Goal: Task Accomplishment & Management: Manage account settings

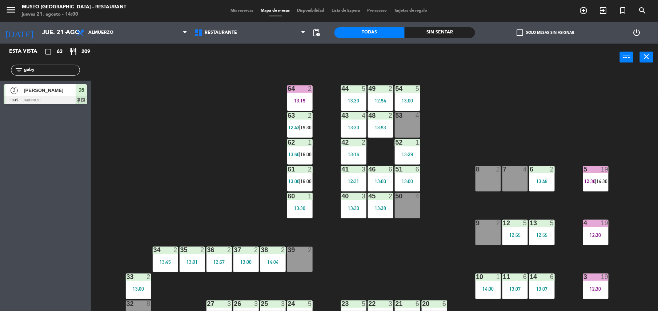
scroll to position [1, 0]
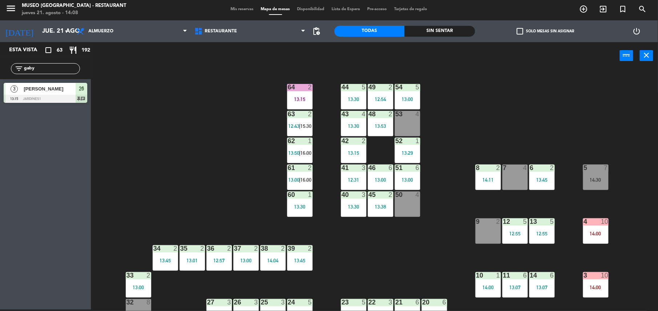
drag, startPoint x: 23, startPoint y: 68, endPoint x: 20, endPoint y: 92, distance: 23.4
click at [20, 92] on div "Esta vista crop_square 63 restaurant 192 filter_list gaby 3 [PERSON_NAME] 13:15…" at bounding box center [45, 74] width 91 height 64
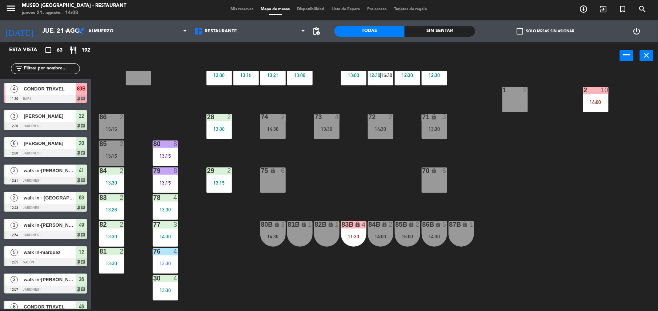
scroll to position [240, 0]
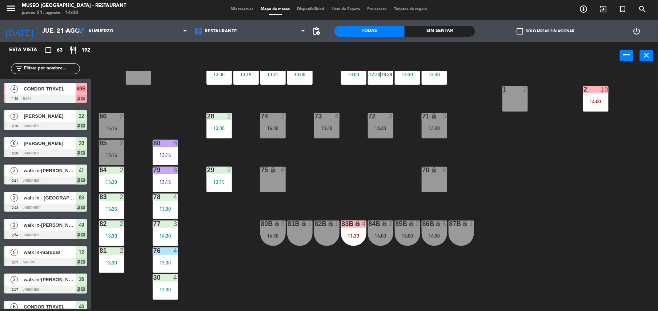
click at [279, 175] on div "75 lock 6" at bounding box center [272, 179] width 25 height 25
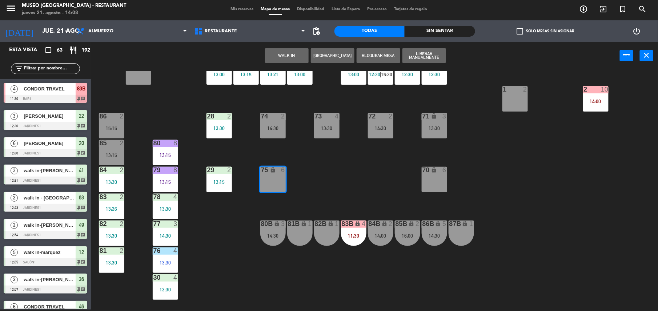
click at [282, 60] on button "WALK IN" at bounding box center [287, 55] width 44 height 15
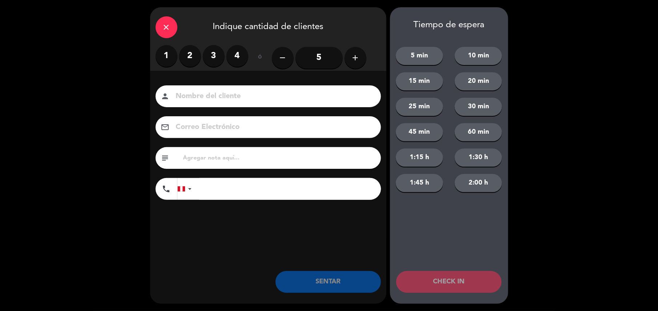
click at [199, 57] on label "2" at bounding box center [190, 56] width 22 height 22
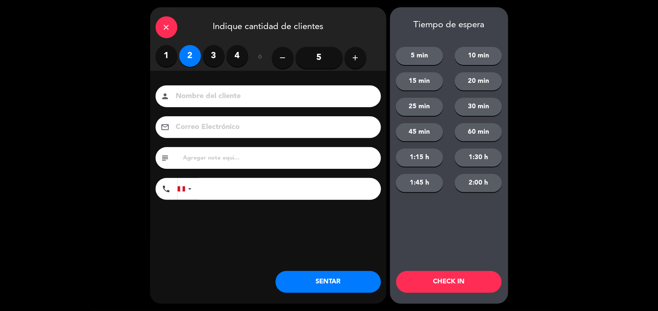
click at [215, 99] on input at bounding box center [273, 96] width 196 height 13
type input "walk in - eduardo"
click at [203, 190] on input "tel" at bounding box center [290, 189] width 182 height 22
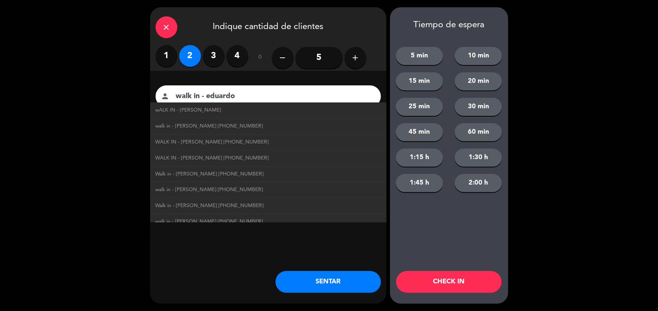
type input "[PHONE_NUMBER]"
click at [354, 275] on button "SENTAR" at bounding box center [327, 282] width 105 height 22
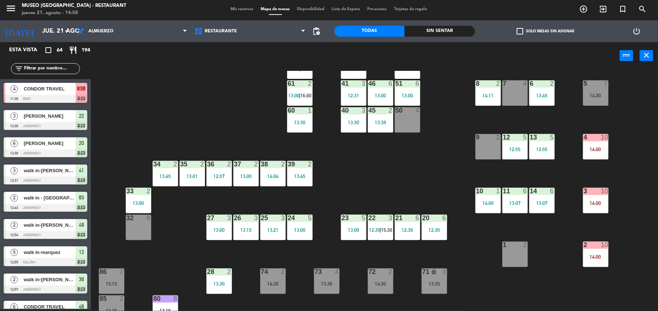
scroll to position [282, 0]
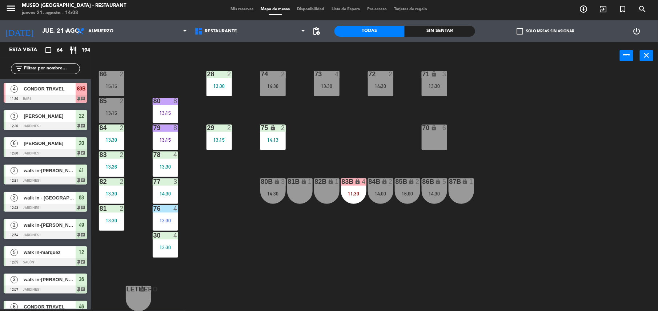
click at [278, 163] on div "44 5 13:30 49 2 12:54 54 5 13:00 64 2 13:15 48 2 13:53 53 4 63 2 12:43 | 15:30 …" at bounding box center [377, 191] width 560 height 240
click at [277, 142] on div "14:13" at bounding box center [272, 139] width 25 height 5
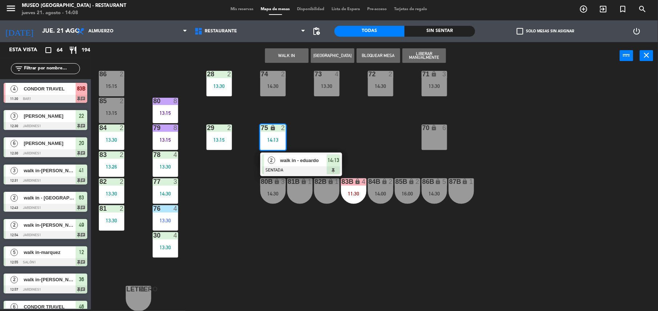
click at [280, 163] on span "walk in - eduardo" at bounding box center [303, 161] width 47 height 8
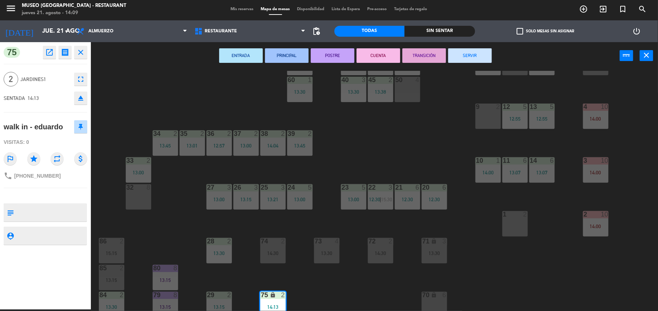
scroll to position [49, 0]
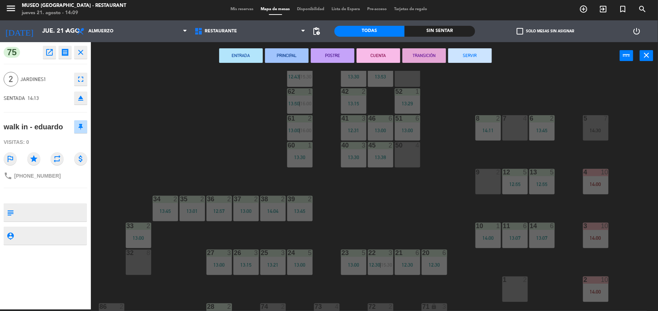
click at [482, 165] on div "44 5 13:30 49 2 12:54 54 5 13:00 64 2 13:15 48 2 13:53 53 4 63 2 12:43 | 15:30 …" at bounding box center [377, 191] width 560 height 240
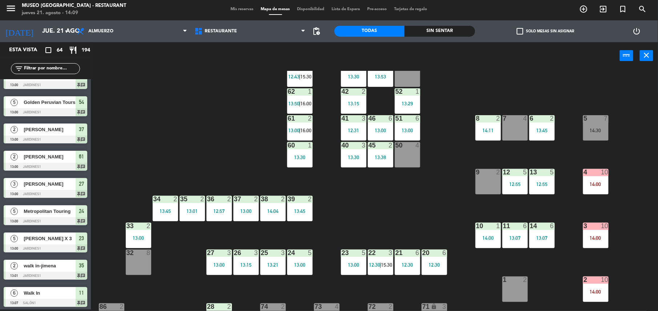
scroll to position [282, 0]
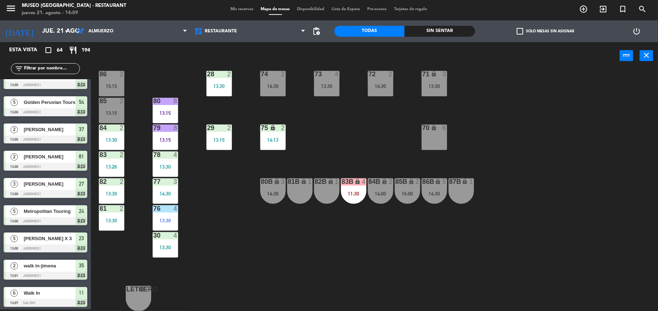
click at [279, 144] on div "75 lock 2 14:13" at bounding box center [272, 137] width 25 height 25
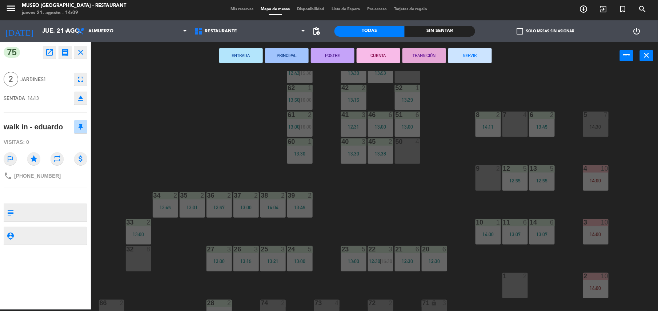
scroll to position [38, 0]
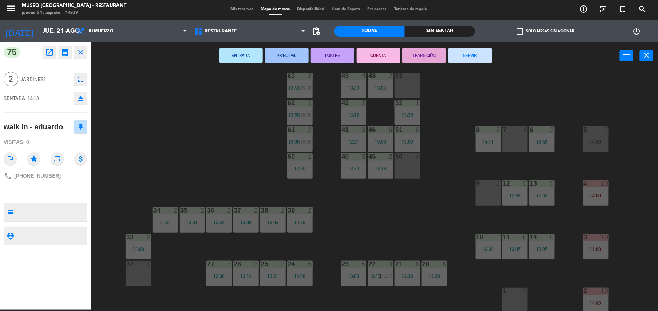
click at [443, 192] on div "44 5 13:30 49 2 12:54 54 5 13:00 64 2 13:15 48 2 13:53 53 4 63 2 12:43 | 15:30 …" at bounding box center [377, 191] width 560 height 240
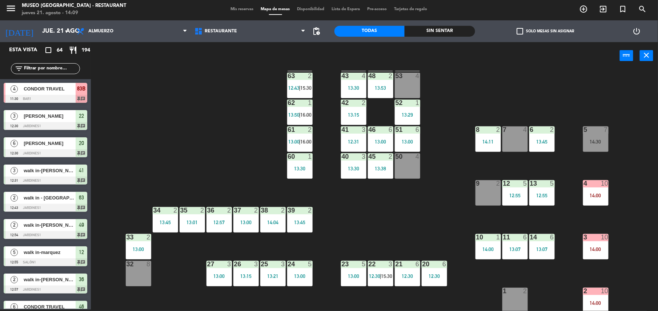
scroll to position [259, 0]
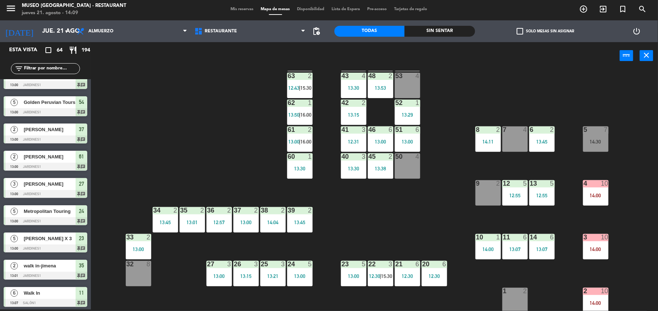
click at [488, 147] on div "8 2 14:11" at bounding box center [487, 138] width 25 height 25
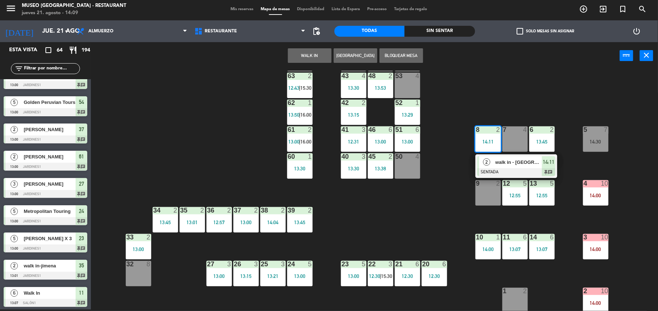
click at [494, 165] on div "walk in - [GEOGRAPHIC_DATA]" at bounding box center [517, 162] width 47 height 12
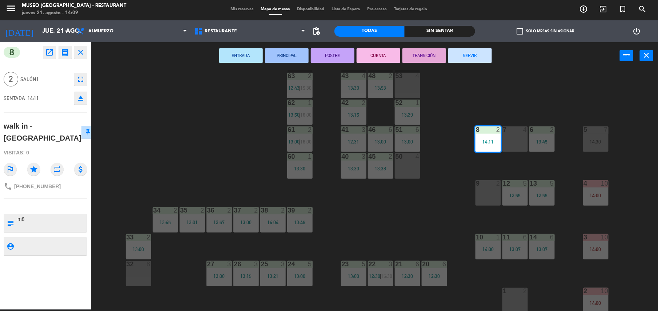
click at [451, 203] on div "44 5 13:30 49 2 12:54 54 5 13:00 64 2 13:15 48 2 13:53 53 4 63 2 12:43 | 15:30 …" at bounding box center [377, 191] width 560 height 240
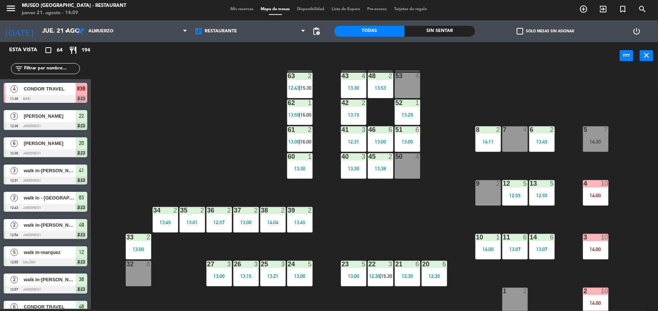
scroll to position [232, 0]
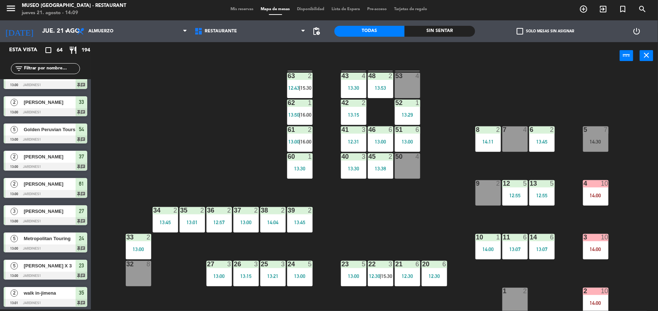
click at [451, 203] on div "44 5 13:30 49 2 12:54 54 5 13:00 64 2 13:15 48 2 13:53 53 4 63 2 12:43 | 15:30 …" at bounding box center [377, 191] width 560 height 240
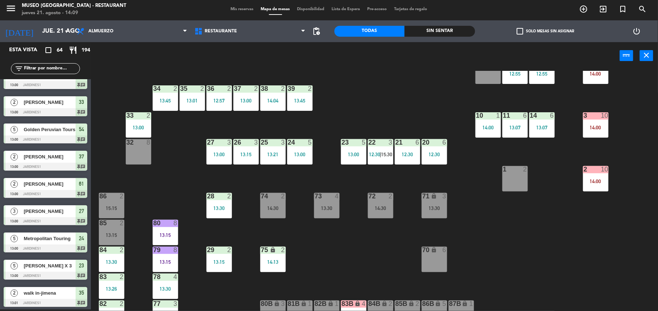
scroll to position [160, 0]
click at [275, 262] on div "14:13" at bounding box center [272, 261] width 25 height 5
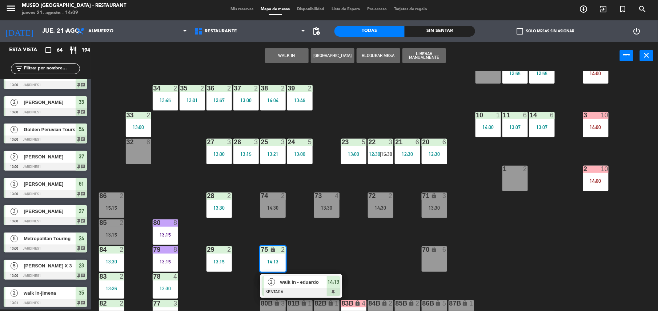
click at [282, 285] on span "walk in - eduardo" at bounding box center [303, 282] width 47 height 8
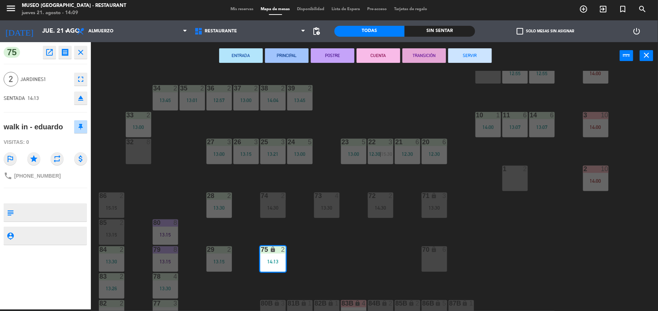
click at [510, 179] on div "1 2" at bounding box center [514, 178] width 25 height 25
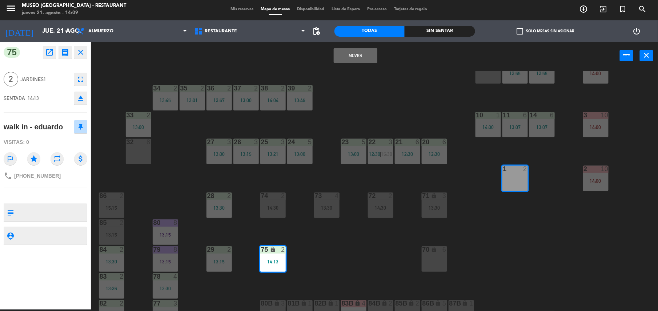
click at [356, 58] on button "Mover" at bounding box center [356, 55] width 44 height 15
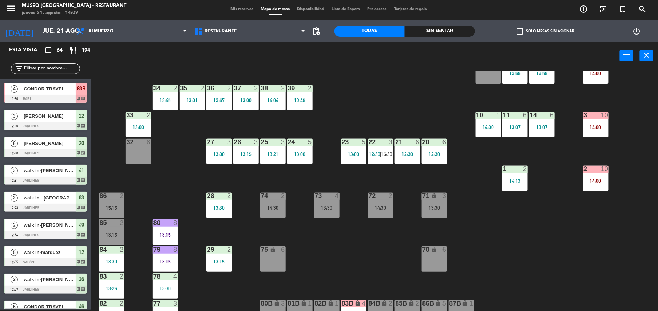
scroll to position [259, 0]
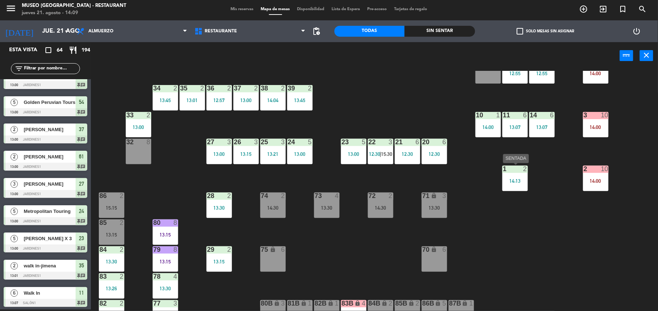
click at [513, 182] on div "14:13" at bounding box center [514, 180] width 25 height 5
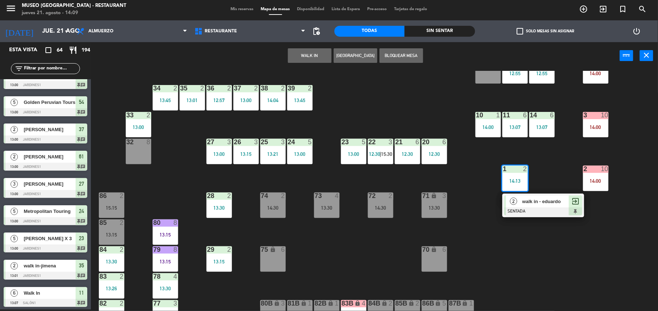
click at [519, 199] on div "2" at bounding box center [514, 201] width 16 height 12
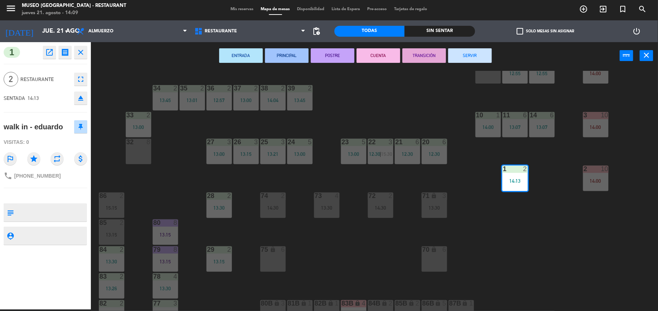
click at [82, 211] on textarea at bounding box center [51, 212] width 69 height 15
type textarea "m2"
click at [48, 100] on div "SENTADA 14:13 eject" at bounding box center [46, 98] width 84 height 18
click at [582, 230] on div "44 5 13:30 49 2 12:54 54 5 13:00 64 2 13:15 48 2 13:53 53 4 63 2 12:43 | 15:30 …" at bounding box center [377, 191] width 560 height 240
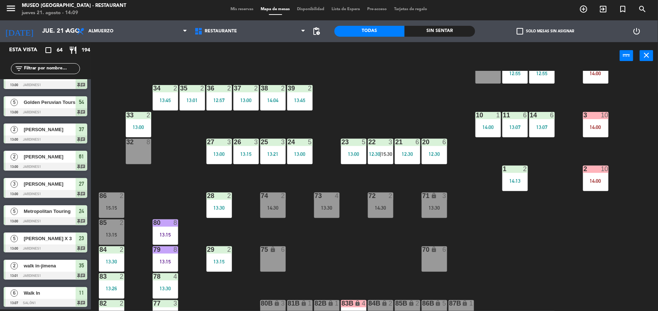
click at [592, 189] on div "2 10 14:00" at bounding box center [595, 178] width 25 height 25
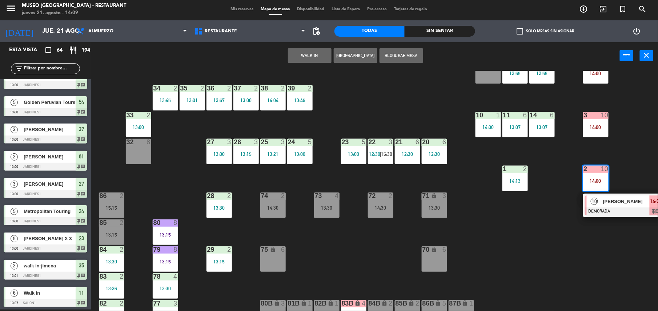
click at [592, 207] on div at bounding box center [624, 211] width 78 height 8
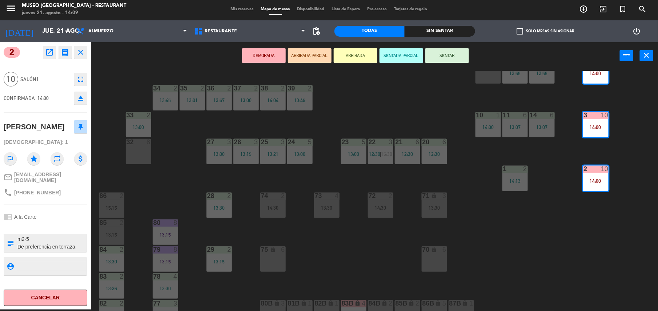
click at [265, 175] on div "44 5 13:30 49 2 12:54 54 5 13:00 64 2 13:15 48 2 13:53 53 4 63 2 12:43 | 15:30 …" at bounding box center [377, 191] width 560 height 240
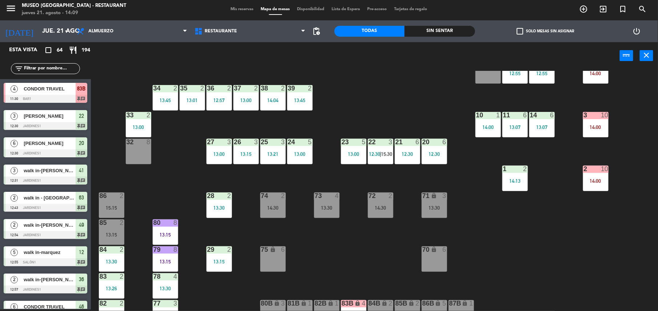
scroll to position [178, 0]
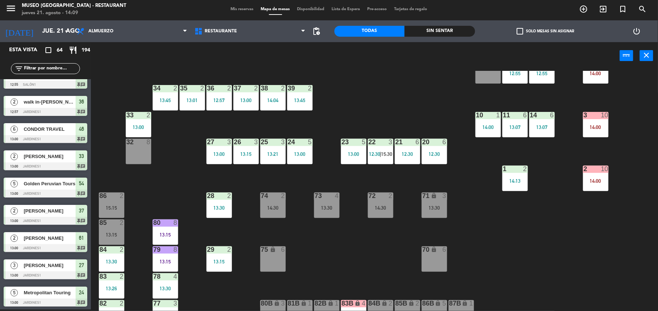
click at [601, 124] on div "14:00" at bounding box center [595, 126] width 25 height 5
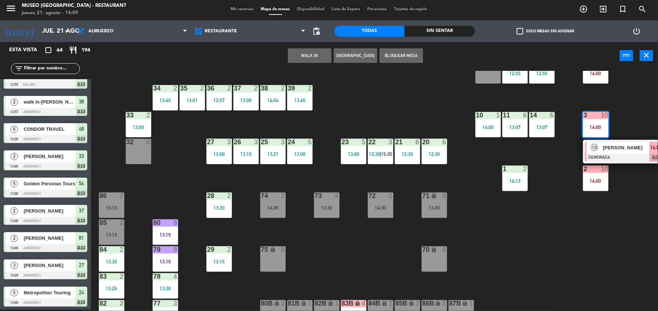
click at [605, 152] on div "[PERSON_NAME]" at bounding box center [625, 148] width 47 height 12
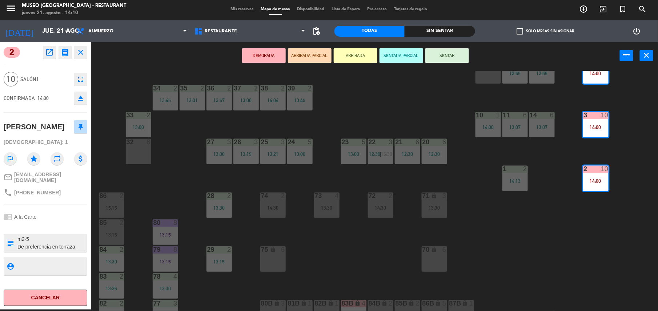
click at [66, 240] on textarea at bounding box center [51, 242] width 69 height 15
type textarea "m2-5 De preferencia en terraza. bienvenidos de la familia [DEMOGRAPHIC_DATA]"
click at [54, 95] on div "CONFIRMADA 14:00 eject" at bounding box center [46, 98] width 84 height 18
click at [313, 56] on button "ARRIBADA PARCIAL" at bounding box center [310, 55] width 44 height 15
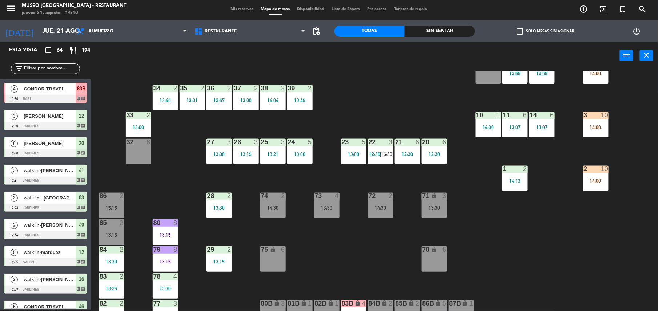
scroll to position [178, 0]
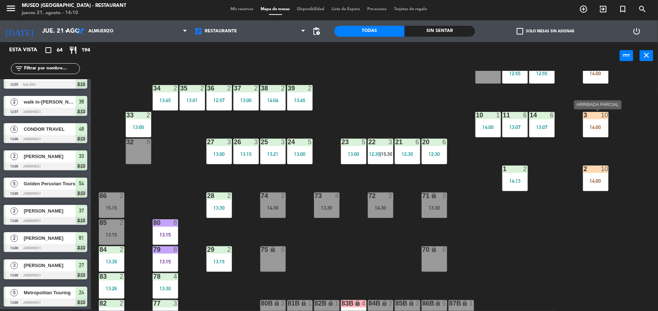
click at [593, 130] on div "3 10 14:00" at bounding box center [595, 124] width 25 height 25
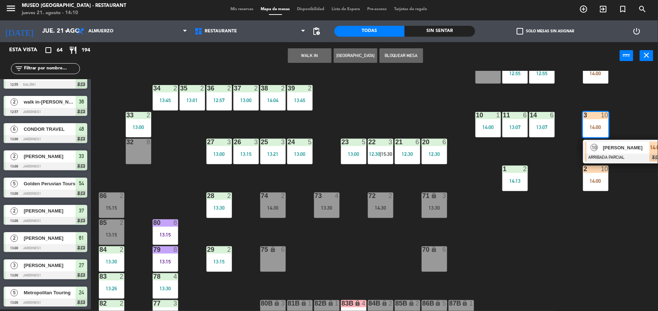
click at [595, 142] on div "10" at bounding box center [594, 148] width 16 height 12
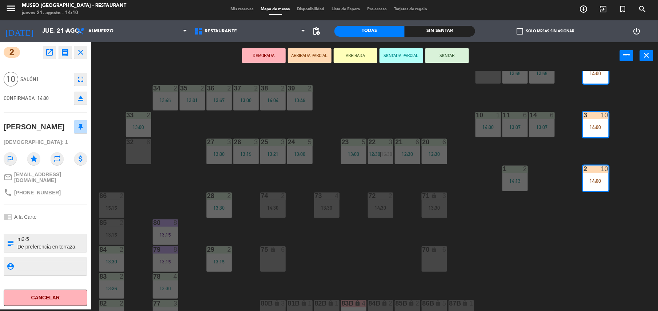
click at [454, 62] on button "SENTAR" at bounding box center [447, 55] width 44 height 15
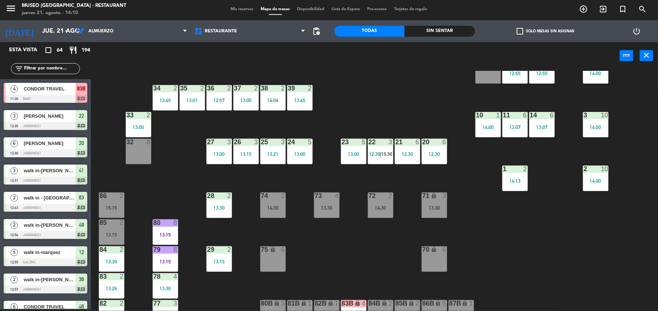
scroll to position [586, 0]
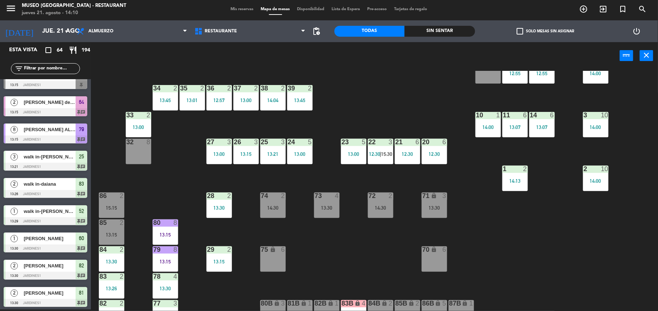
click at [435, 83] on div "44 5 13:30 49 2 12:54 54 5 13:00 64 2 13:15 48 2 13:53 53 4 63 2 12:43 | 15:30 …" at bounding box center [377, 191] width 560 height 240
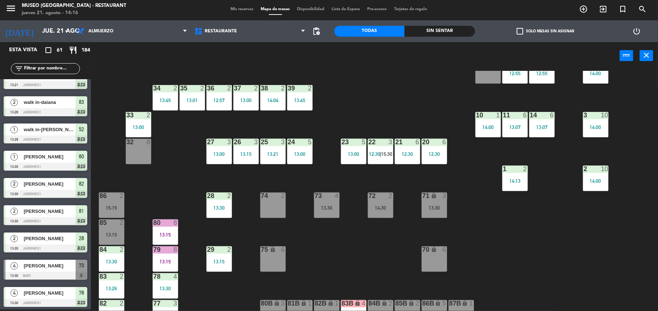
click at [60, 66] on input "text" at bounding box center [51, 69] width 56 height 8
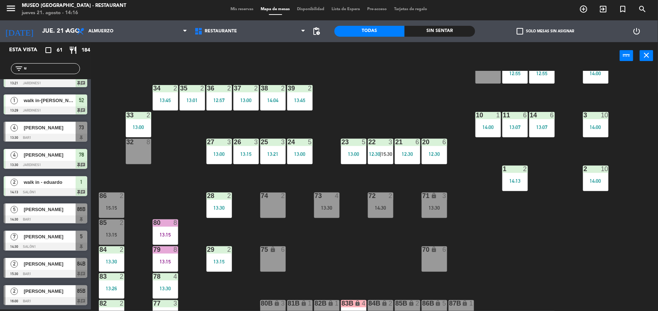
scroll to position [0, 0]
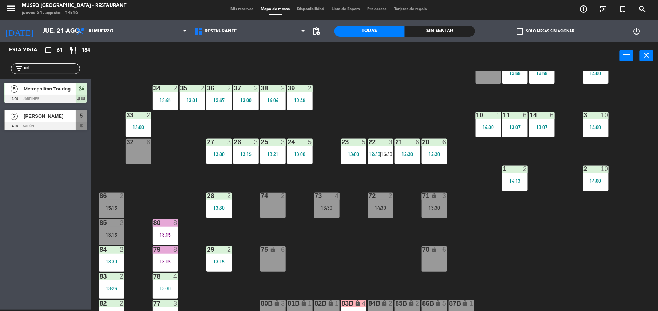
type input "uri"
click at [59, 117] on span "[PERSON_NAME]" at bounding box center [50, 116] width 52 height 8
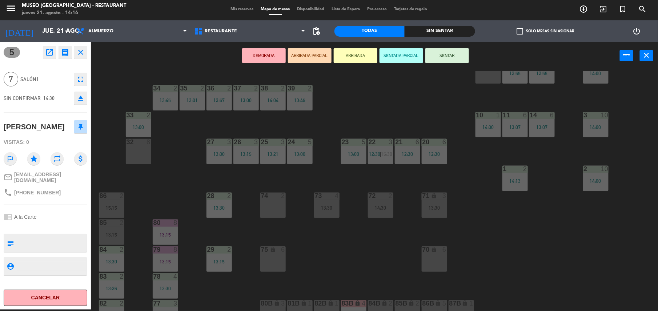
click at [136, 152] on div "32 8" at bounding box center [138, 151] width 25 height 25
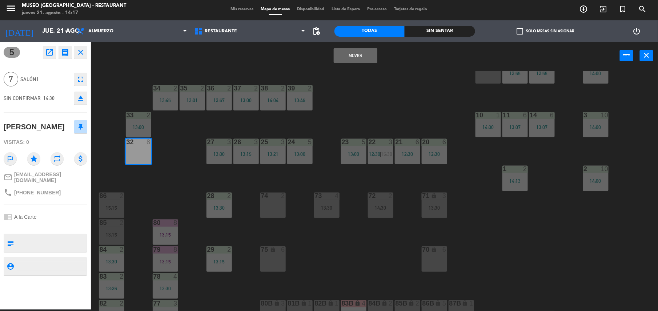
click at [358, 48] on button "Mover" at bounding box center [356, 55] width 44 height 15
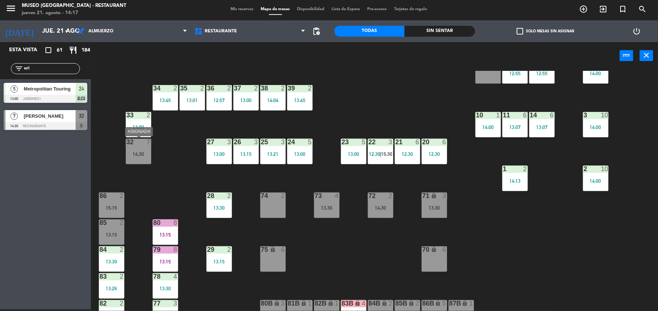
click at [133, 151] on div "14:30" at bounding box center [138, 153] width 25 height 5
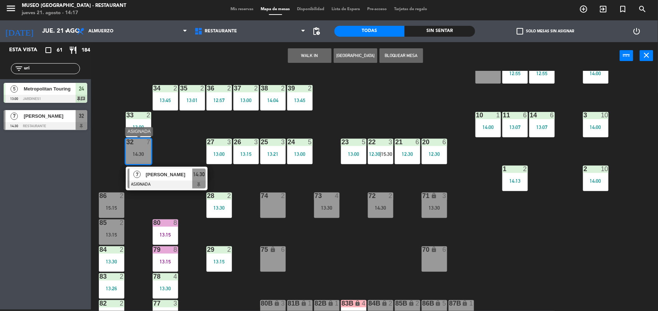
click at [169, 175] on span "[PERSON_NAME]" at bounding box center [169, 175] width 47 height 8
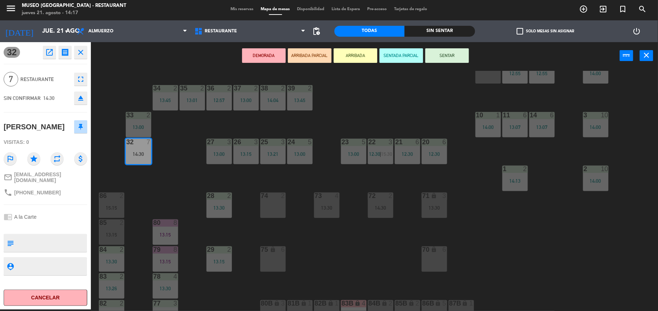
click at [32, 239] on textarea at bounding box center [51, 242] width 69 height 15
type textarea "m32"
click at [60, 133] on div "[PERSON_NAME]" at bounding box center [46, 127] width 84 height 18
click at [457, 58] on button "SENTAR" at bounding box center [447, 55] width 44 height 15
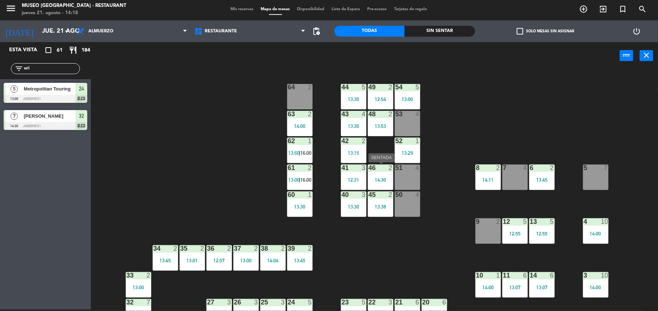
click at [375, 176] on div "46 2 14:30" at bounding box center [380, 177] width 25 height 25
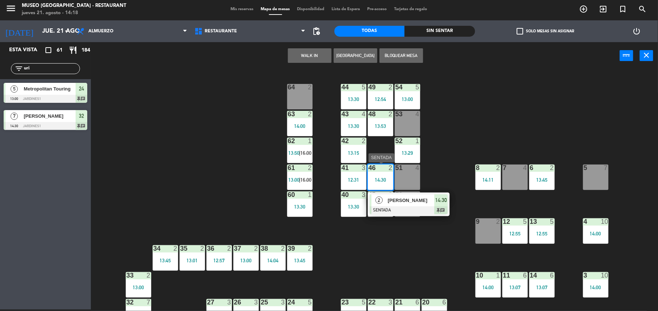
click at [405, 203] on span "[PERSON_NAME]" at bounding box center [411, 201] width 47 height 8
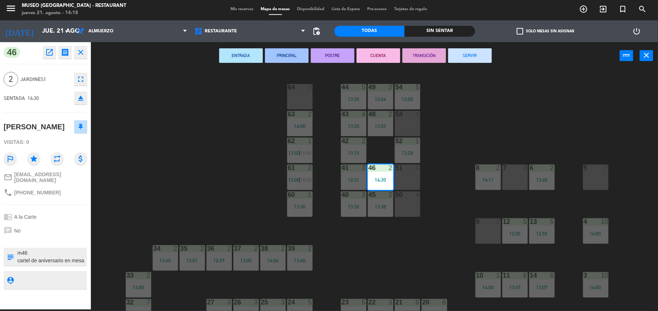
click at [165, 171] on div "44 5 13:30 49 2 12:54 54 5 13:00 64 2 48 2 13:53 53 4 63 2 14:00 43 4 13:30 62 …" at bounding box center [377, 191] width 560 height 240
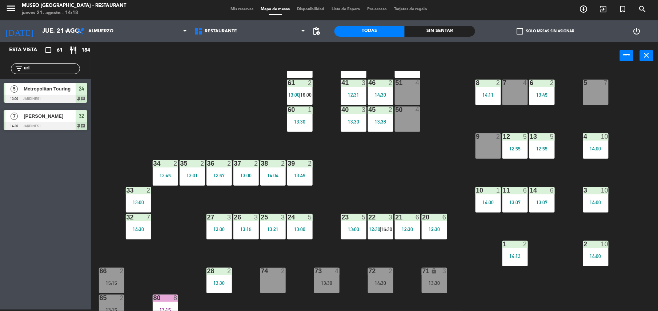
scroll to position [86, 0]
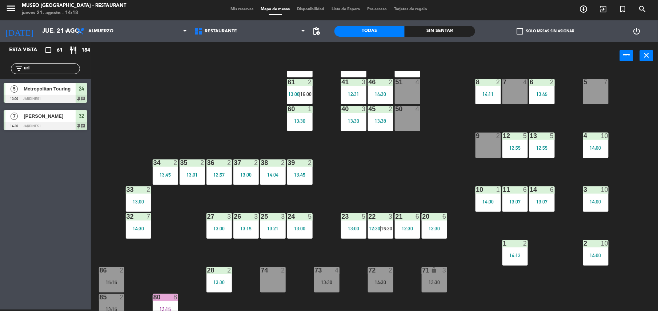
click at [520, 248] on div "1 2 14:13" at bounding box center [514, 252] width 25 height 25
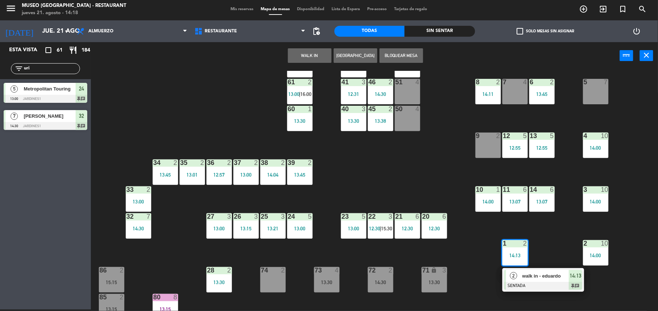
click at [539, 275] on span "walk in - eduardo" at bounding box center [545, 276] width 47 height 8
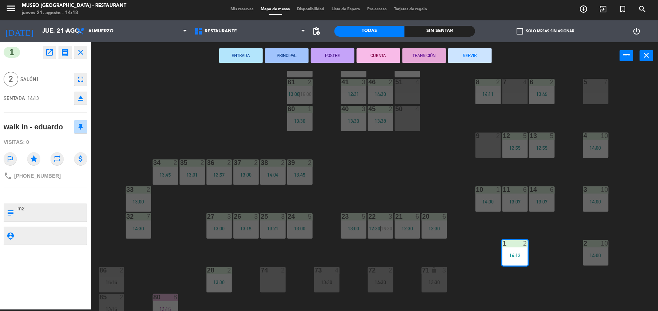
click at [29, 213] on textarea at bounding box center [51, 212] width 69 height 15
type textarea "m1"
click at [50, 145] on div "Visitas: 0" at bounding box center [46, 142] width 84 height 13
click at [451, 145] on div "44 5 13:30 49 2 12:54 54 5 13:00 64 2 48 2 13:53 53 4 63 2 14:00 43 4 13:30 62 …" at bounding box center [377, 191] width 560 height 240
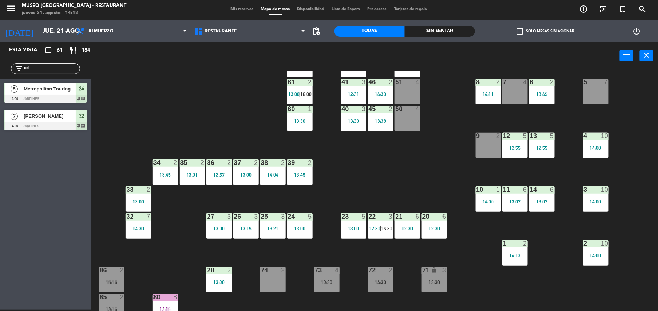
click at [487, 92] on div "14:11" at bounding box center [487, 94] width 25 height 5
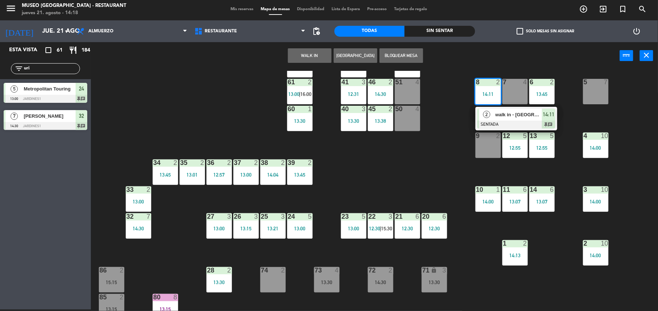
click at [509, 113] on span "walk in - [GEOGRAPHIC_DATA]" at bounding box center [518, 115] width 47 height 8
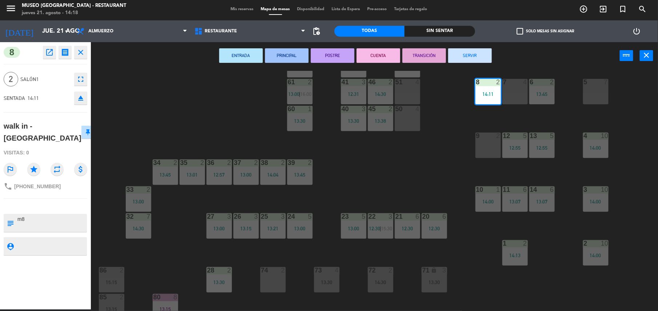
click at [424, 176] on div "44 5 13:30 49 2 12:54 54 5 13:00 64 2 48 2 13:53 53 4 63 2 14:00 43 4 13:30 62 …" at bounding box center [377, 191] width 560 height 240
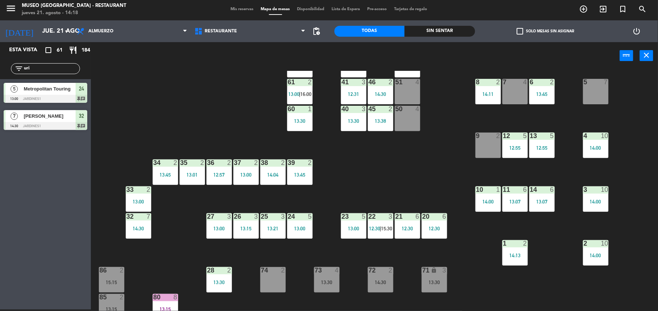
click at [491, 145] on div "9 2" at bounding box center [487, 145] width 25 height 25
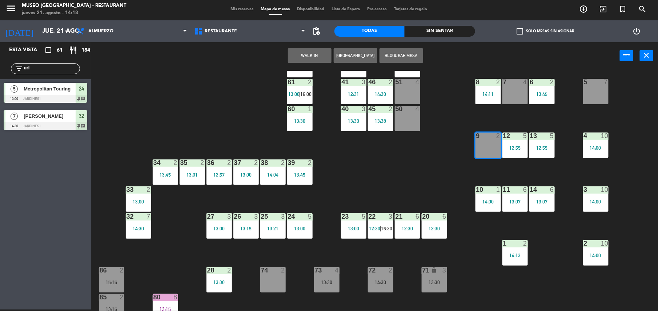
click at [323, 55] on button "WALK IN" at bounding box center [310, 55] width 44 height 15
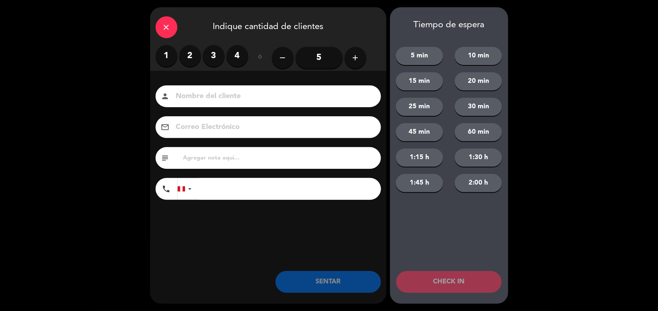
click at [195, 56] on label "2" at bounding box center [190, 56] width 22 height 22
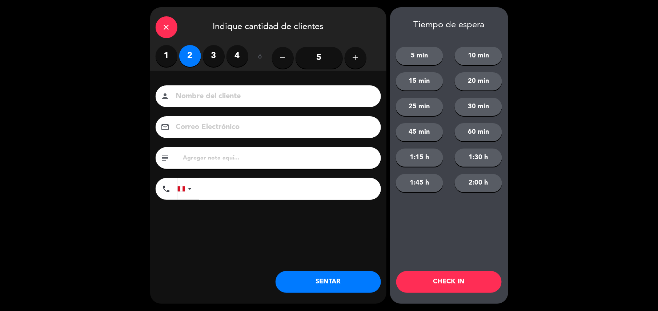
click at [242, 162] on input "text" at bounding box center [278, 158] width 193 height 10
type input "m9"
click at [338, 282] on button "SENTAR" at bounding box center [327, 282] width 105 height 22
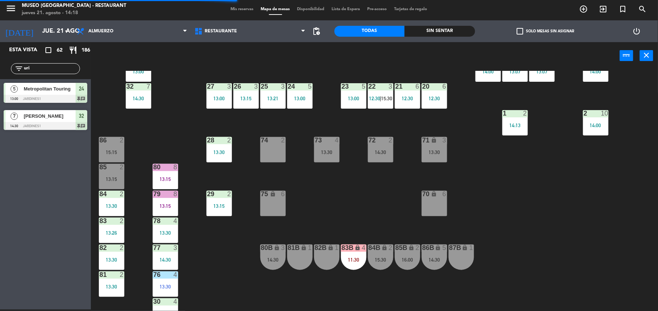
scroll to position [205, 0]
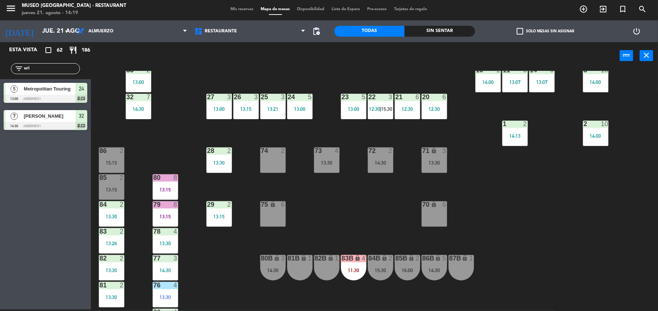
click at [367, 224] on div "44 5 13:30 49 2 12:54 54 5 13:00 64 2 48 2 13:53 53 4 63 2 14:00 43 4 13:30 62 …" at bounding box center [377, 191] width 560 height 240
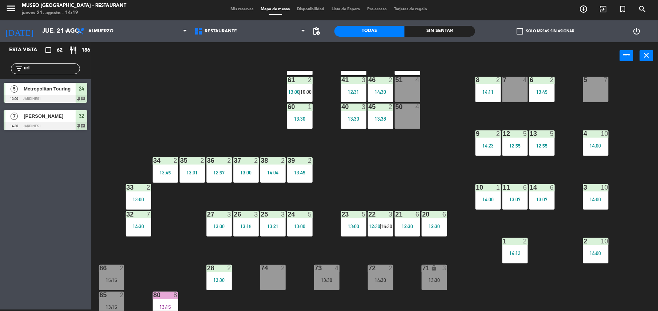
scroll to position [0, 0]
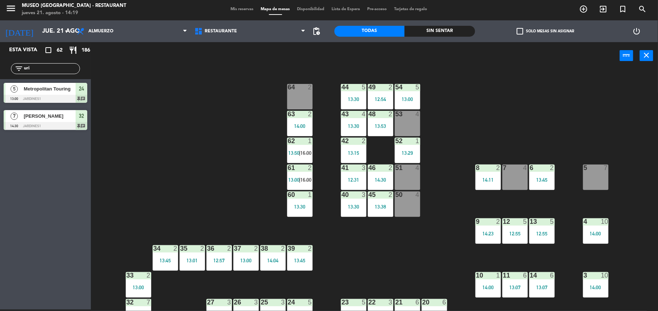
drag, startPoint x: 40, startPoint y: 70, endPoint x: 0, endPoint y: 72, distance: 39.6
click at [0, 72] on html "close × Museo Larco Café - Restaurant × chrome_reader_mode Listado de Reservas …" at bounding box center [329, 155] width 658 height 311
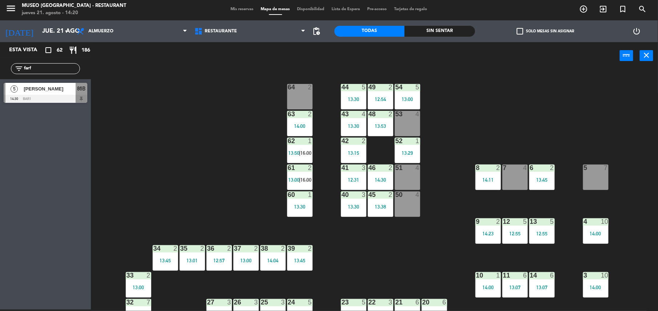
type input "farf"
click at [44, 92] on span "[PERSON_NAME]" at bounding box center [50, 89] width 52 height 8
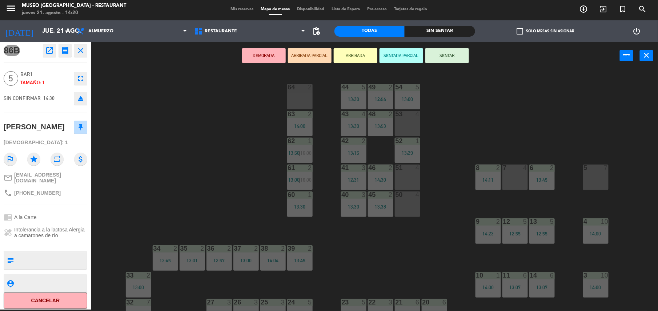
click at [605, 174] on div "5 7" at bounding box center [595, 177] width 25 height 25
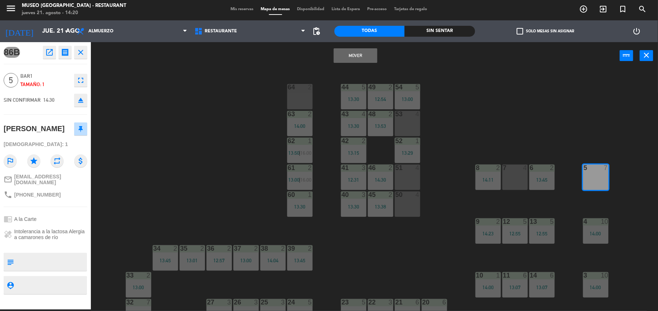
click at [375, 67] on div "Mover power_input close" at bounding box center [355, 56] width 529 height 28
click at [355, 51] on button "Mover" at bounding box center [356, 55] width 44 height 15
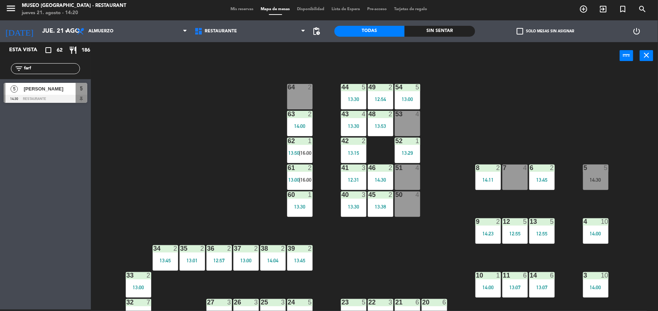
click at [601, 198] on div "44 5 13:30 49 2 12:54 54 5 13:00 64 2 48 2 13:53 53 4 63 2 14:00 43 4 13:30 62 …" at bounding box center [377, 191] width 560 height 240
click at [594, 183] on div "5 5 14:30" at bounding box center [595, 177] width 25 height 25
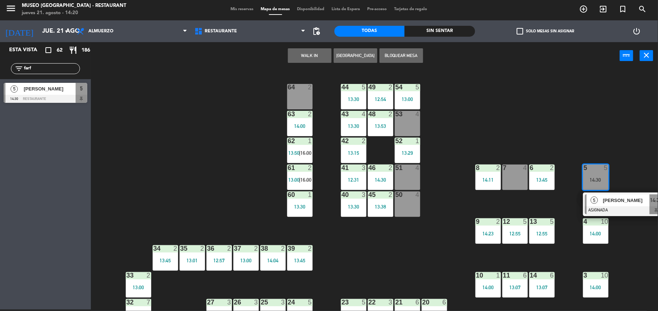
click at [614, 205] on div "[PERSON_NAME]" at bounding box center [625, 200] width 47 height 12
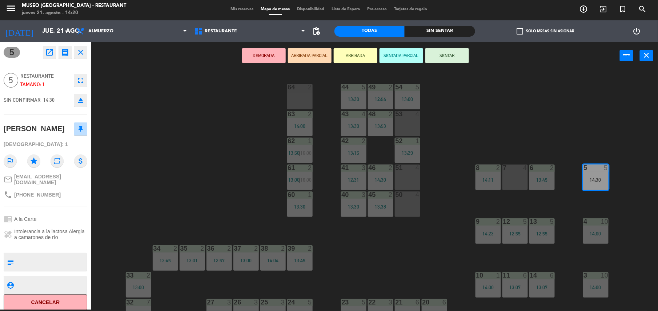
click at [66, 257] on textarea at bounding box center [51, 261] width 69 height 15
type textarea "m5 cumpleaños"
click at [56, 152] on div "outlined_flag star repeat attach_money" at bounding box center [46, 161] width 84 height 20
click at [459, 54] on button "SENTAR" at bounding box center [447, 55] width 44 height 15
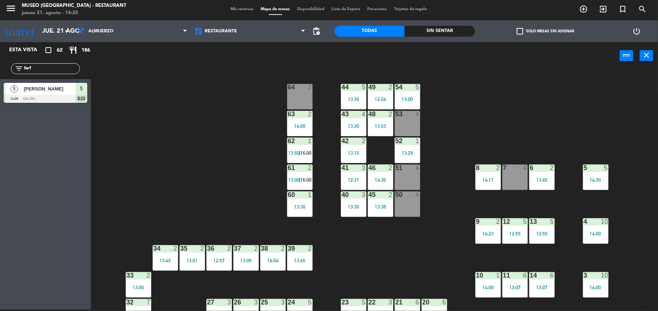
click at [373, 179] on div "14:30" at bounding box center [380, 179] width 25 height 5
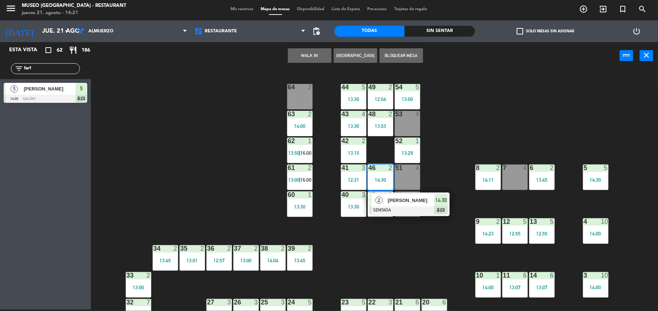
click at [412, 251] on div "44 5 13:30 49 2 12:54 54 5 13:00 64 2 48 2 13:53 53 4 63 2 14:00 43 4 13:30 62 …" at bounding box center [377, 191] width 560 height 240
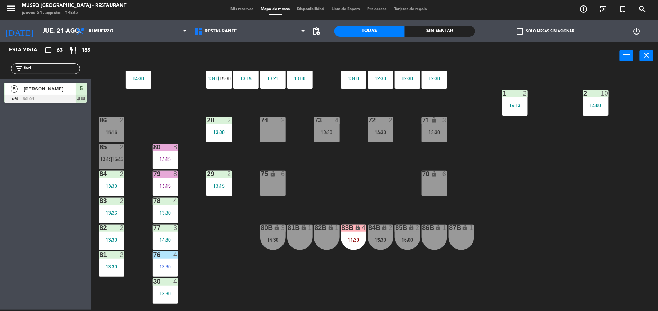
scroll to position [238, 0]
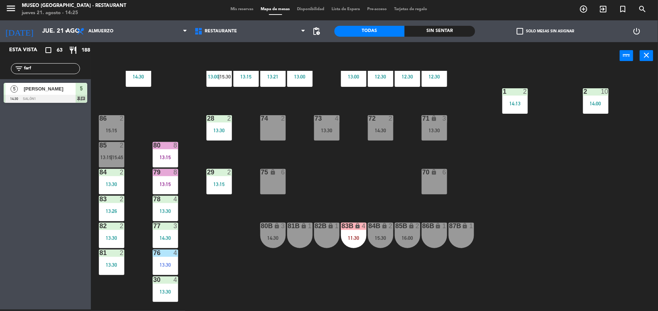
click at [118, 156] on span "15:45" at bounding box center [117, 157] width 11 height 6
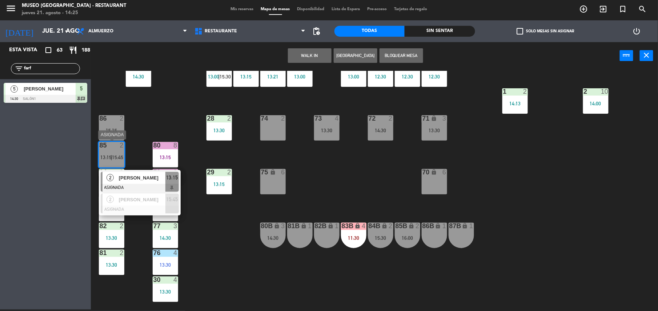
click at [142, 184] on div at bounding box center [140, 188] width 78 height 8
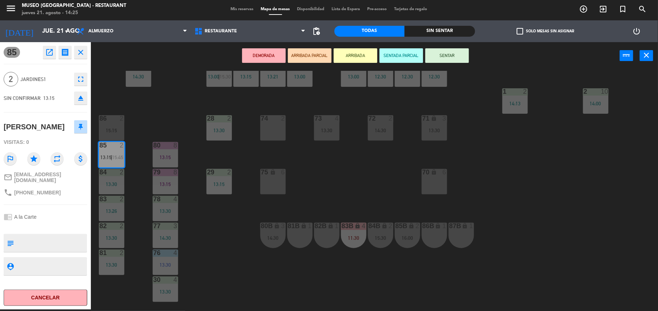
click at [47, 52] on icon "open_in_new" at bounding box center [49, 52] width 9 height 9
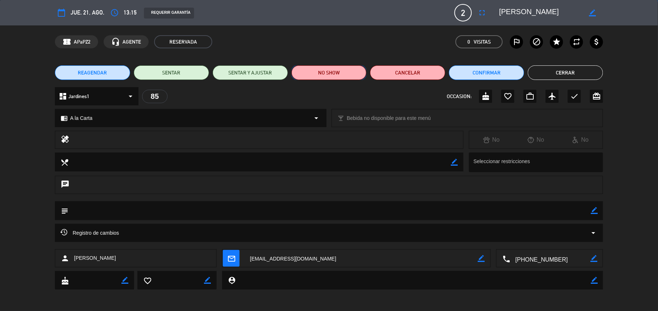
click at [334, 72] on button "NO SHOW" at bounding box center [328, 72] width 75 height 15
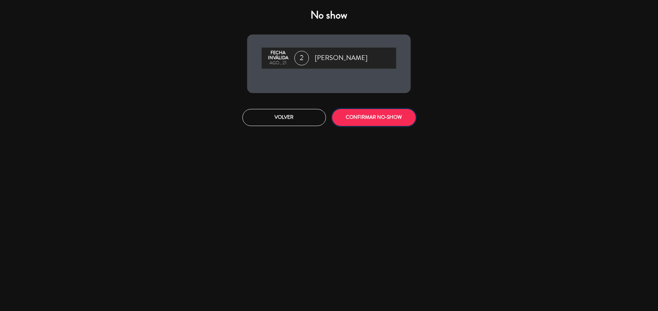
click at [355, 117] on button "CONFIRMAR NO-SHOW" at bounding box center [374, 117] width 84 height 17
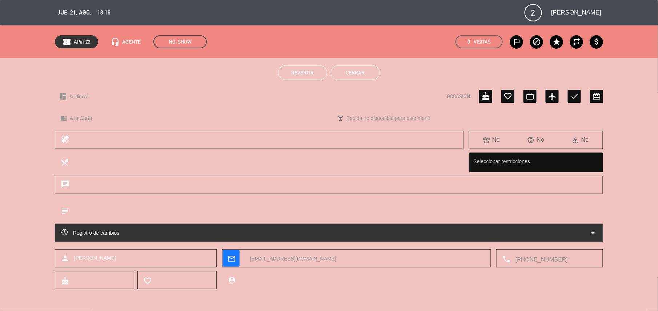
click at [355, 72] on button "Cerrar" at bounding box center [355, 72] width 49 height 15
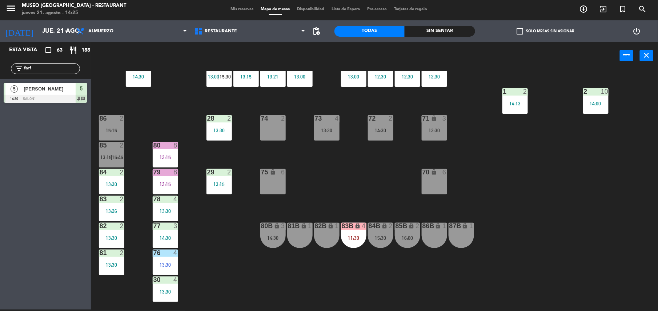
click at [149, 123] on div "44 5 13:30 49 2 12:54 54 5 13:00 64 2 48 2 13:53 53 4 63 2 14:00 43 4 13:30 62 …" at bounding box center [377, 191] width 560 height 240
drag, startPoint x: 58, startPoint y: 72, endPoint x: 11, endPoint y: 70, distance: 47.3
click at [11, 70] on div "filter_list farf" at bounding box center [45, 68] width 69 height 11
type input "javi"
click at [67, 92] on span "[PERSON_NAME]" at bounding box center [50, 89] width 52 height 8
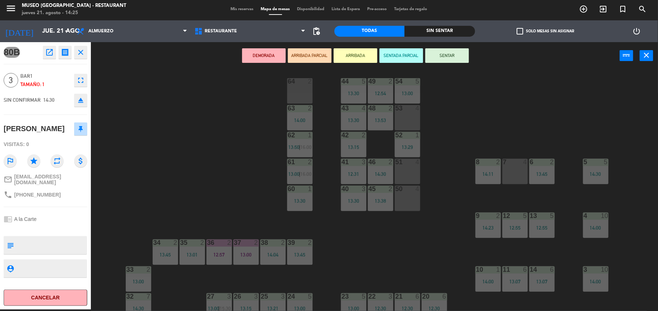
scroll to position [0, 0]
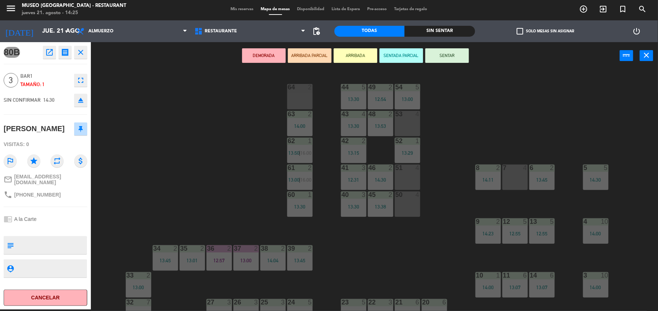
click at [412, 200] on div "50 4" at bounding box center [407, 203] width 25 height 25
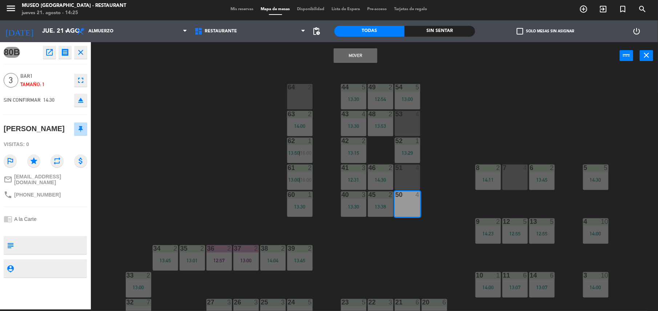
click at [368, 57] on button "Mover" at bounding box center [356, 55] width 44 height 15
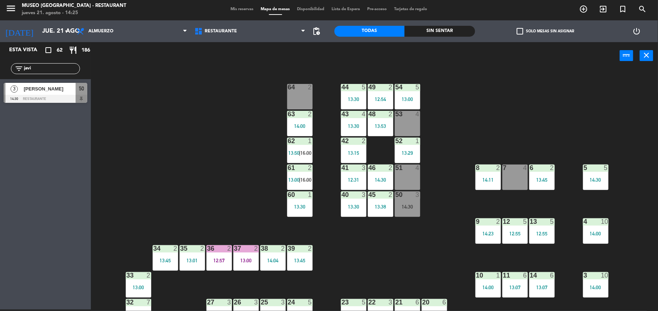
click at [413, 194] on div "3" at bounding box center [419, 194] width 12 height 7
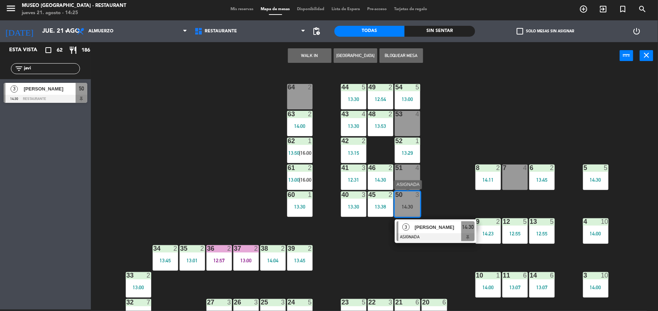
click at [431, 234] on div at bounding box center [435, 237] width 78 height 8
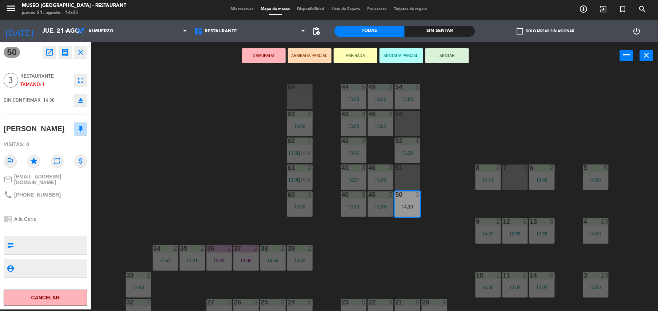
click at [405, 181] on div "51 4" at bounding box center [407, 177] width 25 height 25
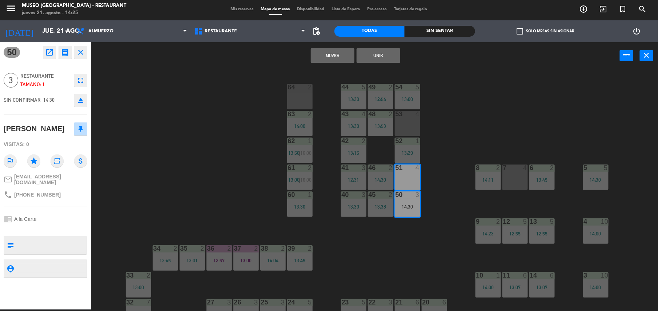
click at [337, 56] on button "Mover" at bounding box center [333, 55] width 44 height 15
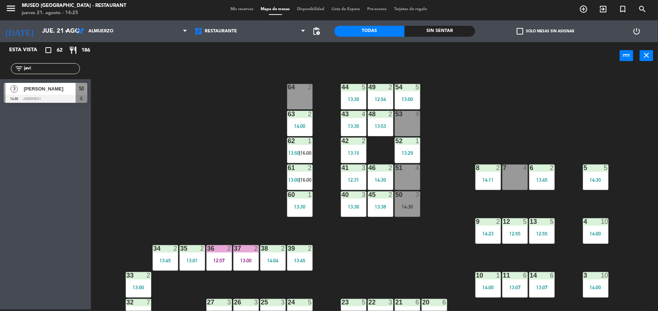
click at [404, 179] on div "51 4" at bounding box center [407, 177] width 25 height 25
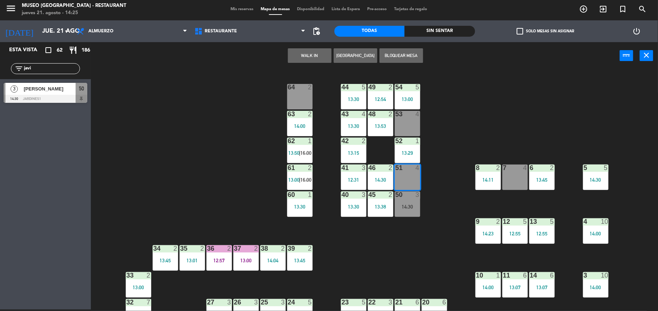
click at [453, 175] on div "44 5 13:30 49 2 12:54 54 5 13:00 64 2 48 2 13:53 53 4 63 2 14:00 43 4 13:30 62 …" at bounding box center [377, 191] width 560 height 240
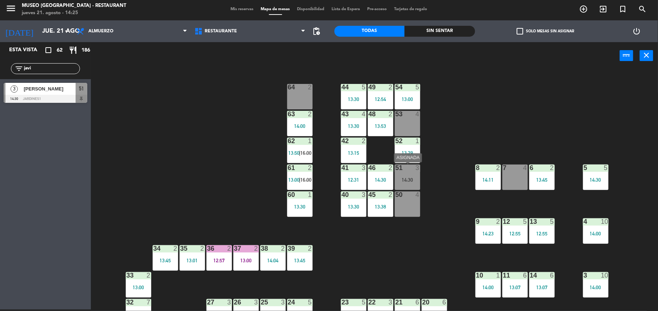
click at [411, 173] on div "51 3 14:30" at bounding box center [407, 177] width 25 height 25
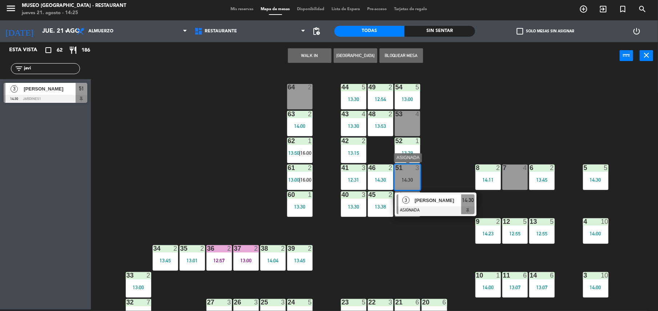
click at [445, 210] on div at bounding box center [435, 210] width 78 height 8
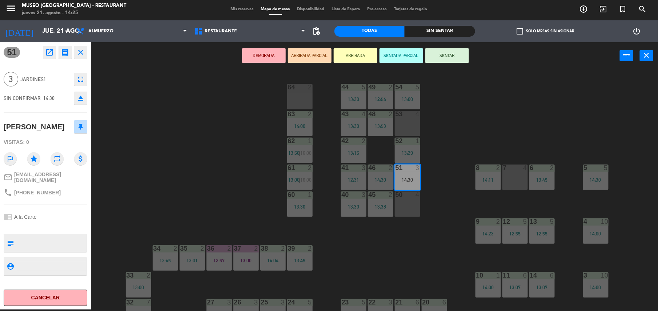
click at [41, 251] on textarea at bounding box center [51, 242] width 69 height 15
type textarea "m51 cumpleaños"
click at [51, 133] on div "[PERSON_NAME]" at bounding box center [34, 127] width 61 height 12
click at [450, 57] on button "SENTAR" at bounding box center [447, 55] width 44 height 15
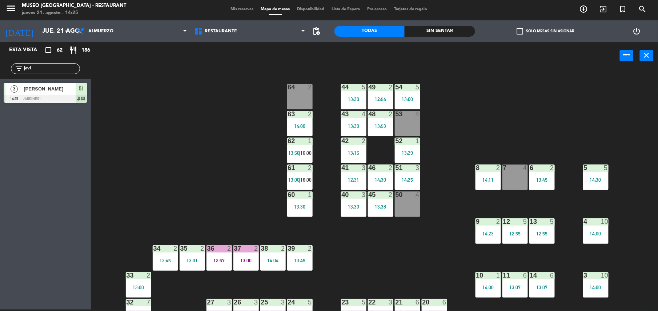
drag, startPoint x: 73, startPoint y: 67, endPoint x: 4, endPoint y: 68, distance: 69.0
click at [4, 68] on div "filter_list javi" at bounding box center [45, 68] width 91 height 21
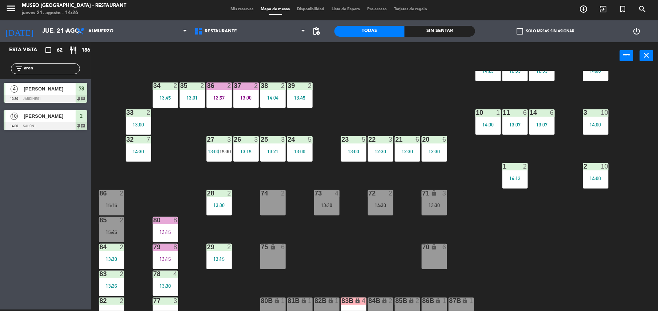
scroll to position [162, 0]
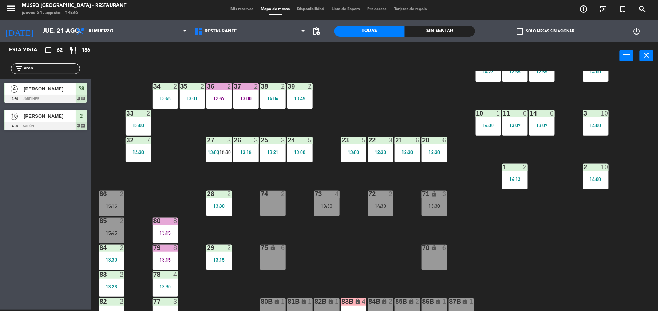
type input "aren"
click at [120, 202] on div "86 2 15:15" at bounding box center [111, 203] width 25 height 25
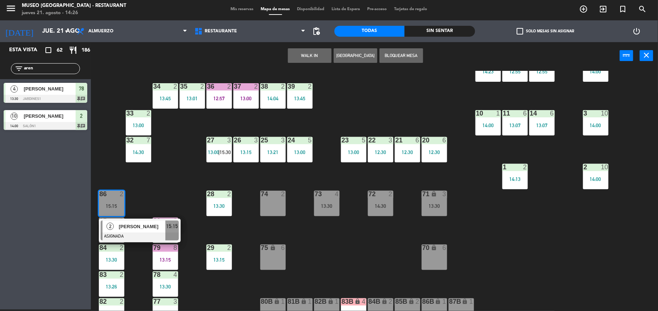
scroll to position [282, 0]
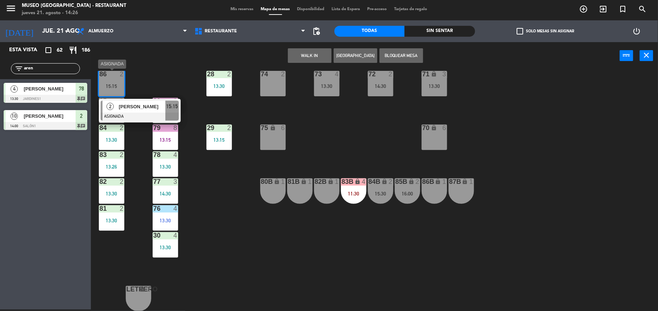
click at [126, 109] on span "[PERSON_NAME]" at bounding box center [142, 107] width 47 height 8
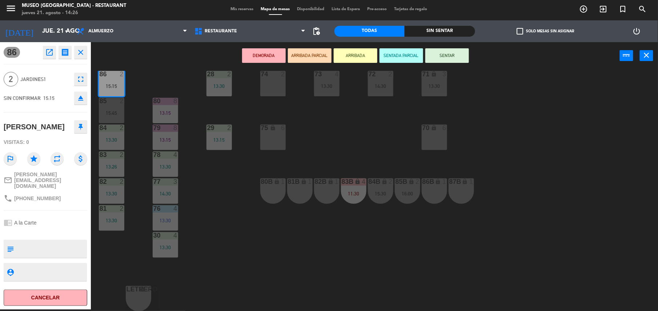
click at [286, 143] on div "44 5 13:30 49 2 12:54 54 5 13:00 64 2 48 2 13:53 53 4 63 2 14:00 43 4 13:30 62 …" at bounding box center [377, 191] width 560 height 240
drag, startPoint x: 206, startPoint y: 100, endPoint x: 272, endPoint y: 134, distance: 74.3
click at [272, 134] on div "44 5 13:30 49 2 12:54 54 5 13:00 64 2 48 2 13:53 53 4 63 2 14:00 43 4 13:30 62 …" at bounding box center [377, 191] width 560 height 240
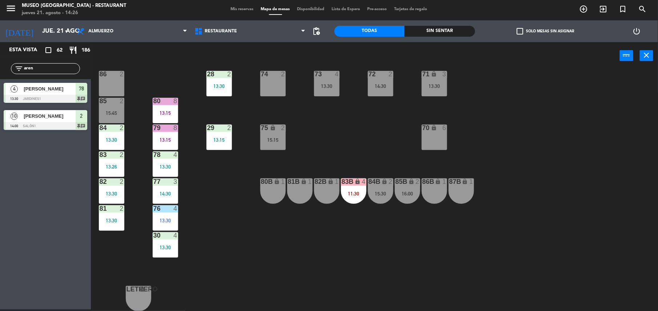
click at [115, 77] on div "86 2" at bounding box center [111, 74] width 25 height 7
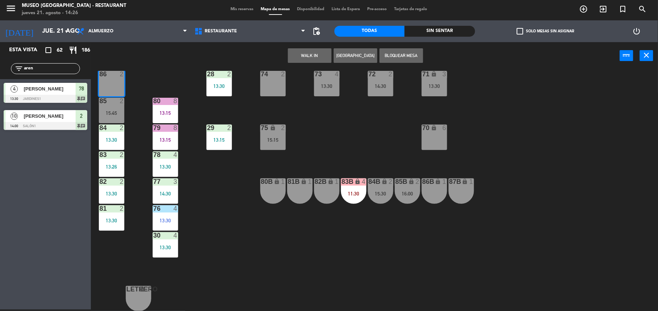
click at [305, 51] on button "WALK IN" at bounding box center [310, 55] width 44 height 15
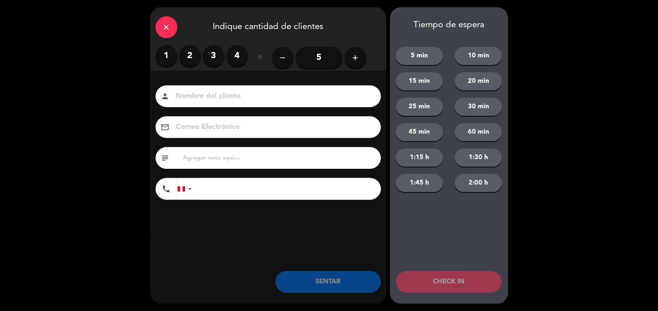
click at [188, 60] on label "2" at bounding box center [190, 56] width 22 height 22
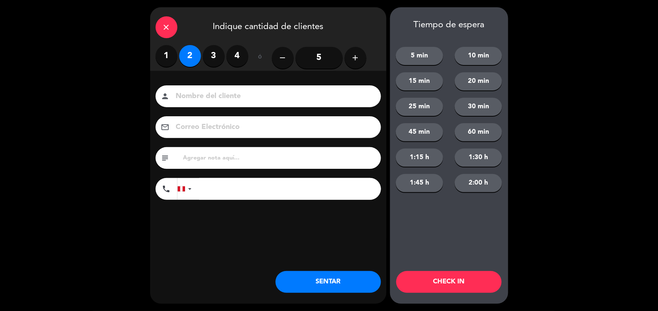
click at [223, 160] on input "text" at bounding box center [278, 158] width 193 height 10
type input "m86"
click at [307, 278] on button "SENTAR" at bounding box center [327, 282] width 105 height 22
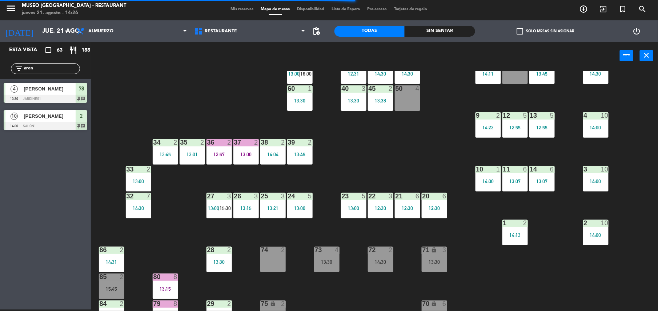
scroll to position [104, 0]
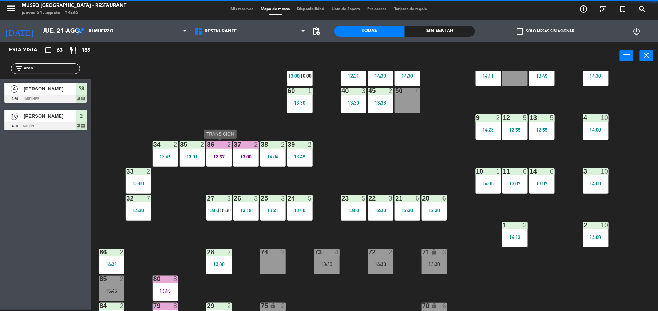
click at [220, 157] on div "12:57" at bounding box center [218, 156] width 25 height 5
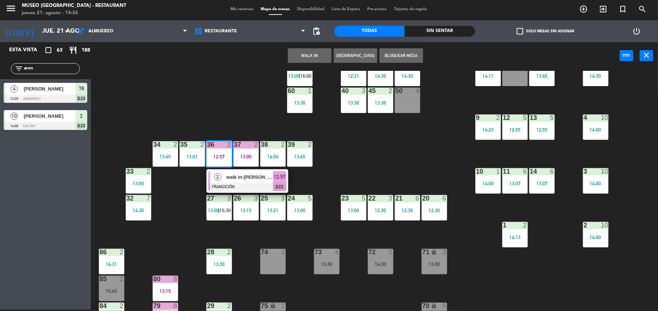
click at [240, 175] on span "walk in-[PERSON_NAME]" at bounding box center [249, 177] width 47 height 8
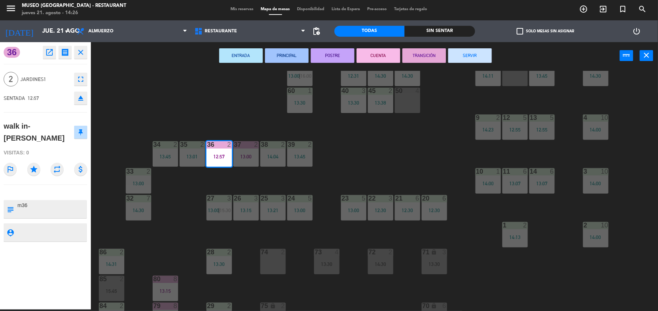
click at [472, 57] on button "SERVIR" at bounding box center [470, 55] width 44 height 15
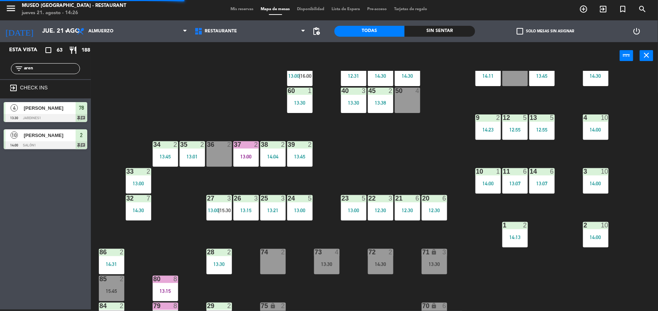
click at [246, 147] on div at bounding box center [246, 144] width 12 height 7
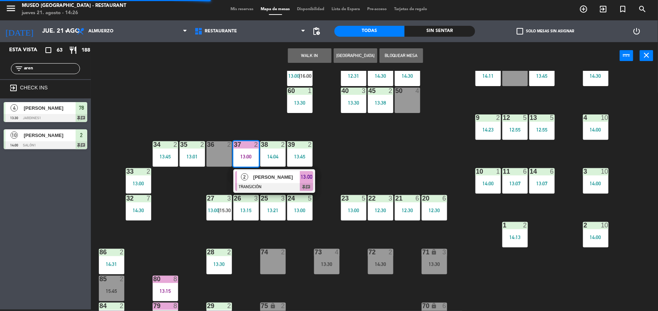
click at [268, 177] on span "[PERSON_NAME]" at bounding box center [276, 177] width 47 height 8
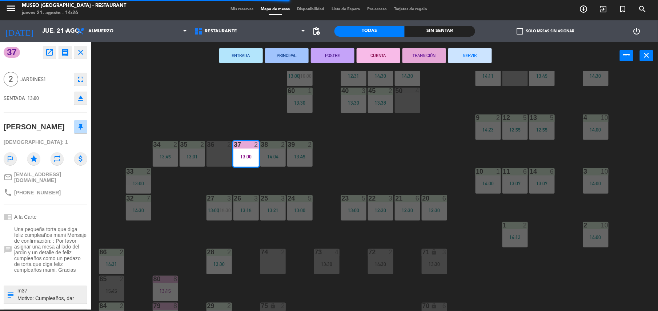
click at [483, 47] on div "ENTRADA PRINCIPAL POSTRE CUENTA TRANSICIÓN SERVIR power_input close" at bounding box center [355, 56] width 529 height 28
click at [481, 52] on button "SERVIR" at bounding box center [470, 55] width 44 height 15
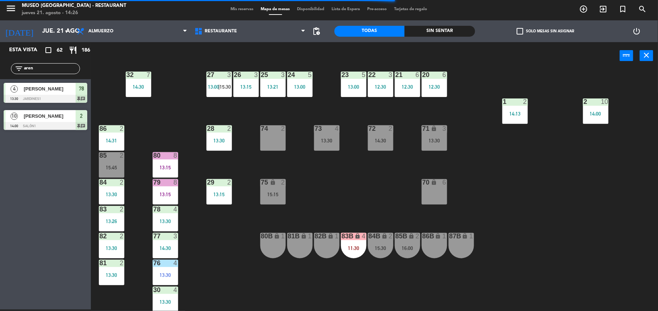
scroll to position [282, 0]
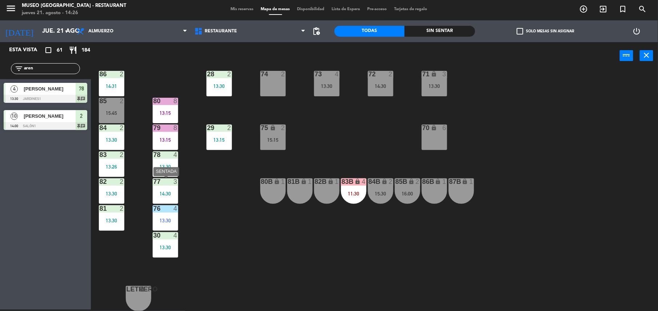
click at [163, 211] on div "76 4" at bounding box center [165, 208] width 25 height 7
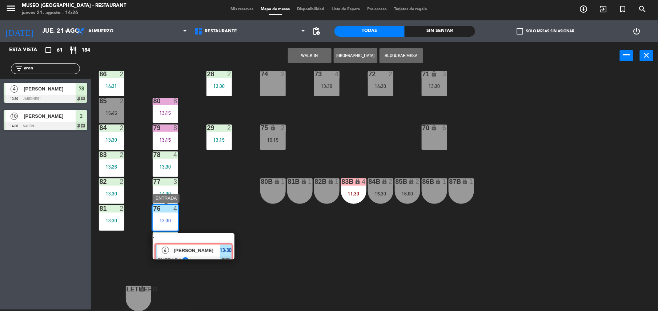
click at [201, 234] on div "4 [PERSON_NAME] ENTRADA star 13:30 chat" at bounding box center [193, 246] width 93 height 26
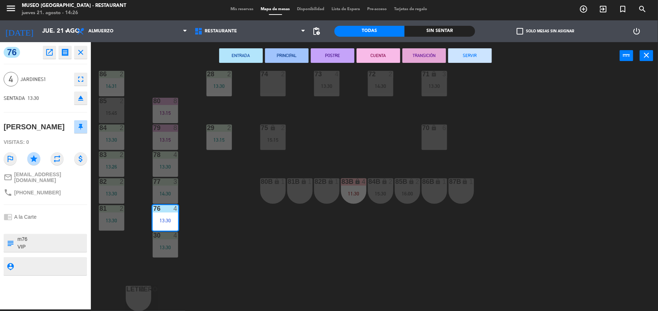
click at [295, 43] on div "ENTRADA PRINCIPAL POSTRE CUENTA TRANSICIÓN SERVIR power_input close" at bounding box center [355, 56] width 529 height 28
click at [302, 56] on button "PRINCIPAL" at bounding box center [287, 55] width 44 height 15
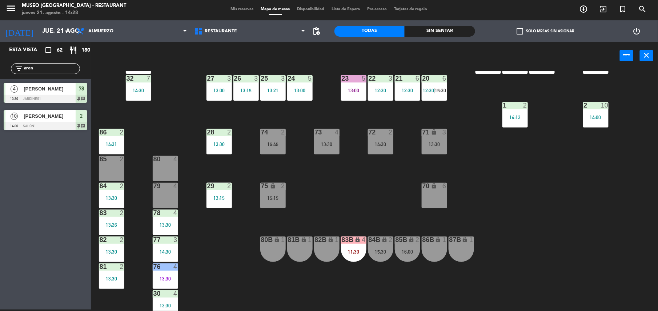
scroll to position [243, 0]
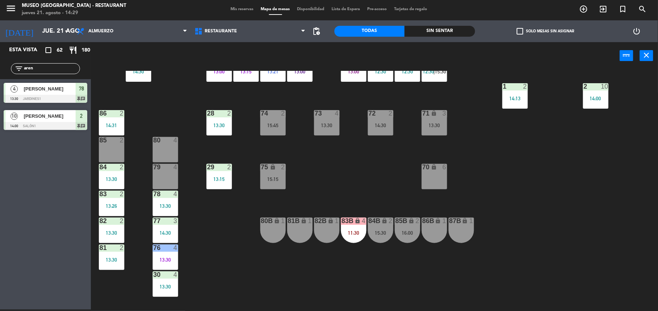
click at [172, 171] on div "79 4" at bounding box center [165, 176] width 25 height 25
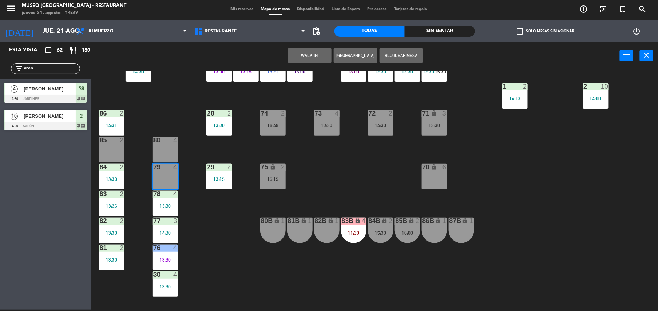
click at [313, 55] on button "WALK IN" at bounding box center [310, 55] width 44 height 15
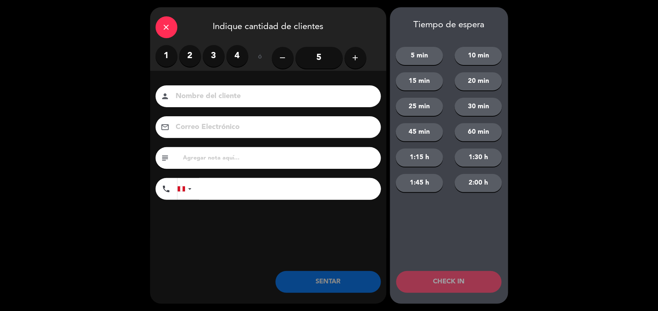
click at [240, 56] on label "4" at bounding box center [237, 56] width 22 height 22
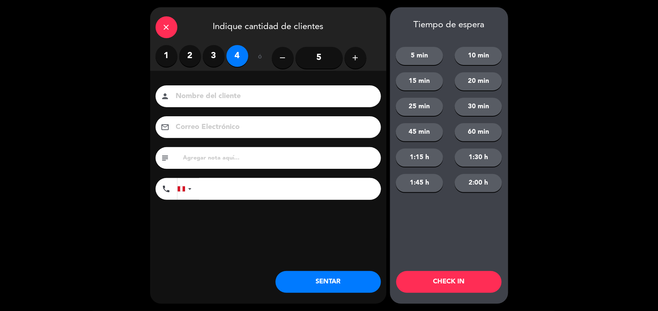
click at [259, 95] on input at bounding box center [273, 96] width 196 height 13
type input "walk in-[GEOGRAPHIC_DATA]"
click at [315, 282] on button "SENTAR" at bounding box center [327, 282] width 105 height 22
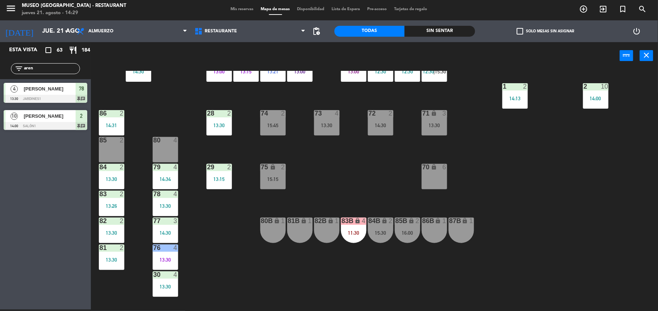
click at [178, 174] on div "44 5 13:30 49 2 12:54 54 5 13:00 64 2 48 2 13:53 53 4 63 2 14:00 43 4 13:30 62 …" at bounding box center [377, 191] width 560 height 240
click at [175, 174] on div "79 4 14:34" at bounding box center [165, 176] width 25 height 25
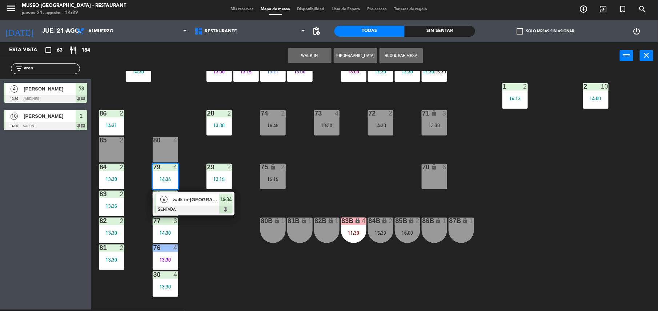
click at [199, 201] on span "walk in-[GEOGRAPHIC_DATA]" at bounding box center [196, 200] width 47 height 8
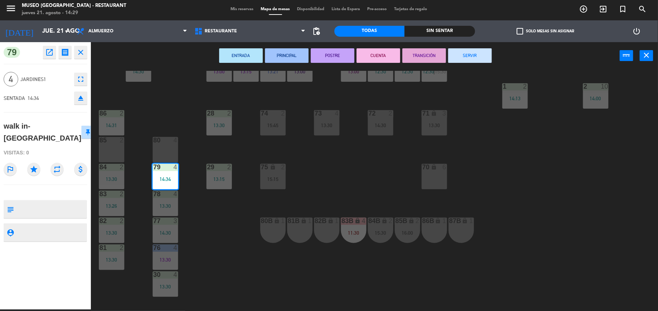
click at [28, 202] on textarea at bounding box center [51, 209] width 69 height 15
type textarea "m79"
click at [49, 146] on div "Visitas: 0" at bounding box center [46, 152] width 84 height 13
click at [372, 181] on div "44 5 13:30 49 2 12:54 54 5 13:00 64 2 48 2 13:53 53 4 63 2 14:00 43 4 13:30 62 …" at bounding box center [377, 191] width 560 height 240
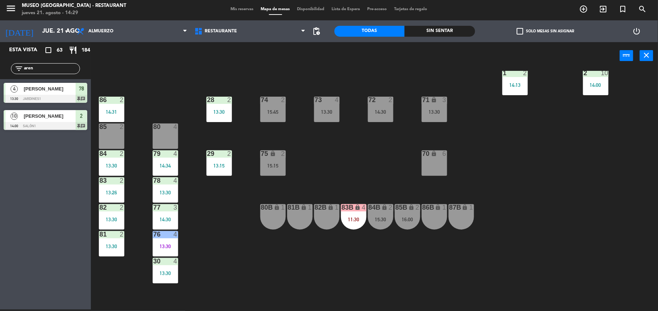
scroll to position [257, 0]
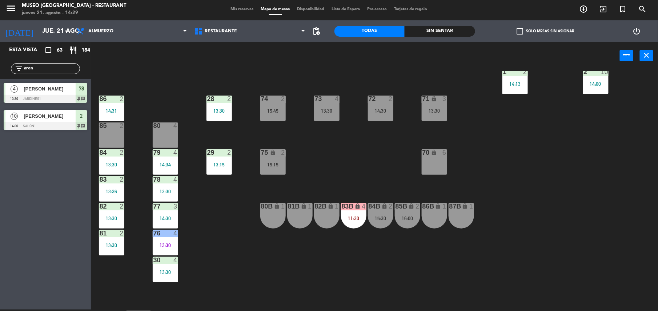
click at [315, 101] on div "73" at bounding box center [315, 99] width 0 height 7
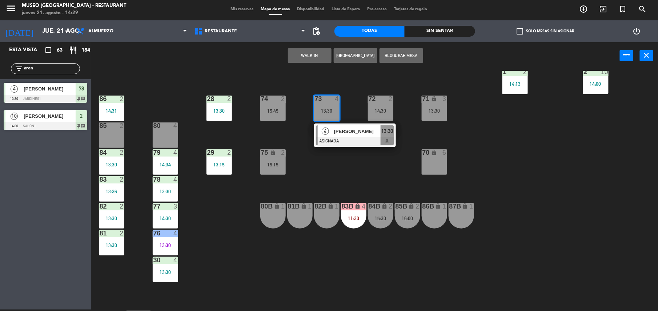
click at [356, 132] on span "[PERSON_NAME]" at bounding box center [357, 132] width 47 height 8
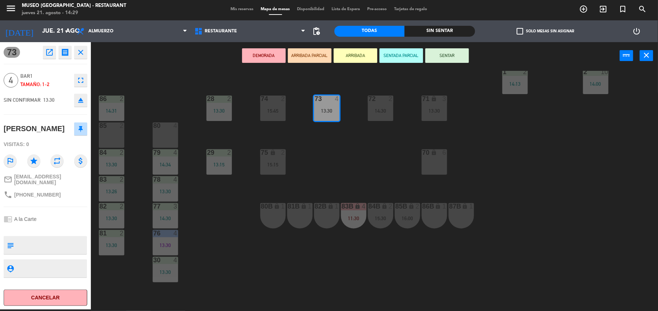
click at [48, 53] on icon "open_in_new" at bounding box center [49, 52] width 9 height 9
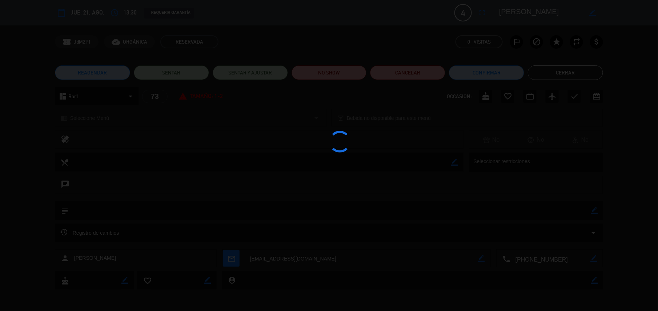
click at [331, 68] on div at bounding box center [329, 155] width 658 height 311
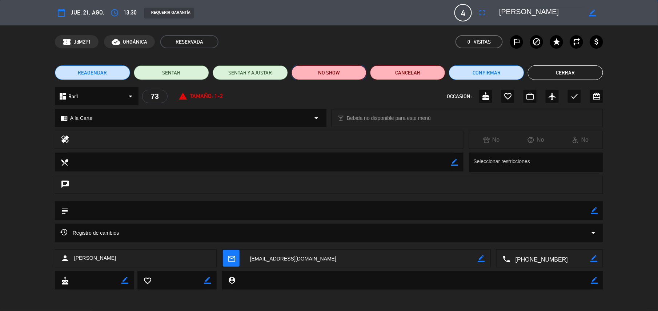
click at [331, 68] on button "NO SHOW" at bounding box center [328, 72] width 75 height 15
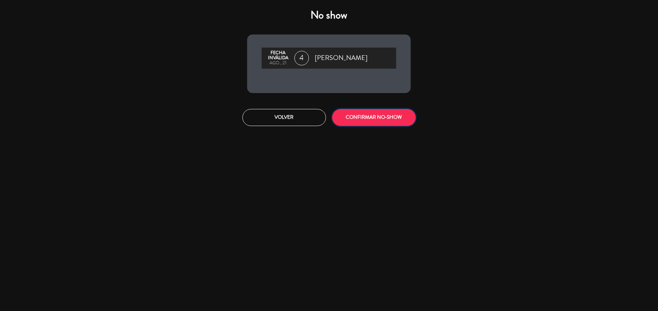
click at [371, 116] on button "CONFIRMAR NO-SHOW" at bounding box center [374, 117] width 84 height 17
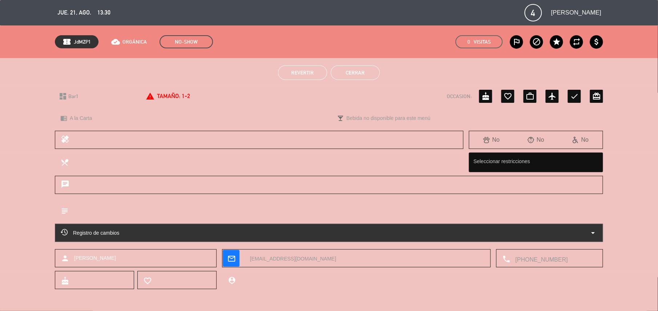
click at [338, 76] on button "Cerrar" at bounding box center [355, 72] width 49 height 15
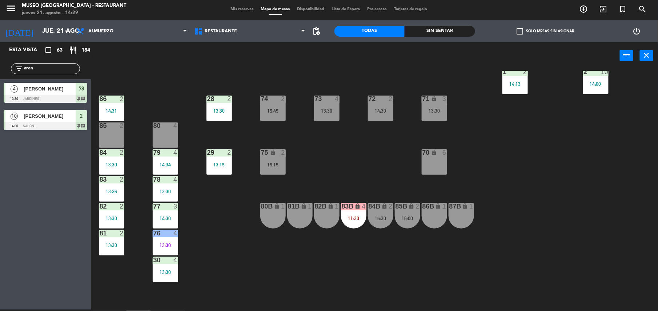
click at [431, 104] on div "71 lock 3 13:30" at bounding box center [433, 108] width 25 height 25
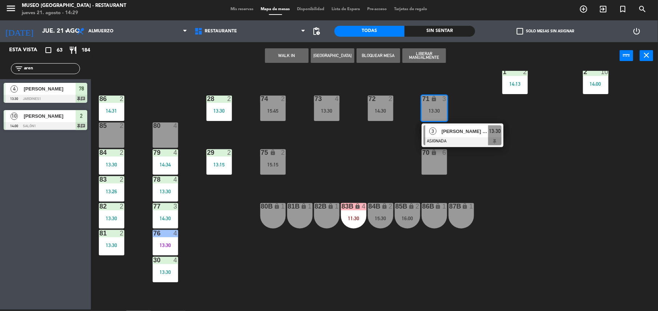
click at [451, 120] on div "44 5 13:30 49 2 12:54 54 5 13:00 64 2 48 2 13:53 53 4 63 2 14:00 43 4 13:30 62 …" at bounding box center [377, 191] width 560 height 240
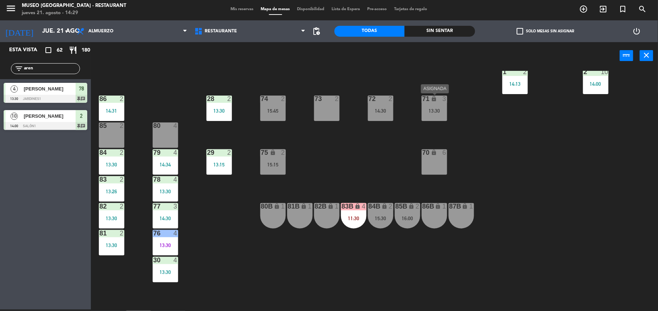
click at [440, 111] on div "13:30" at bounding box center [433, 110] width 25 height 5
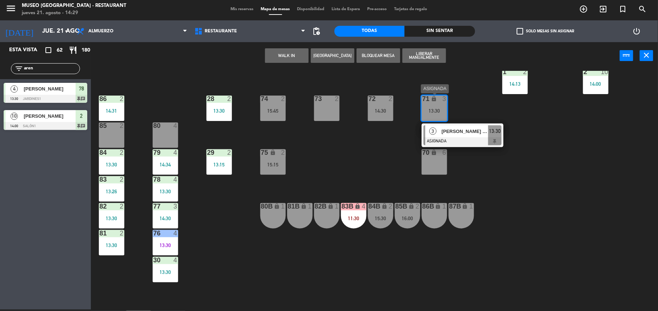
click at [466, 124] on div "3 [PERSON_NAME] [PERSON_NAME] ASIGNADA 13:30" at bounding box center [462, 136] width 82 height 24
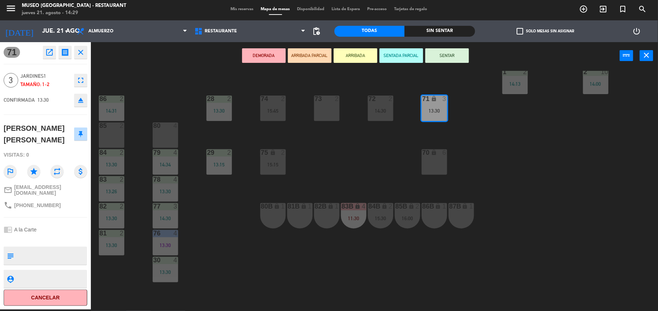
click at [52, 47] on button "open_in_new" at bounding box center [49, 52] width 13 height 13
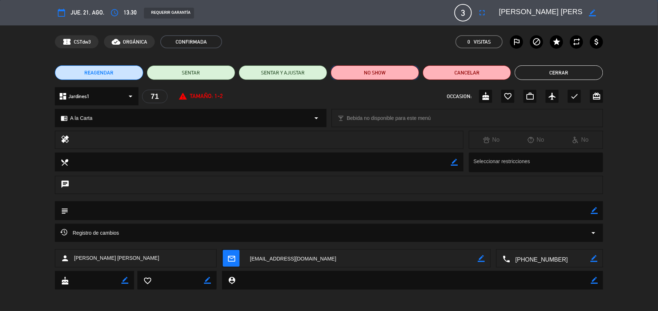
click at [389, 76] on button "NO SHOW" at bounding box center [375, 72] width 88 height 15
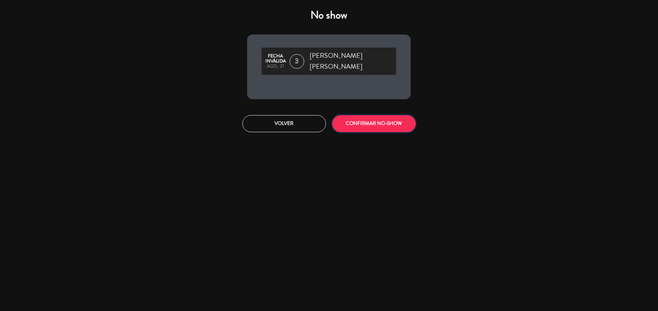
click at [396, 117] on button "CONFIRMAR NO-SHOW" at bounding box center [374, 123] width 84 height 17
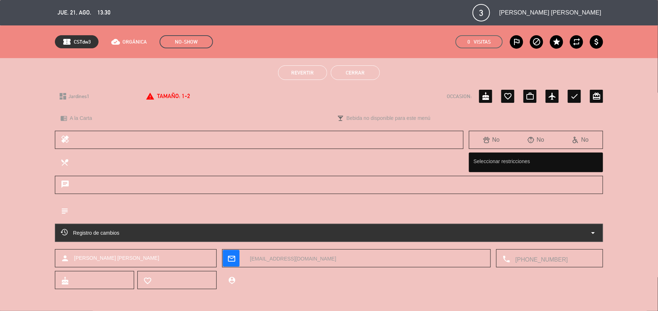
click at [357, 63] on div "Revertir Cerrar" at bounding box center [329, 72] width 658 height 29
click at [360, 74] on button "Cerrar" at bounding box center [355, 72] width 49 height 15
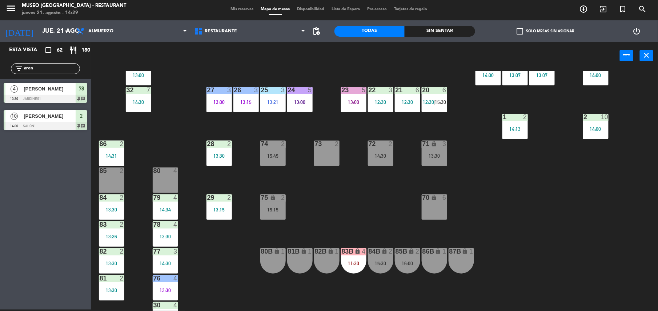
scroll to position [0, 0]
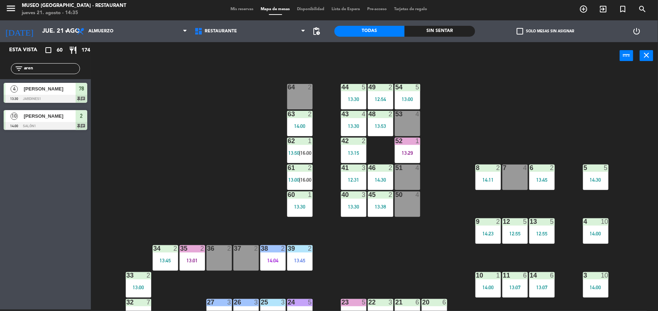
drag, startPoint x: 32, startPoint y: 73, endPoint x: 1, endPoint y: 76, distance: 30.7
click at [1, 76] on div "filter_list aren" at bounding box center [45, 68] width 91 height 21
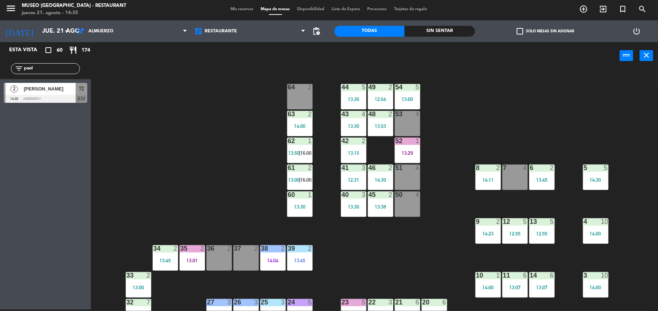
type input "paol"
click at [47, 90] on span "[PERSON_NAME]" at bounding box center [50, 89] width 52 height 8
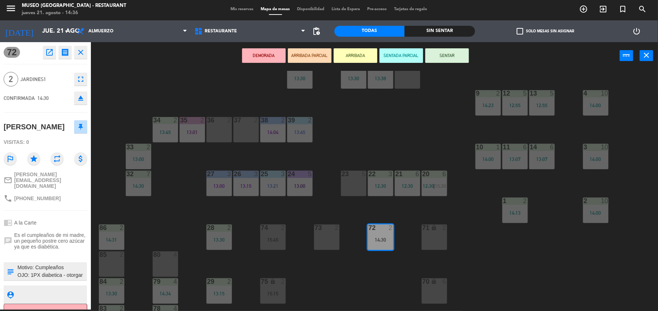
click at [217, 121] on div at bounding box center [219, 120] width 12 height 7
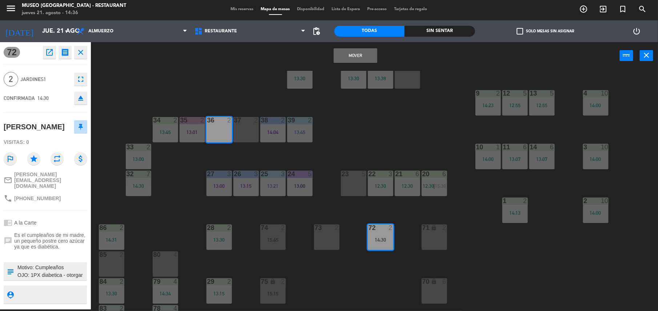
click at [372, 55] on button "Mover" at bounding box center [356, 55] width 44 height 15
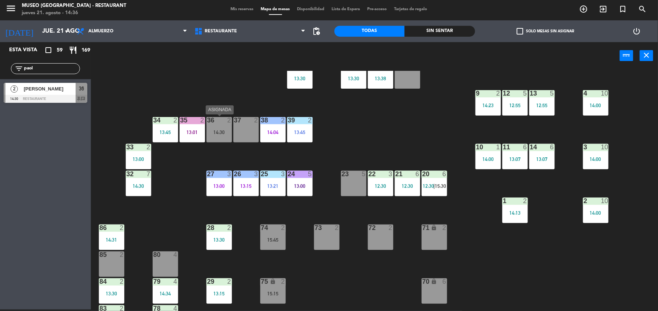
click at [211, 128] on div "36 2 14:30" at bounding box center [218, 129] width 25 height 25
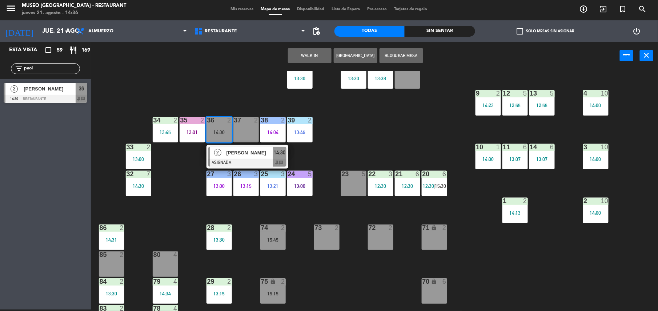
click at [238, 156] on span "[PERSON_NAME]" at bounding box center [249, 153] width 47 height 8
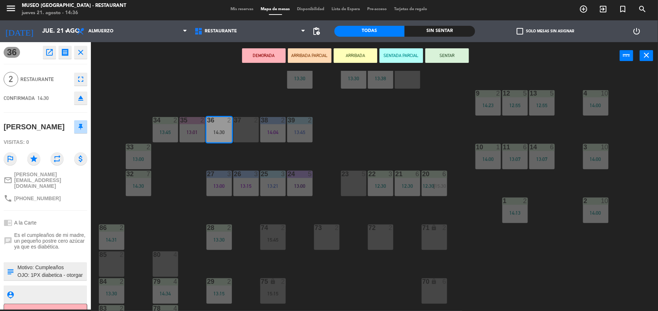
click at [310, 61] on button "ARRIBADA PARCIAL" at bounding box center [310, 55] width 44 height 15
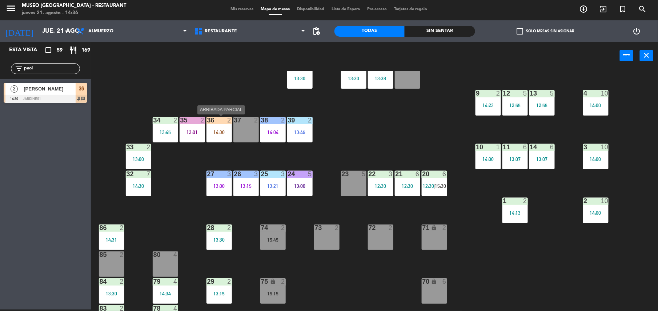
click at [219, 129] on div "14:30" at bounding box center [218, 131] width 25 height 5
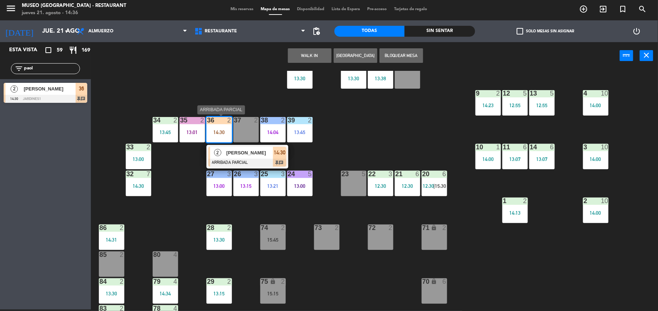
click at [240, 152] on span "[PERSON_NAME]" at bounding box center [249, 153] width 47 height 8
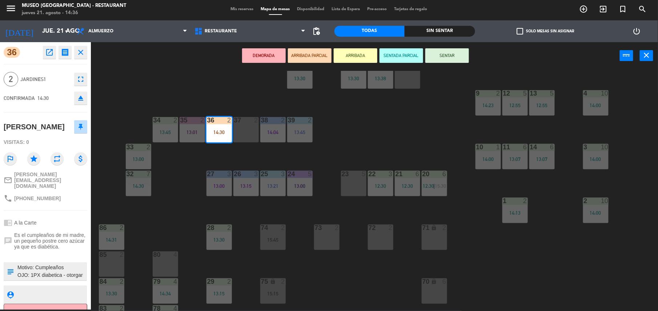
click at [17, 264] on textarea at bounding box center [51, 271] width 69 height 15
type textarea "m36 Motivo: Cumpleaños OJO: 1PX diabetica - otorgar una cortesía y postre cero …"
click at [51, 140] on div "Visitas: 0" at bounding box center [46, 142] width 84 height 13
click at [461, 47] on div "DEMORADA ARRIBADA PARCIAL ARRIBADA SENTADA PARCIAL SENTAR power_input close" at bounding box center [355, 56] width 529 height 28
click at [459, 53] on button "SENTAR" at bounding box center [447, 55] width 44 height 15
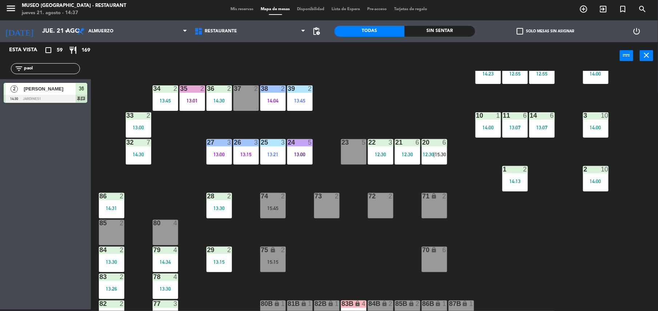
scroll to position [164, 0]
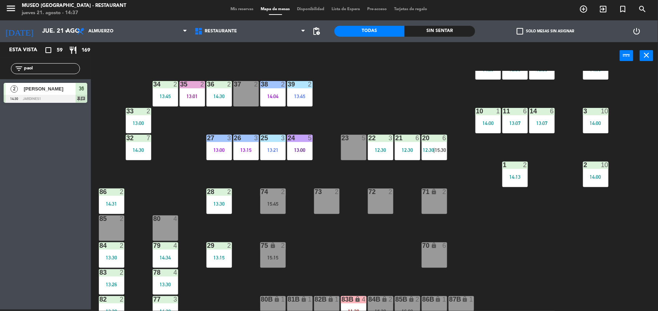
click at [222, 76] on div "44 5 13:30 49 2 12:54 54 5 13:00 64 2 48 2 13:53 53 4 63 2 14:00 43 4 13:30 62 …" at bounding box center [377, 191] width 560 height 240
click at [223, 89] on div "36 2 14:30" at bounding box center [218, 93] width 25 height 25
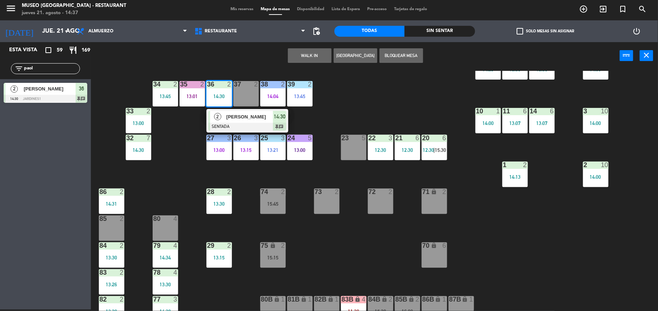
click at [240, 117] on span "[PERSON_NAME]" at bounding box center [249, 117] width 47 height 8
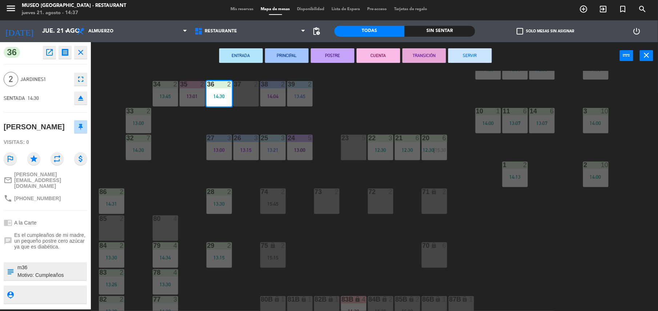
click at [40, 264] on textarea at bounding box center [51, 271] width 69 height 15
type textarea "m36 se le dio la info a [PERSON_NAME] Motivo: Cumpleaños OJO: 1PX diabetica - o…"
click at [56, 137] on div "Visitas: 0" at bounding box center [46, 142] width 84 height 13
click at [407, 228] on div "44 5 13:30 49 2 12:54 54 5 13:00 64 2 48 2 13:53 53 4 63 2 14:00 43 4 13:30 62 …" at bounding box center [377, 191] width 560 height 240
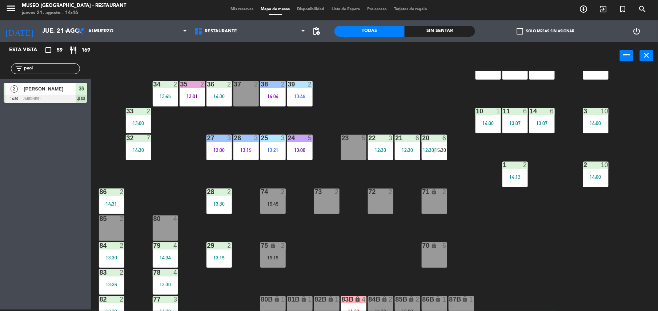
scroll to position [0, 0]
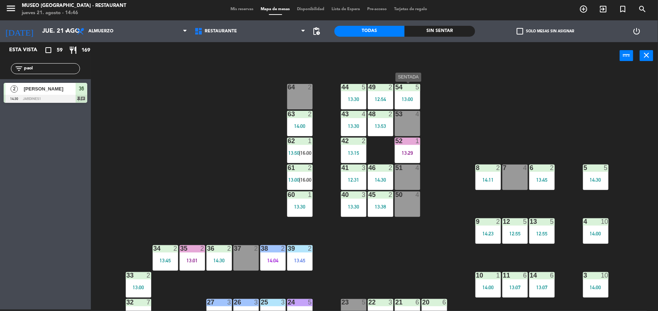
click at [395, 101] on div "13:00" at bounding box center [407, 99] width 25 height 5
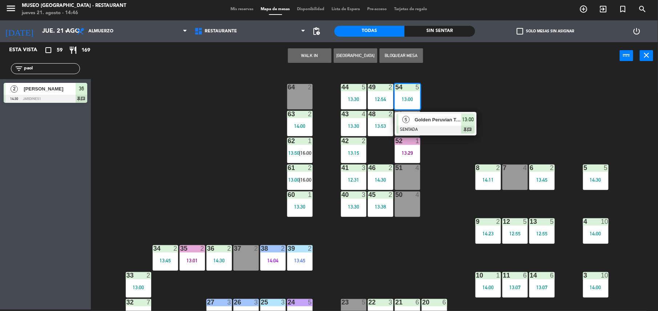
click at [431, 122] on span "Golden Peruvian Tours" at bounding box center [438, 120] width 47 height 8
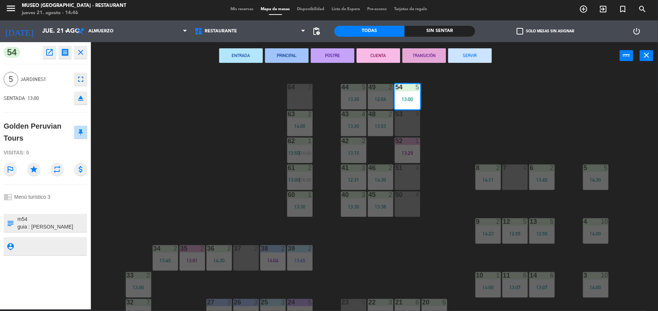
click at [426, 62] on button "TRANSICIÓN" at bounding box center [424, 55] width 44 height 15
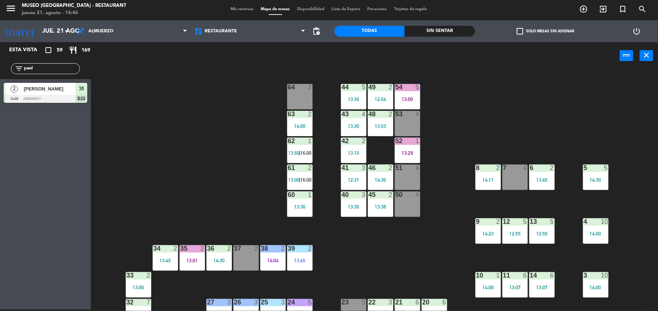
click at [350, 95] on div "44 5 13:30" at bounding box center [353, 96] width 25 height 25
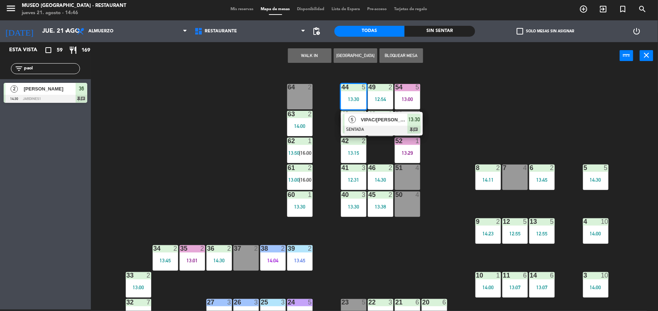
click at [374, 120] on span "VIPAC/[PERSON_NAME] X4" at bounding box center [384, 120] width 47 height 8
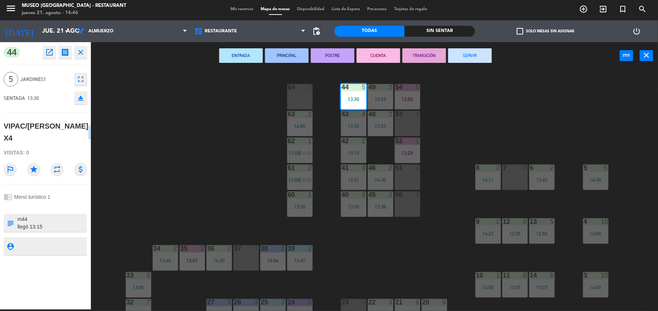
click at [476, 53] on button "SERVIR" at bounding box center [470, 55] width 44 height 15
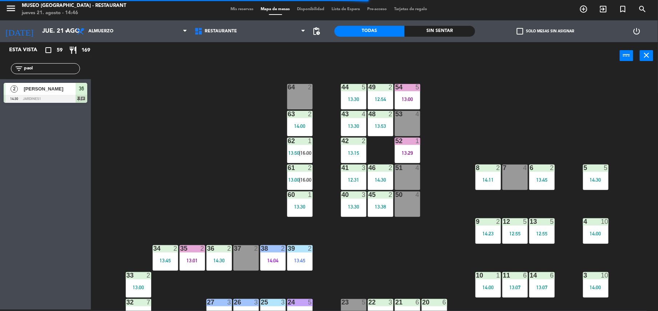
click at [391, 152] on div "44 5 13:30 49 2 12:54 54 5 13:00 64 2 48 2 13:53 53 4 63 2 14:00 43 4 13:30 62 …" at bounding box center [377, 191] width 560 height 240
click at [404, 152] on div "13:29" at bounding box center [407, 152] width 25 height 5
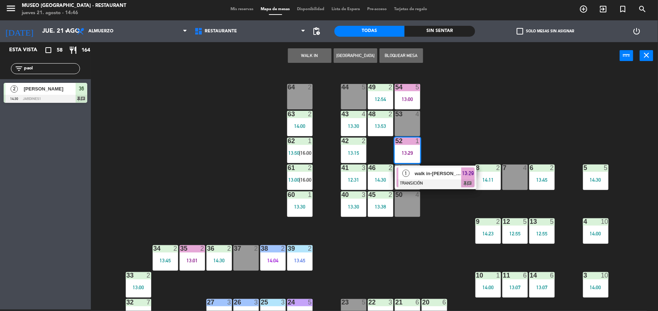
click at [451, 178] on div "walk in-[PERSON_NAME]" at bounding box center [437, 173] width 47 height 12
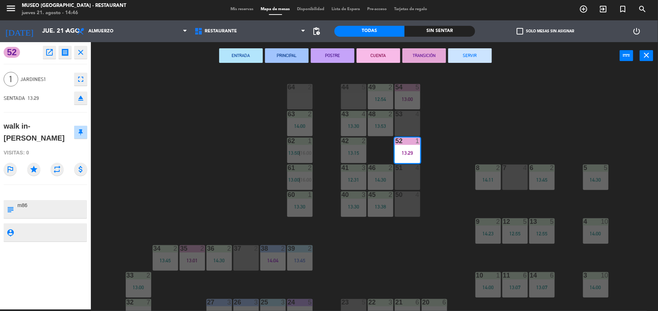
click at [469, 54] on button "SERVIR" at bounding box center [470, 55] width 44 height 15
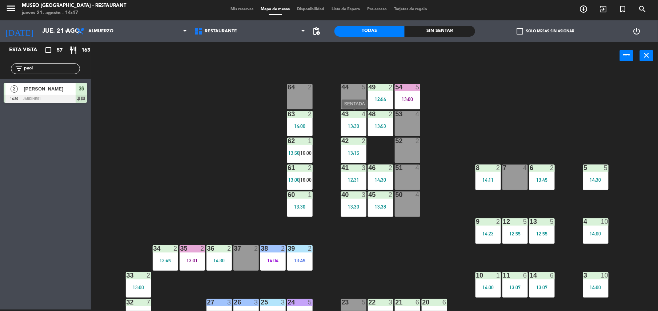
click at [358, 124] on div "13:30" at bounding box center [353, 126] width 25 height 5
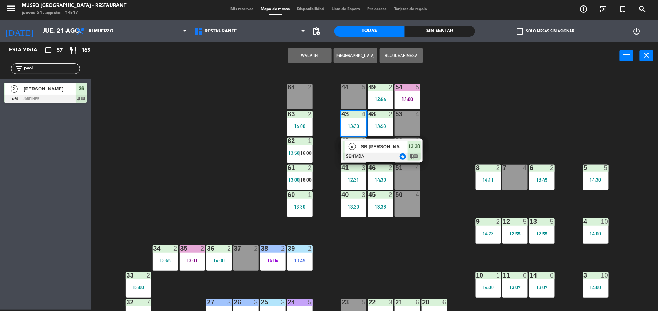
click at [367, 147] on span "SR [PERSON_NAME] ACL" at bounding box center [384, 147] width 47 height 8
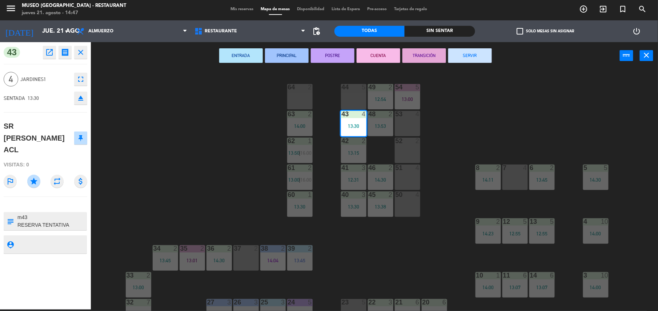
click at [429, 57] on button "TRANSICIÓN" at bounding box center [424, 55] width 44 height 15
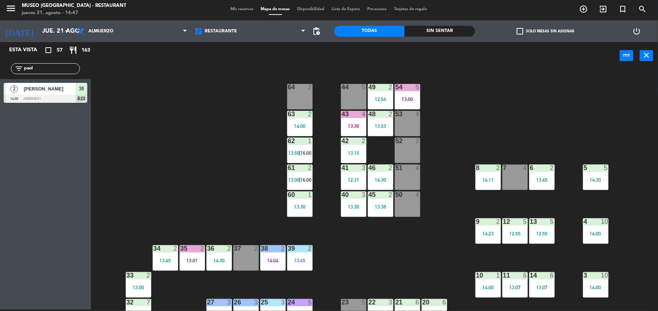
click at [455, 105] on div "44 5 49 2 12:54 54 5 13:00 64 2 48 2 13:53 53 4 63 2 14:00 43 4 13:30 62 1 13:5…" at bounding box center [377, 191] width 560 height 240
click at [400, 108] on div "54 5 13:00" at bounding box center [407, 96] width 25 height 25
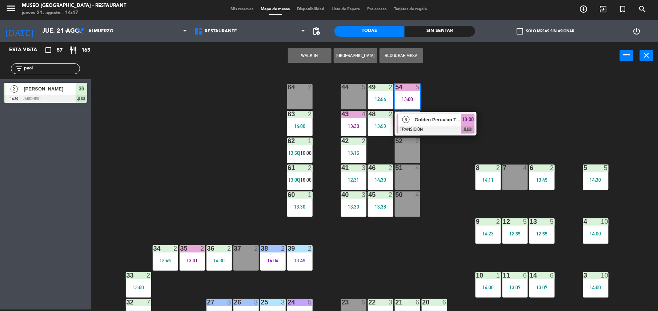
click at [450, 113] on div "5 Golden Peruvian Tours TRANSICIÓN 13:00 chat" at bounding box center [436, 124] width 82 height 24
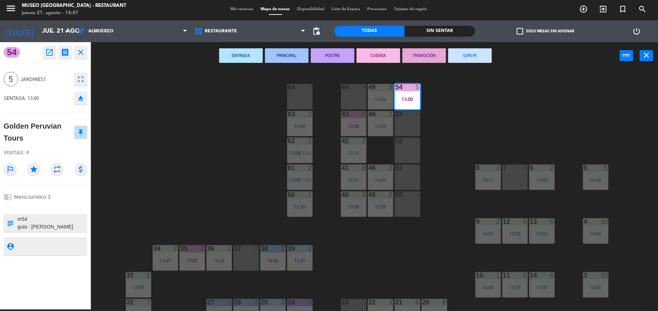
click at [450, 113] on div "44 5 49 2 12:54 54 5 13:00 64 2 48 2 13:53 53 4 63 2 14:00 43 4 13:30 62 1 13:5…" at bounding box center [377, 191] width 560 height 240
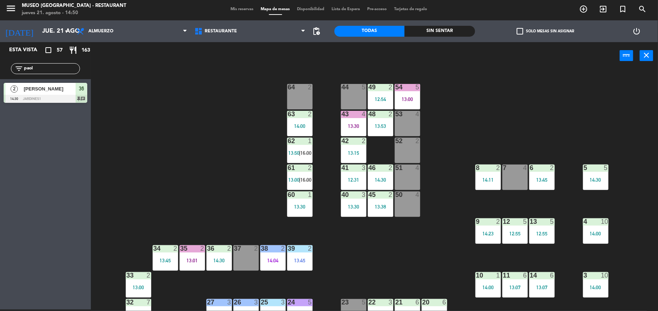
click at [249, 125] on div "44 5 49 2 12:54 54 5 13:00 64 2 48 2 13:53 53 4 63 2 14:00 43 4 13:30 62 1 13:5…" at bounding box center [377, 191] width 560 height 240
click at [392, 123] on div "13:53" at bounding box center [380, 125] width 25 height 5
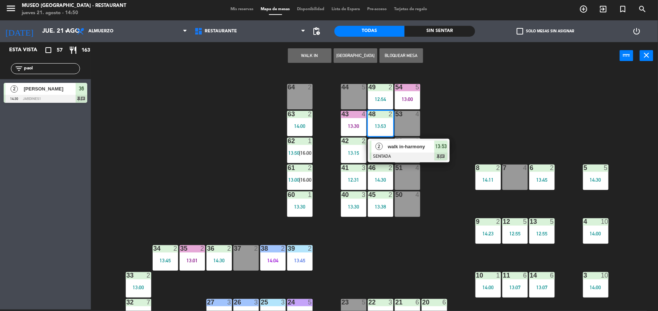
click at [390, 141] on div "walk in-harmony" at bounding box center [410, 147] width 47 height 12
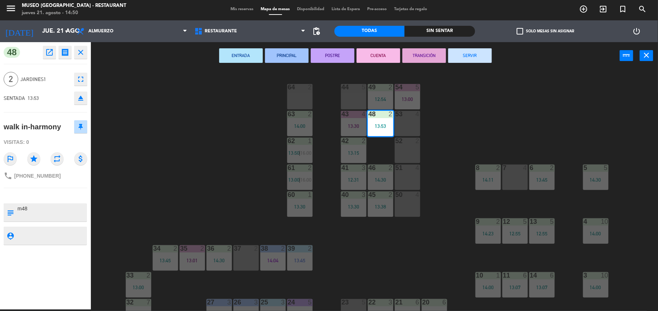
click at [419, 58] on button "TRANSICIÓN" at bounding box center [424, 55] width 44 height 15
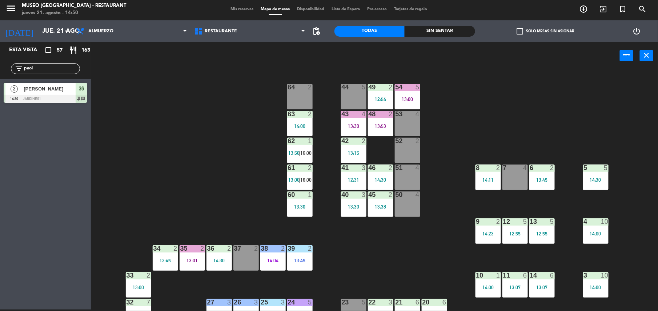
click at [358, 127] on div "13:30" at bounding box center [353, 126] width 25 height 5
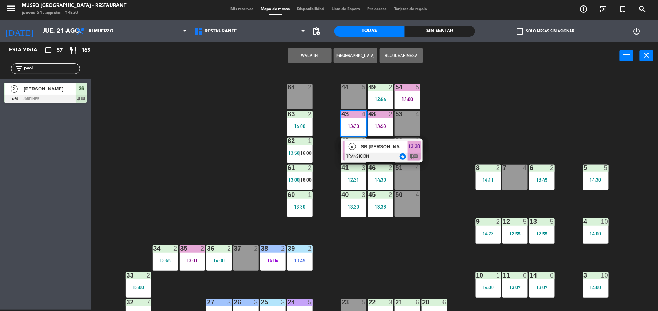
click at [364, 151] on div "SR [PERSON_NAME] ACL" at bounding box center [383, 147] width 47 height 12
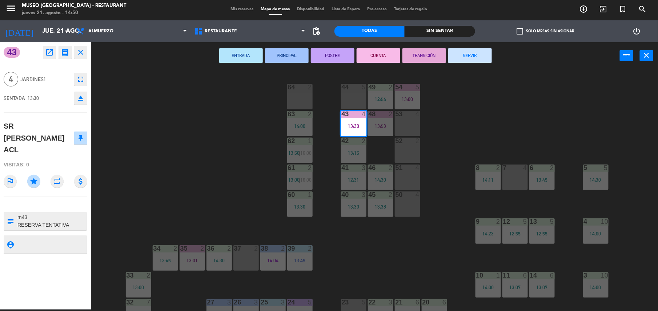
click at [333, 55] on button "POSTRE" at bounding box center [333, 55] width 44 height 15
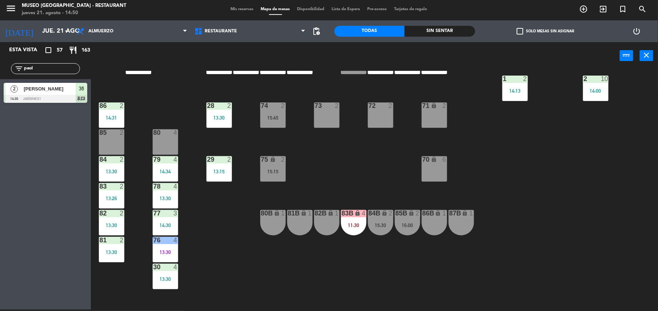
scroll to position [282, 0]
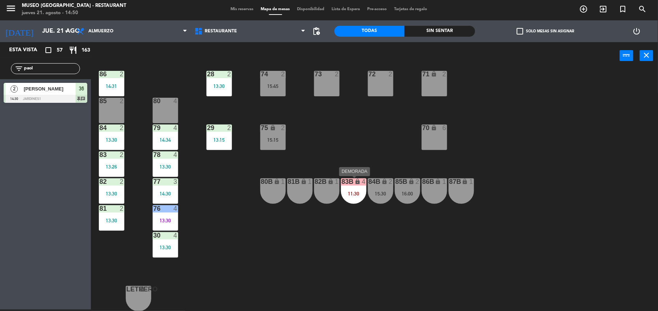
click at [360, 194] on div "11:30" at bounding box center [353, 193] width 25 height 5
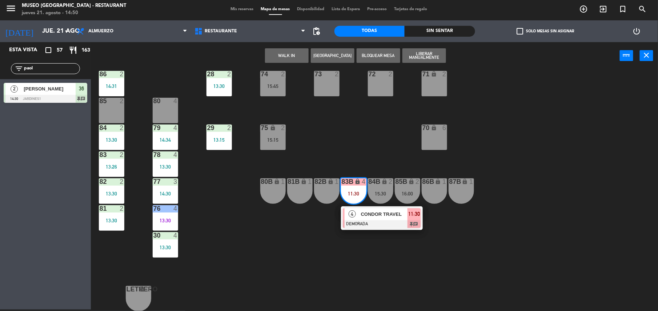
click at [367, 215] on span "CONDOR TRAVEL" at bounding box center [384, 214] width 47 height 8
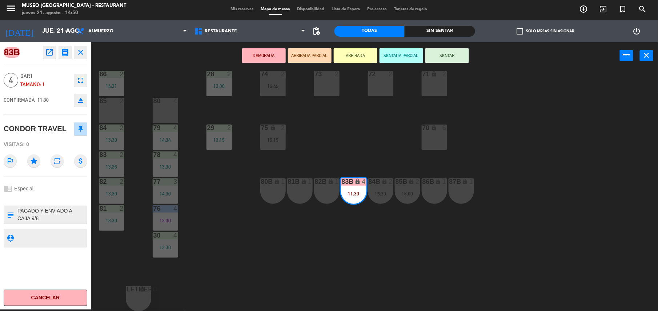
click at [54, 54] on button "open_in_new" at bounding box center [49, 52] width 13 height 13
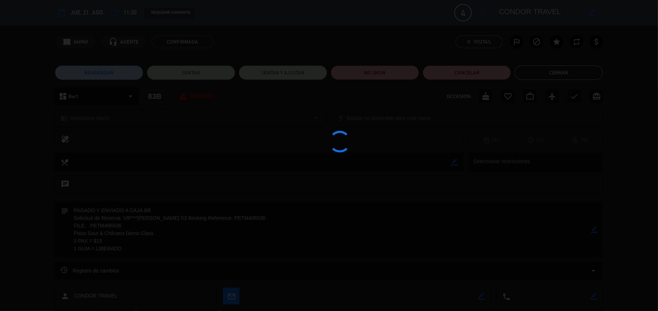
click at [358, 73] on div at bounding box center [329, 155] width 658 height 311
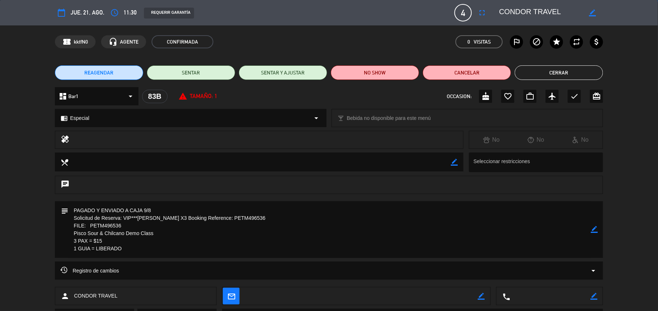
click at [358, 73] on edit-booking-info-modal "calendar_today jue. 21, ago. access_time 11:30 REQUERIR GARANTÍA 4 CONDOR TRAVE…" at bounding box center [329, 155] width 658 height 311
click at [358, 73] on button "NO SHOW" at bounding box center [375, 72] width 88 height 15
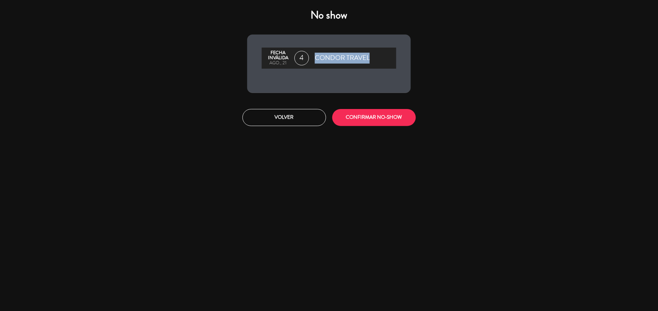
click at [358, 73] on div "Fecha inválida ago., 21 4 CONDOR TRAVEL" at bounding box center [328, 64] width 163 height 58
drag, startPoint x: 358, startPoint y: 73, endPoint x: 375, endPoint y: 120, distance: 50.2
click at [375, 120] on button "CONFIRMAR NO-SHOW" at bounding box center [374, 117] width 84 height 17
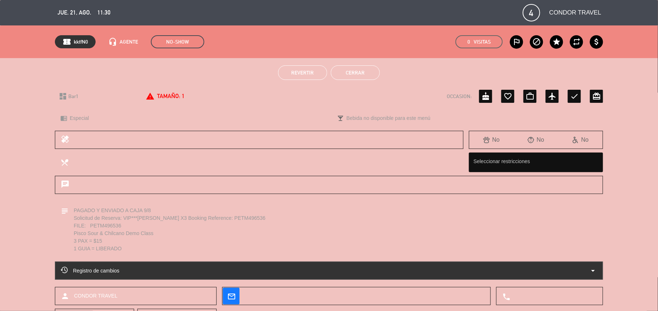
click at [345, 63] on div "Revertir Cerrar" at bounding box center [329, 72] width 658 height 29
click at [347, 75] on button "Cerrar" at bounding box center [355, 72] width 49 height 15
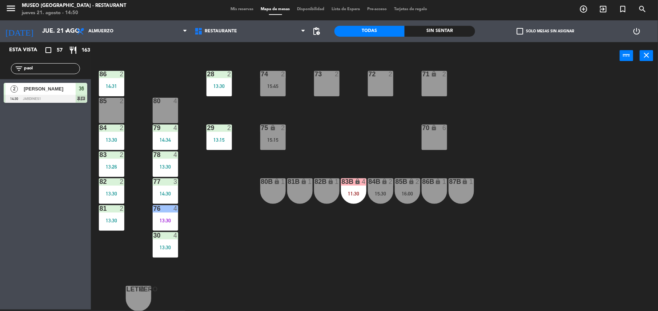
click at [328, 156] on div "44 5 49 2 12:54 54 5 13:00 64 2 48 2 13:53 53 4 63 2 14:00 43 4 13:30 62 1 13:5…" at bounding box center [377, 191] width 560 height 240
click at [263, 141] on div "15:15" at bounding box center [272, 139] width 25 height 5
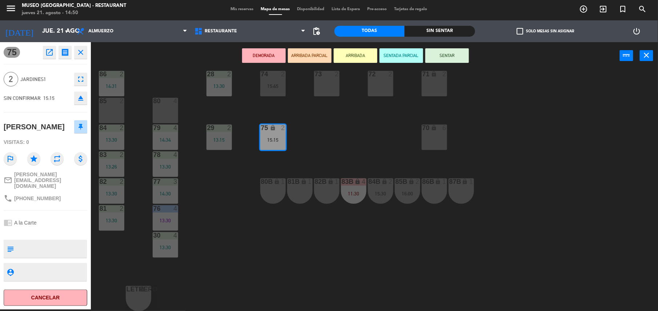
scroll to position [0, 0]
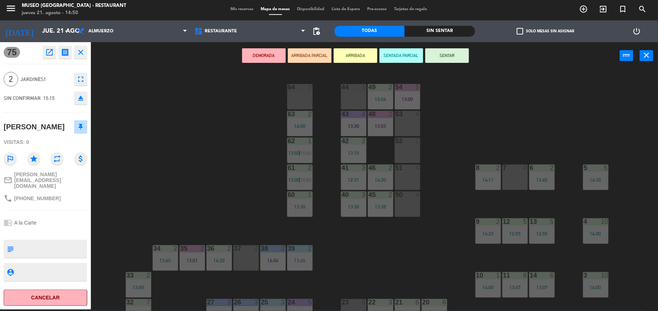
click at [245, 253] on div "37 2" at bounding box center [245, 257] width 25 height 25
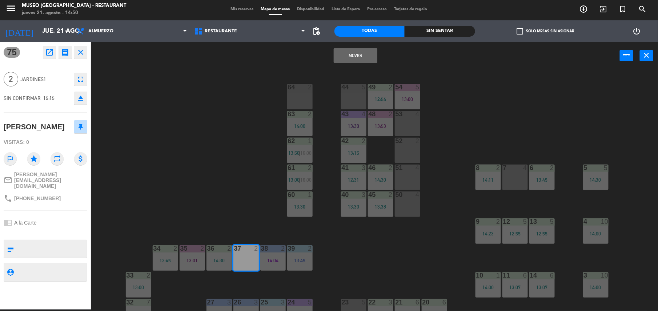
click at [354, 56] on button "Mover" at bounding box center [356, 55] width 44 height 15
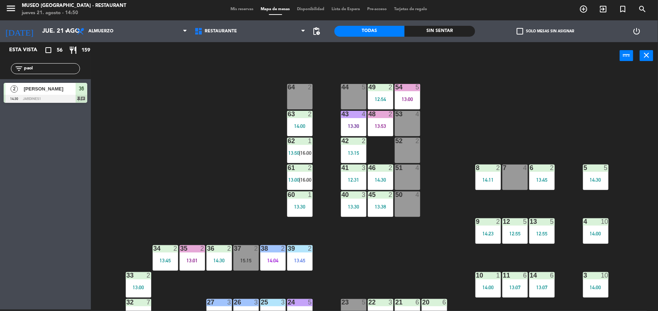
click at [224, 143] on div "44 5 49 2 12:54 54 5 13:00 64 2 48 2 13:53 53 4 63 2 14:00 43 4 13:30 62 1 13:5…" at bounding box center [377, 191] width 560 height 240
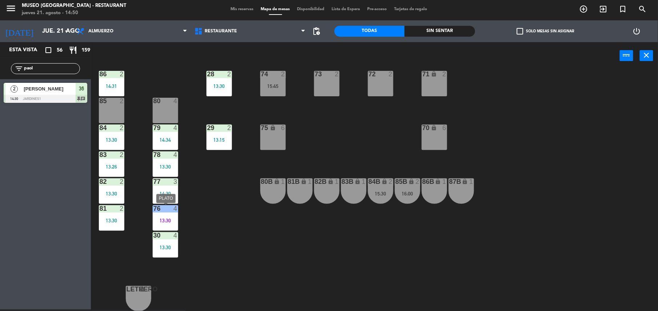
click at [169, 215] on div "76 4 13:30" at bounding box center [165, 217] width 25 height 25
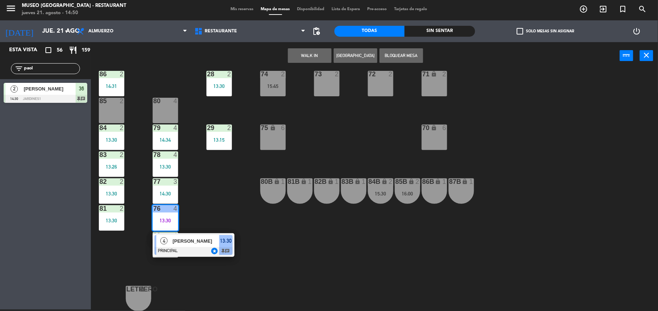
click at [174, 236] on div "[PERSON_NAME]" at bounding box center [195, 241] width 47 height 12
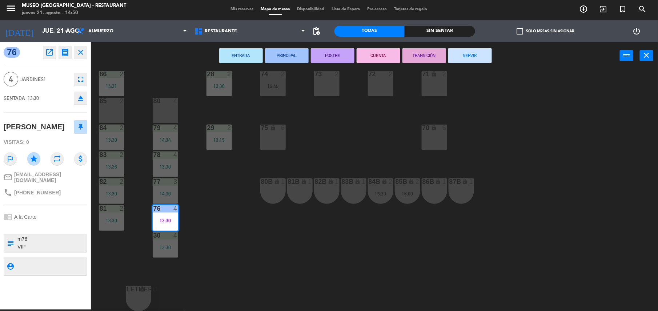
click at [229, 241] on div "44 5 49 2 12:54 54 5 13:00 64 2 48 2 13:53 53 4 63 2 14:00 43 4 13:30 62 1 13:5…" at bounding box center [377, 191] width 560 height 240
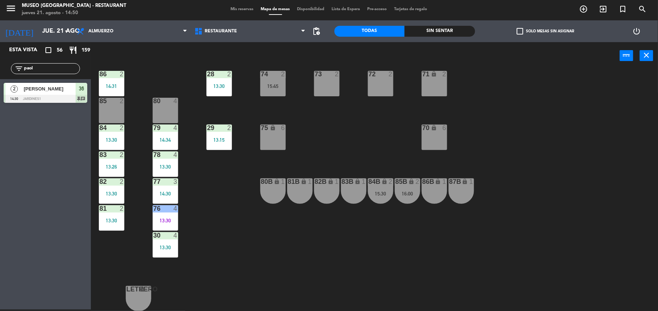
click at [175, 249] on div "13:30" at bounding box center [165, 247] width 25 height 5
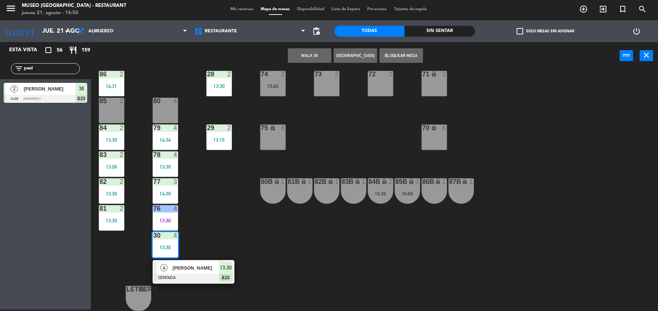
click at [180, 265] on span "[PERSON_NAME]" at bounding box center [196, 268] width 47 height 8
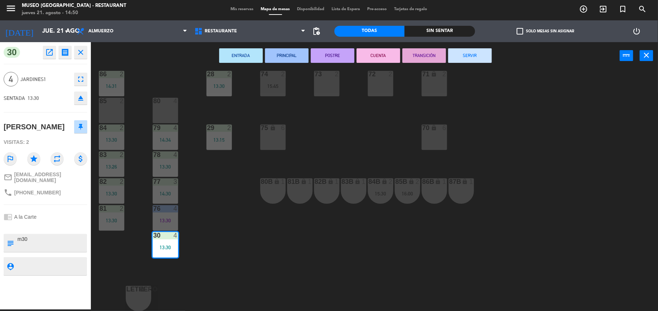
click at [208, 270] on div "44 5 49 2 12:54 54 5 13:00 64 2 48 2 13:53 53 4 63 2 14:00 43 4 13:30 62 1 13:5…" at bounding box center [377, 191] width 560 height 240
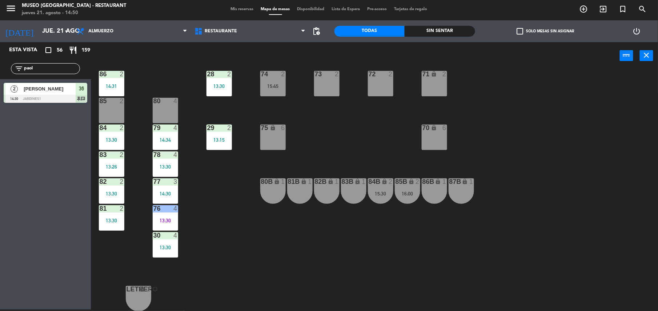
click at [169, 191] on div "14:30" at bounding box center [165, 193] width 25 height 5
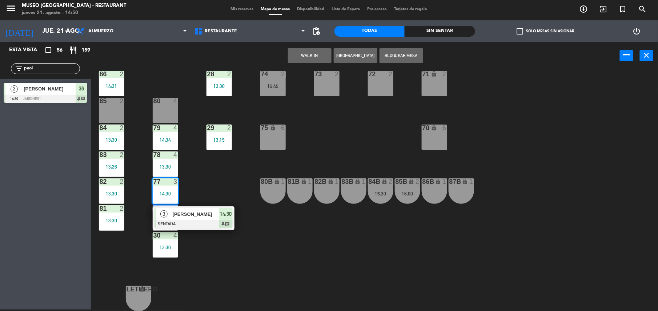
click at [175, 217] on span "[PERSON_NAME]" at bounding box center [196, 214] width 47 height 8
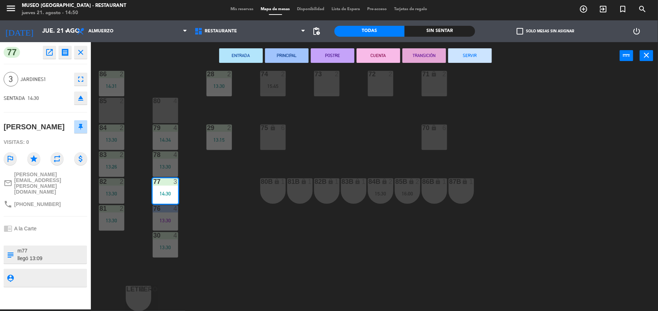
click at [218, 224] on div "44 5 49 2 12:54 54 5 13:00 64 2 48 2 13:53 53 4 63 2 14:00 43 4 13:30 62 1 13:5…" at bounding box center [377, 191] width 560 height 240
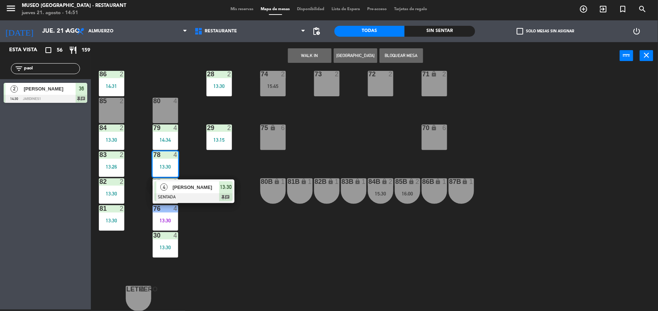
click at [171, 193] on div at bounding box center [193, 197] width 78 height 8
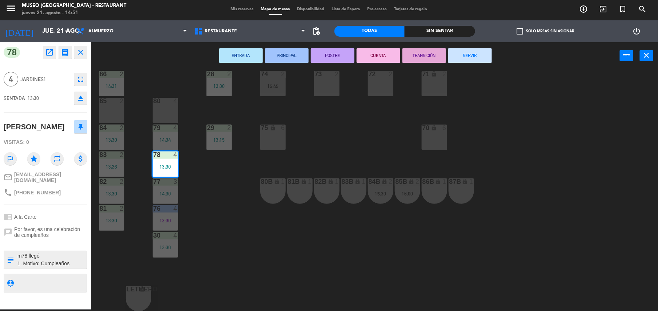
click at [206, 203] on div "44 5 49 2 12:54 54 5 13:00 64 2 48 2 13:53 53 4 63 2 14:00 43 4 13:30 62 1 13:5…" at bounding box center [377, 191] width 560 height 240
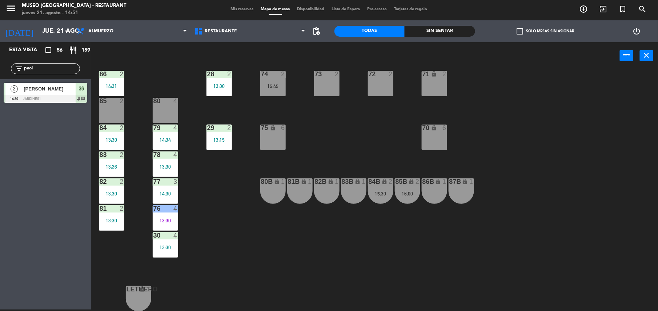
click at [173, 171] on div "78 4 13:30" at bounding box center [165, 164] width 25 height 25
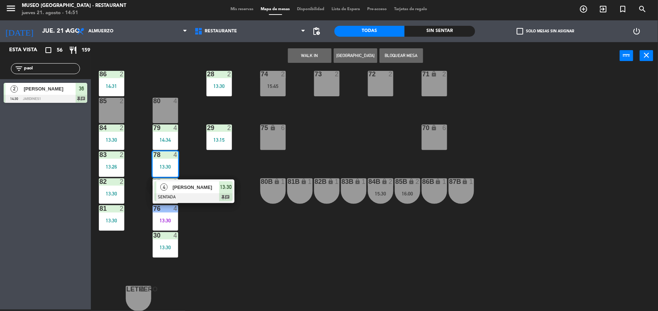
click at [179, 185] on span "[PERSON_NAME]" at bounding box center [196, 187] width 47 height 8
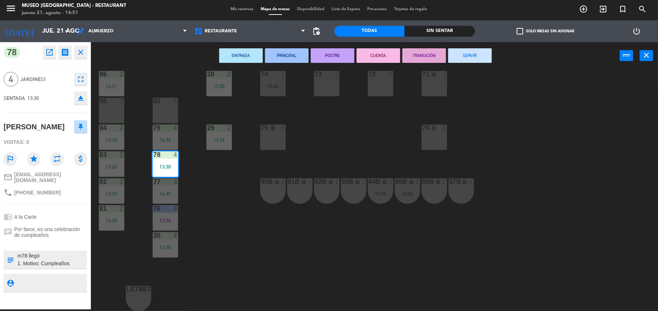
click at [204, 182] on div "44 5 49 2 12:54 54 5 13:00 64 2 48 2 13:53 53 4 63 2 14:00 43 4 13:30 62 1 13:5…" at bounding box center [377, 191] width 560 height 240
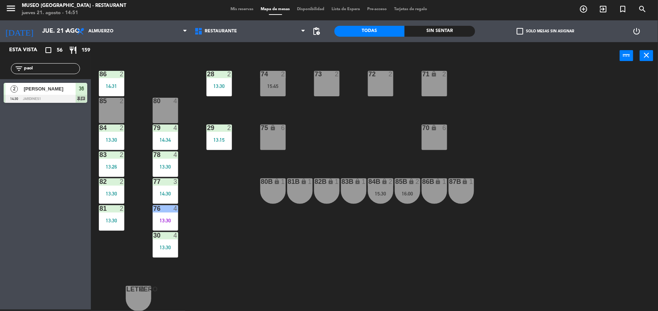
click at [169, 141] on div "14:34" at bounding box center [165, 139] width 25 height 5
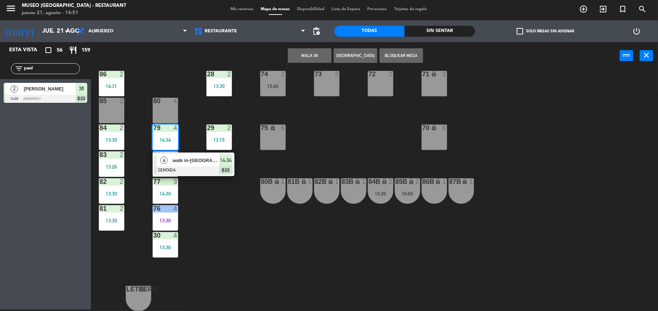
click at [179, 168] on div at bounding box center [193, 170] width 78 height 8
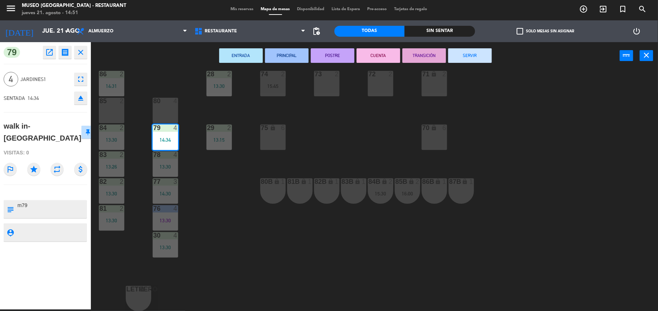
click at [205, 188] on div "44 5 49 2 12:54 54 5 13:00 64 2 48 2 13:53 53 4 63 2 14:00 43 4 13:30 62 1 13:5…" at bounding box center [377, 191] width 560 height 240
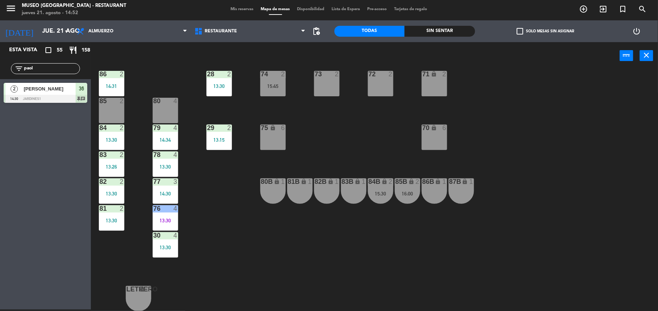
click at [206, 188] on div "44 5 49 2 12:54 54 5 13:00 64 2 48 2 13:53 53 4 63 2 14:00 43 4 13:30 62 1 13:5…" at bounding box center [377, 191] width 560 height 240
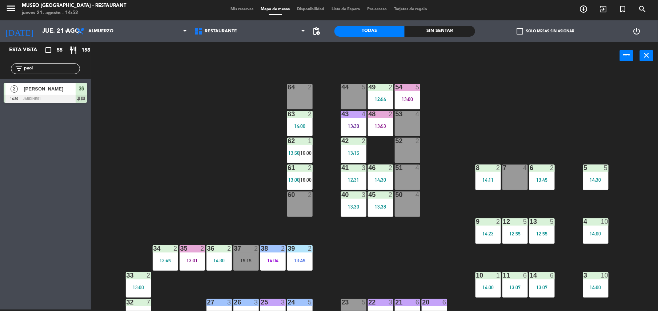
click at [314, 205] on div "44 5 49 2 12:54 54 5 13:00 64 2 48 2 13:53 53 4 63 2 14:00 43 4 13:30 62 1 13:5…" at bounding box center [377, 191] width 560 height 240
click at [304, 179] on span "16:00" at bounding box center [305, 180] width 11 height 6
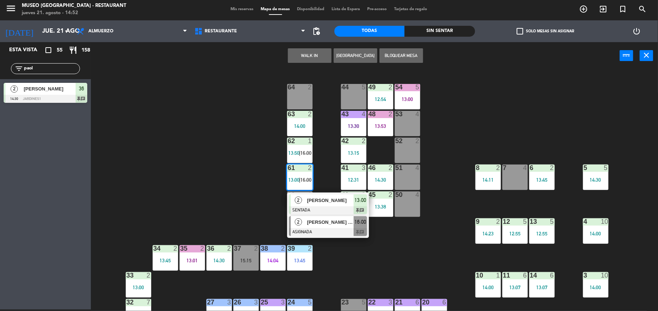
click at [317, 229] on div at bounding box center [328, 232] width 78 height 8
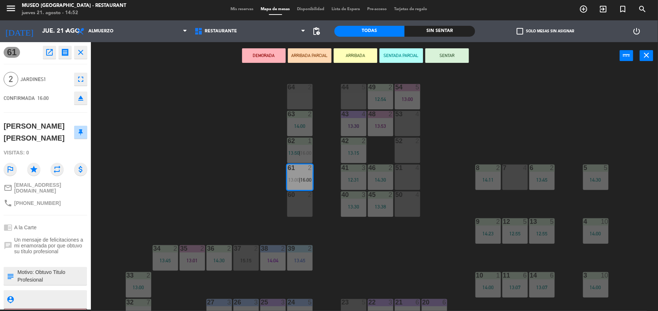
click at [302, 217] on div "44 5 49 2 12:54 54 5 13:00 64 2 48 2 13:53 53 4 63 2 14:00 43 4 13:30 62 1 13:5…" at bounding box center [377, 191] width 560 height 240
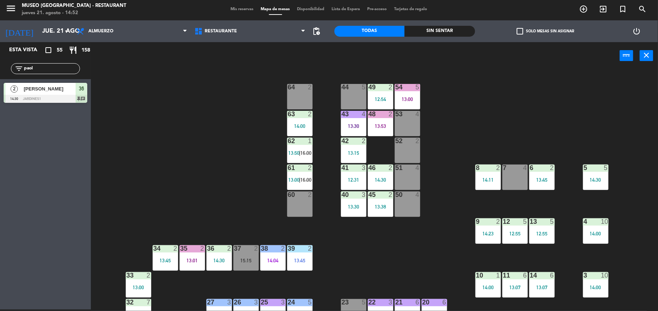
click at [302, 183] on div "61 2 13:00 | 16:00" at bounding box center [299, 177] width 25 height 25
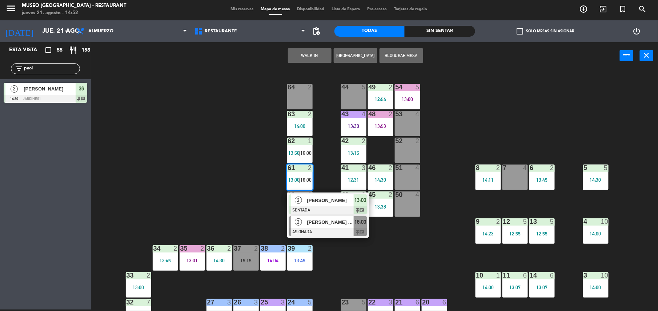
click at [329, 218] on span "[PERSON_NAME] [PERSON_NAME]" at bounding box center [330, 222] width 47 height 8
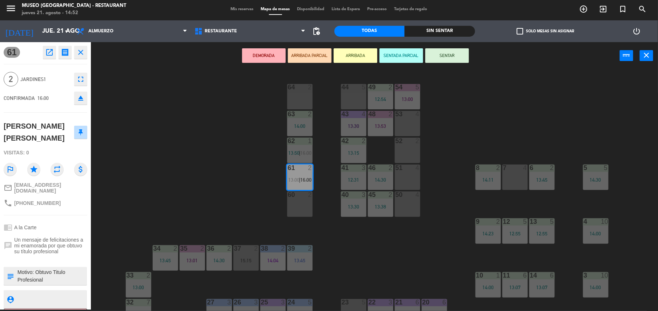
click at [306, 85] on div "2" at bounding box center [312, 87] width 12 height 7
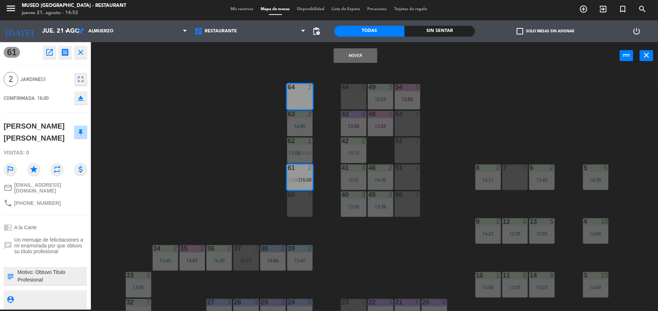
click at [363, 61] on button "Mover" at bounding box center [356, 55] width 44 height 15
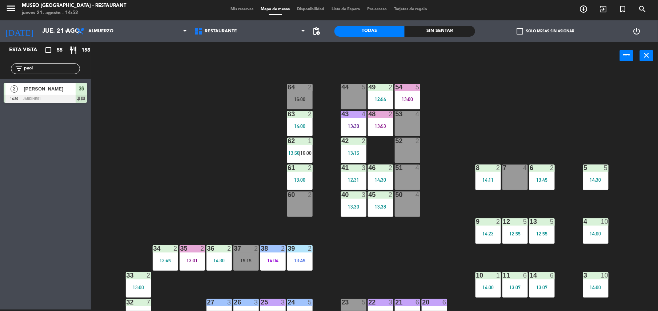
click at [304, 156] on div "62 1 13:50 | 16:00" at bounding box center [299, 150] width 25 height 25
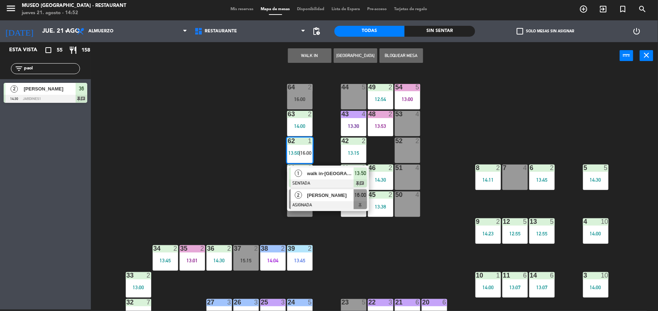
click at [319, 195] on span "[PERSON_NAME]" at bounding box center [330, 195] width 47 height 8
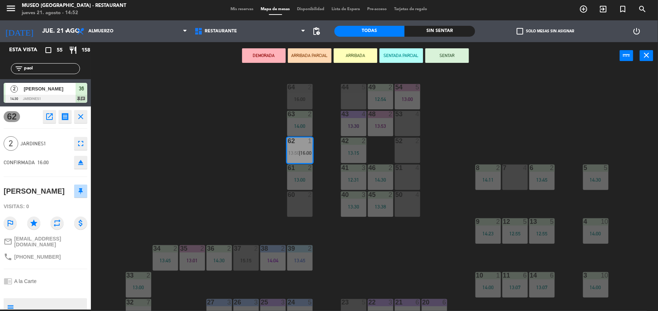
click at [308, 202] on div "60 2" at bounding box center [299, 203] width 25 height 25
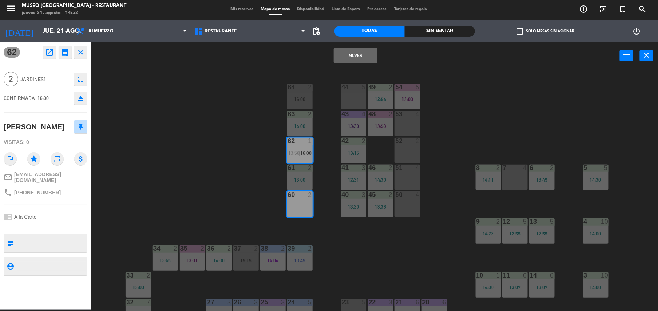
click at [351, 54] on button "Mover" at bounding box center [356, 55] width 44 height 15
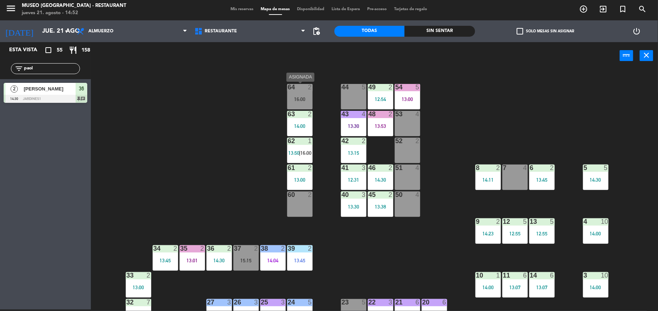
click at [201, 195] on div "44 5 49 2 12:54 54 5 13:00 64 2 16:00 48 2 13:53 53 4 63 2 14:00 43 4 13:30 62 …" at bounding box center [377, 191] width 560 height 240
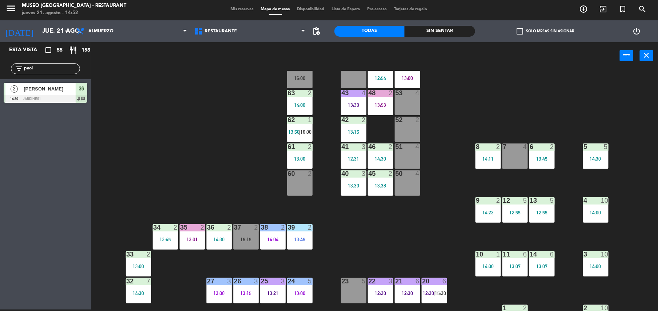
click at [246, 241] on div "15:15" at bounding box center [245, 239] width 25 height 5
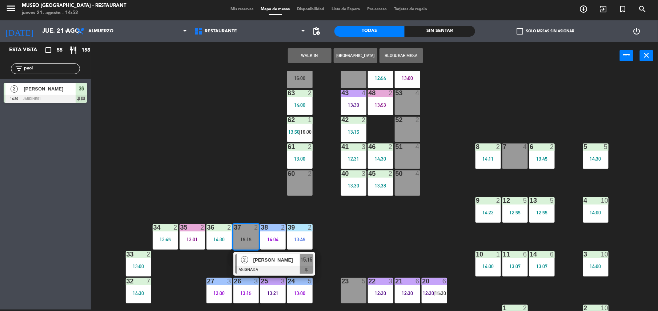
click at [256, 259] on span "[PERSON_NAME]" at bounding box center [276, 260] width 47 height 8
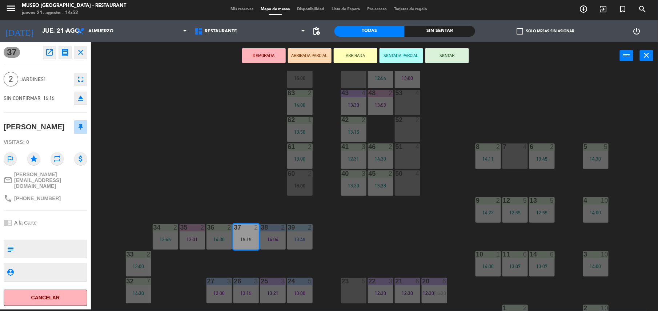
click at [397, 129] on div "52 2" at bounding box center [407, 129] width 25 height 25
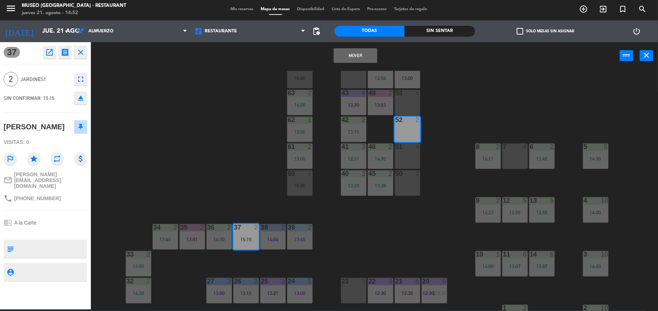
click at [358, 54] on button "Mover" at bounding box center [356, 55] width 44 height 15
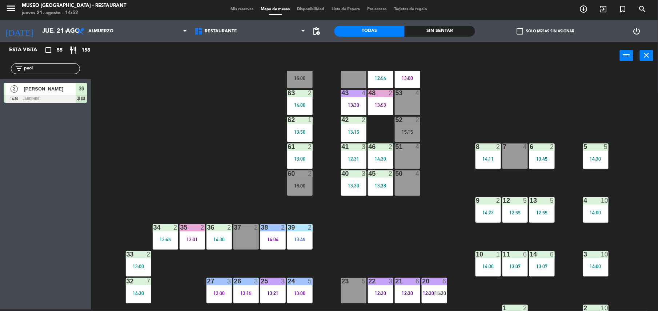
click at [464, 110] on div "44 5 49 2 12:54 54 5 13:00 64 2 16:00 48 2 13:53 53 4 63 2 14:00 43 4 13:30 62 …" at bounding box center [377, 191] width 560 height 240
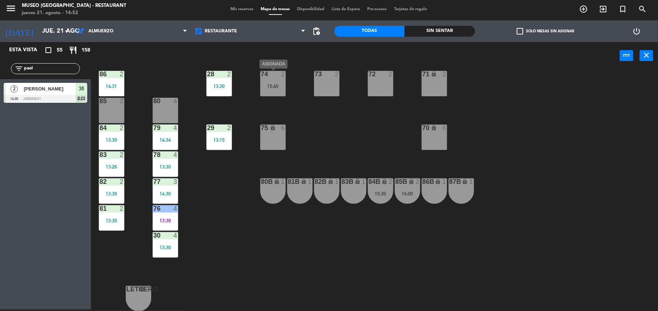
scroll to position [0, 0]
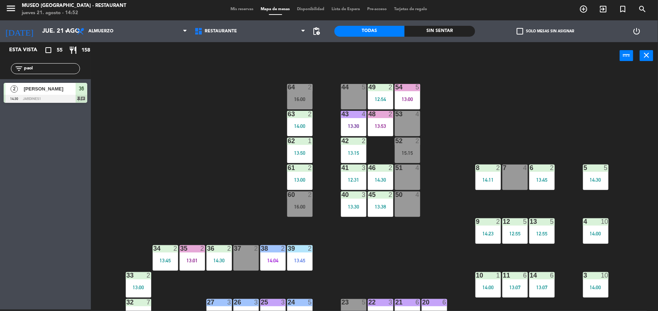
click at [272, 170] on div "44 5 49 2 12:54 54 5 13:00 64 2 16:00 48 2 13:53 53 4 63 2 14:00 43 4 13:30 62 …" at bounding box center [377, 191] width 560 height 240
click at [429, 159] on div "44 5 49 2 12:54 54 5 13:00 64 2 16:00 48 2 13:53 53 4 63 2 14:00 43 4 13:30 62 …" at bounding box center [377, 191] width 560 height 240
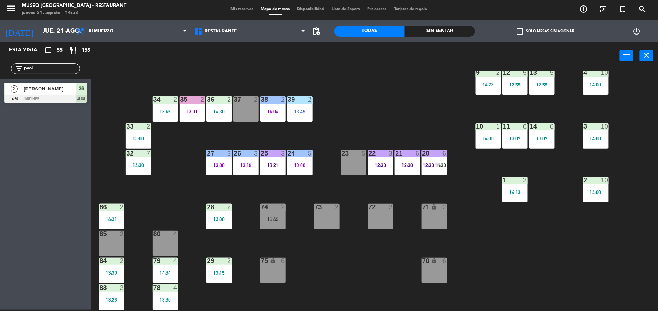
scroll to position [158, 0]
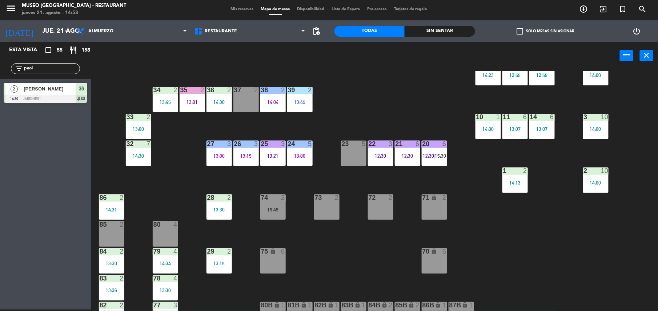
click at [227, 163] on div "27 3 13:00" at bounding box center [218, 153] width 25 height 25
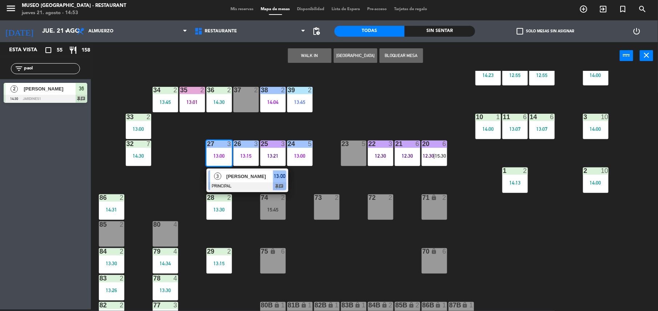
click at [230, 180] on span "[PERSON_NAME]" at bounding box center [249, 177] width 47 height 8
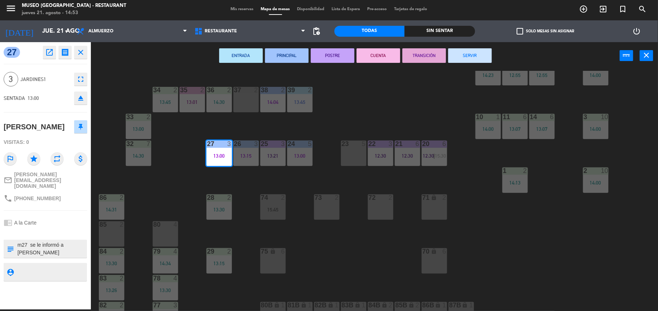
click at [338, 55] on button "POSTRE" at bounding box center [333, 55] width 44 height 15
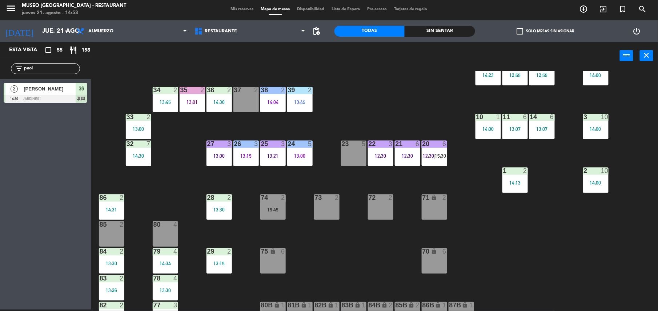
click at [347, 77] on div "44 5 49 2 12:54 54 5 13:00 64 2 16:00 48 2 13:53 53 4 63 2 14:00 43 4 13:30 62 …" at bounding box center [377, 191] width 560 height 240
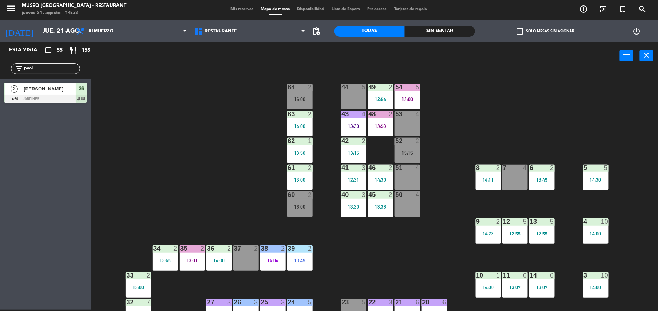
click at [297, 97] on div "16:00" at bounding box center [299, 99] width 25 height 5
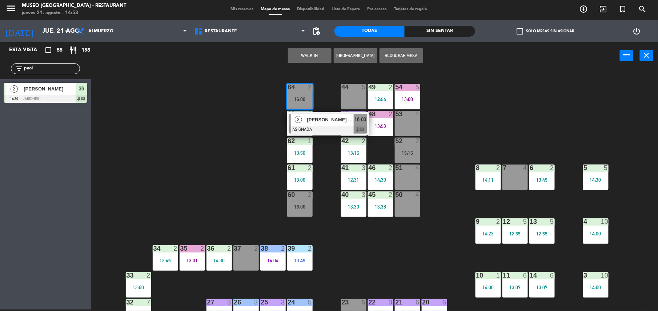
click at [306, 117] on div "2" at bounding box center [299, 120] width 16 height 12
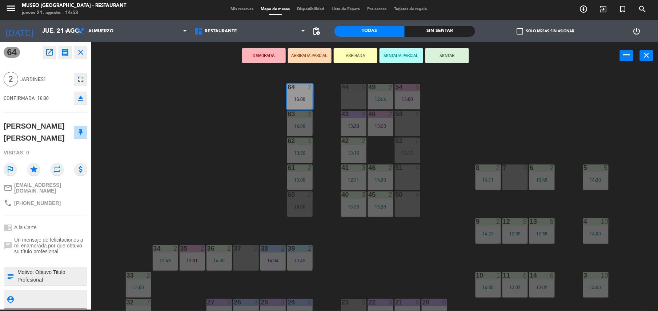
click at [246, 111] on div "44 5 49 2 12:54 54 5 13:00 64 2 16:00 48 2 13:53 53 4 63 2 14:00 43 4 13:30 62 …" at bounding box center [377, 191] width 560 height 240
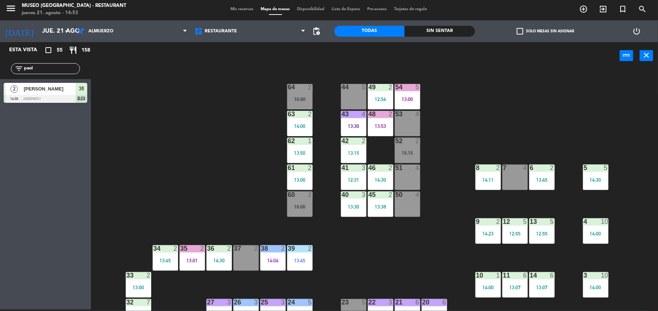
click at [258, 134] on div "44 5 49 2 12:54 54 5 13:00 64 2 16:00 48 2 13:53 53 4 63 2 14:00 43 4 13:30 62 …" at bounding box center [377, 191] width 560 height 240
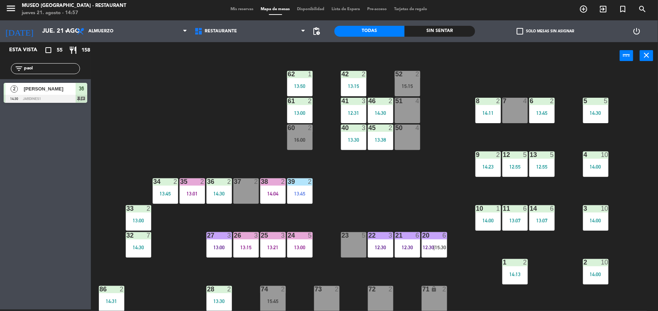
scroll to position [69, 0]
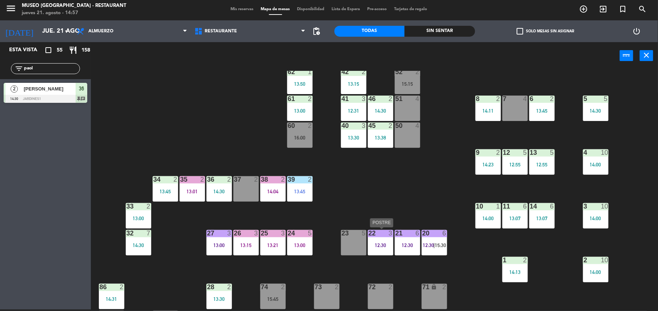
click at [375, 241] on div "22 3 12:30" at bounding box center [380, 242] width 25 height 25
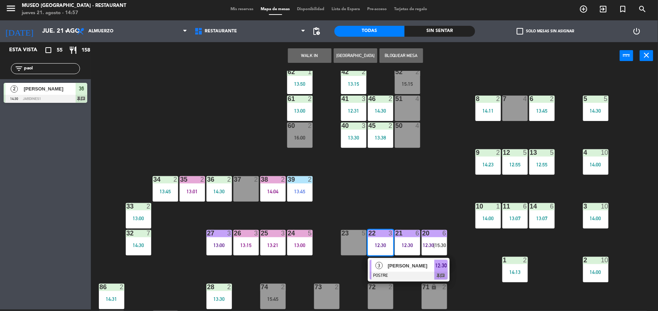
click at [394, 266] on span "[PERSON_NAME]" at bounding box center [411, 266] width 47 height 8
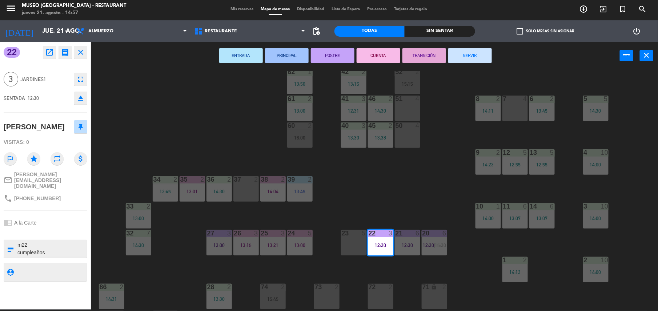
click at [416, 55] on button "TRANSICIÓN" at bounding box center [424, 55] width 44 height 15
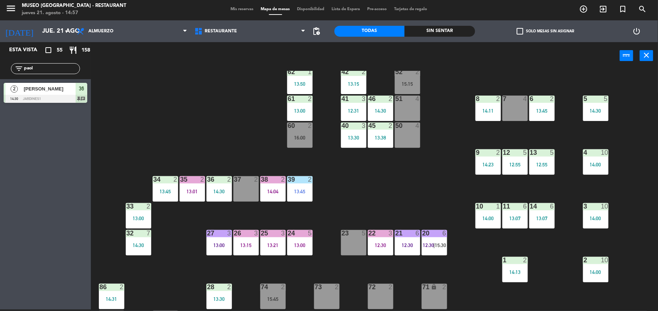
click at [447, 110] on div "44 5 49 2 12:54 54 5 13:00 64 2 16:00 48 2 13:53 53 4 63 2 14:00 43 4 13:30 62 …" at bounding box center [377, 191] width 560 height 240
click at [192, 112] on div "44 5 49 2 12:54 54 5 13:00 64 2 16:00 48 2 13:53 53 4 63 2 14:00 43 4 13:30 62 …" at bounding box center [377, 191] width 560 height 240
drag, startPoint x: 54, startPoint y: 66, endPoint x: 21, endPoint y: 60, distance: 33.5
click at [21, 60] on div "filter_list paol" at bounding box center [45, 68] width 91 height 21
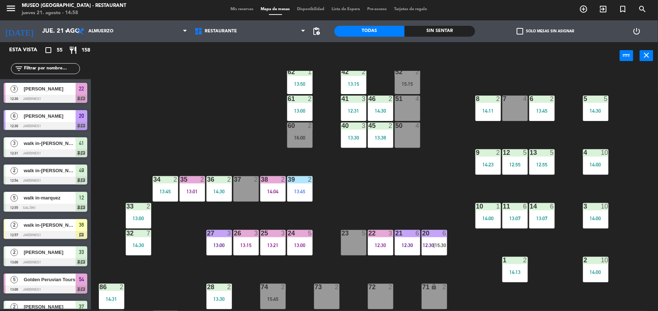
click at [186, 99] on div "44 5 49 2 12:54 54 5 13:00 64 2 16:00 48 2 13:53 53 4 63 2 14:00 43 4 13:30 62 …" at bounding box center [377, 191] width 560 height 240
click at [72, 70] on input "text" at bounding box center [51, 69] width 56 height 8
click at [187, 111] on div "44 5 49 2 12:54 54 5 13:00 64 2 16:00 48 2 13:53 53 4 63 2 14:00 43 4 13:30 62 …" at bounding box center [377, 191] width 560 height 240
click at [59, 68] on input "text" at bounding box center [51, 69] width 56 height 8
click at [240, 130] on div "44 5 49 2 12:54 54 5 13:00 64 2 16:00 48 2 13:53 53 4 63 2 14:00 43 4 13:30 62 …" at bounding box center [377, 191] width 560 height 240
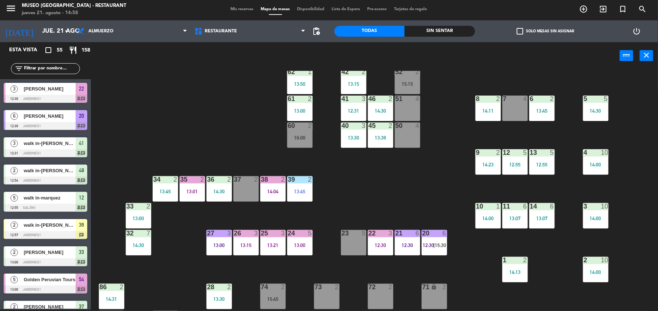
scroll to position [0, 0]
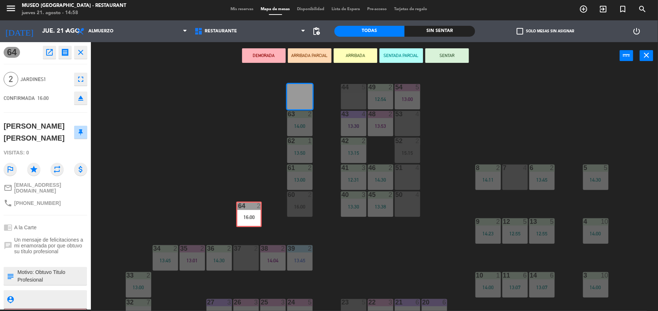
drag, startPoint x: 304, startPoint y: 89, endPoint x: 254, endPoint y: 206, distance: 127.9
click at [254, 206] on div "44 5 49 2 12:54 54 5 13:00 64 2 16:00 64 2 16:00 48 2 13:53 53 4 63 2 14:00 43 …" at bounding box center [377, 191] width 560 height 240
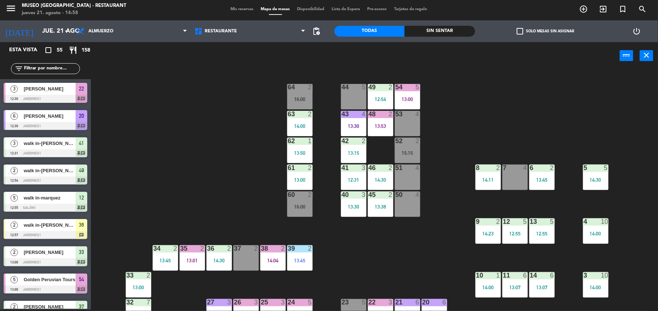
scroll to position [473, 0]
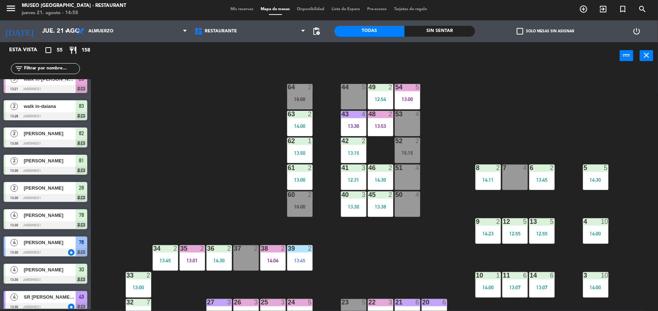
click at [276, 264] on div "38 2 14:04" at bounding box center [272, 257] width 25 height 25
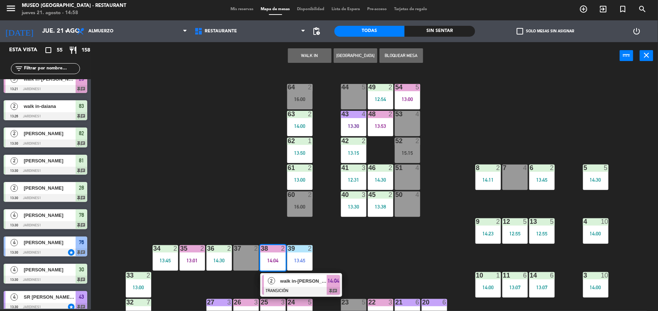
click at [285, 284] on span "walk in-[PERSON_NAME]" at bounding box center [303, 281] width 47 height 8
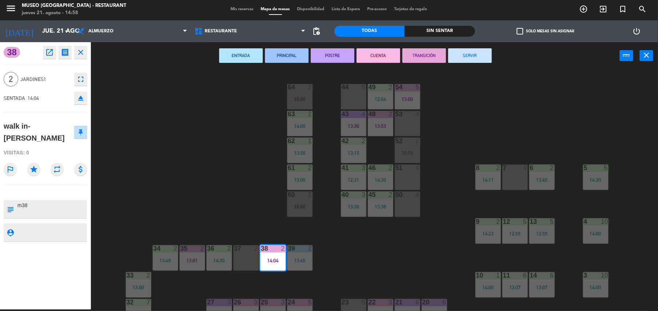
click at [475, 59] on button "SERVIR" at bounding box center [470, 55] width 44 height 15
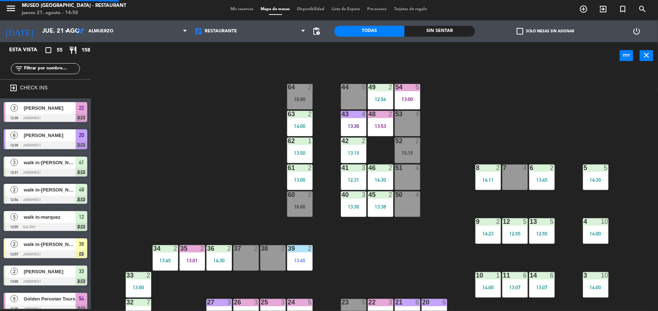
scroll to position [44, 0]
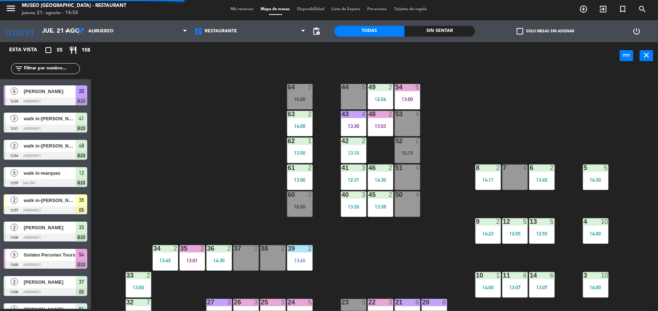
click at [276, 250] on div at bounding box center [273, 248] width 12 height 7
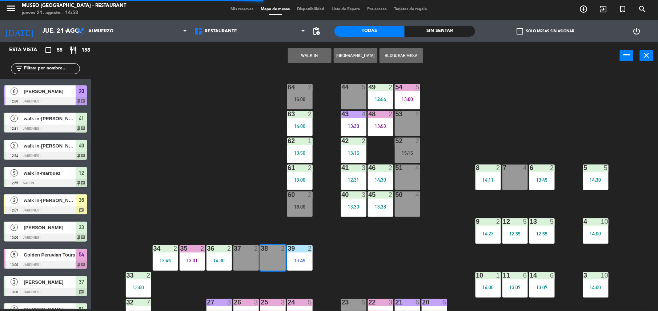
click at [317, 51] on button "WALK IN" at bounding box center [310, 55] width 44 height 15
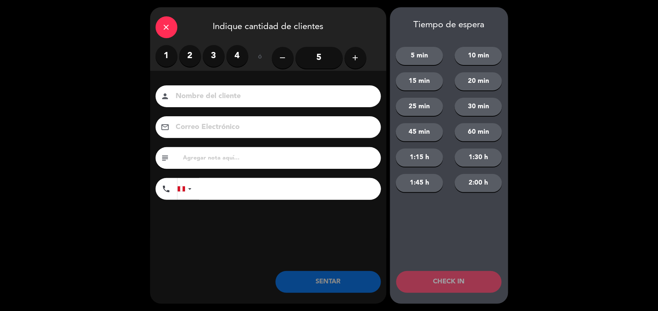
click at [182, 51] on label "2" at bounding box center [190, 56] width 22 height 22
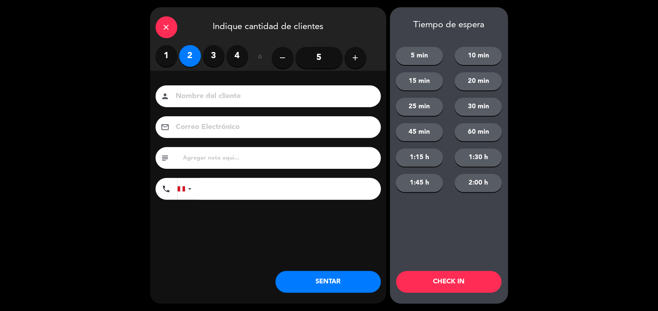
click at [214, 102] on input at bounding box center [273, 96] width 196 height 13
type input "walk in - miquele"
click at [233, 192] on input "tel" at bounding box center [290, 189] width 182 height 22
type input "[PHONE_NUMBER]"
click at [338, 283] on button "SENTAR" at bounding box center [327, 282] width 105 height 22
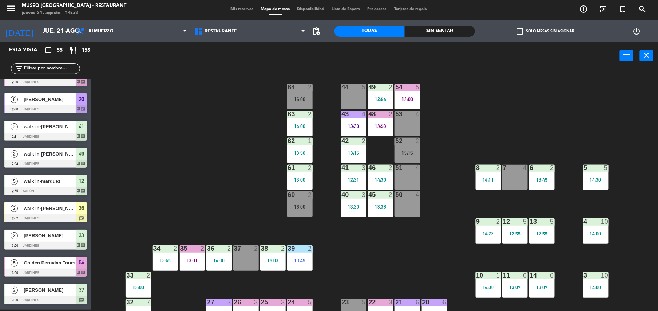
scroll to position [0, 0]
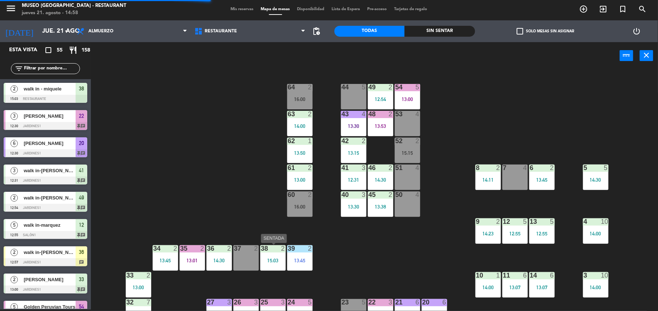
click at [276, 247] on div at bounding box center [273, 248] width 12 height 7
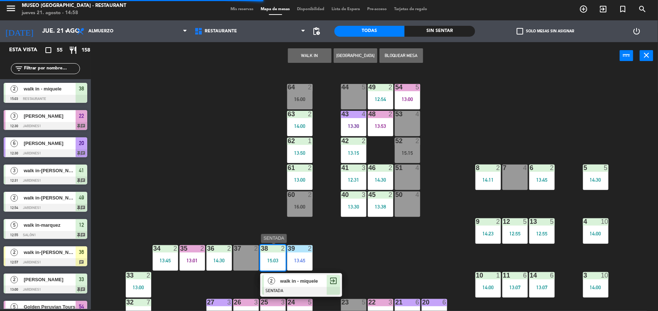
click at [298, 289] on div at bounding box center [301, 291] width 78 height 8
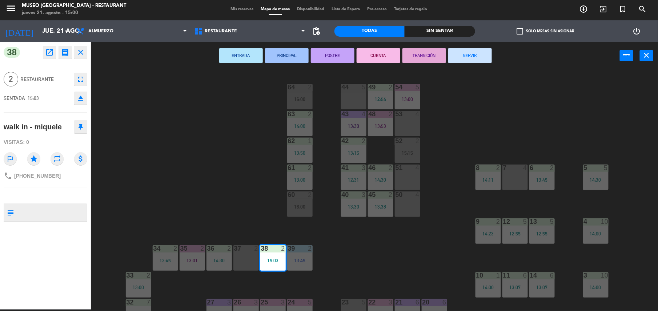
click at [412, 266] on div "44 5 49 2 12:54 54 5 13:00 64 2 16:00 48 2 13:53 53 4 63 2 14:00 43 4 13:30 62 …" at bounding box center [377, 191] width 560 height 240
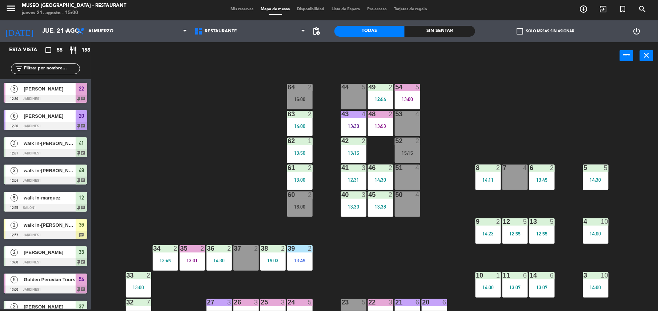
scroll to position [310, 0]
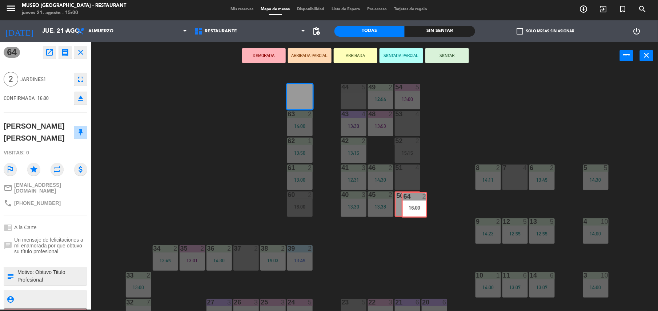
drag, startPoint x: 300, startPoint y: 94, endPoint x: 413, endPoint y: 201, distance: 156.0
click at [413, 201] on div "44 5 49 2 12:54 54 5 13:00 64 2 16:00 64 2 16:00 48 2 13:53 53 4 63 2 14:00 43 …" at bounding box center [377, 191] width 560 height 240
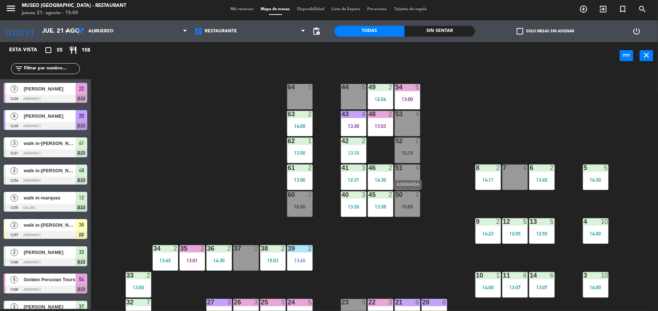
scroll to position [473, 0]
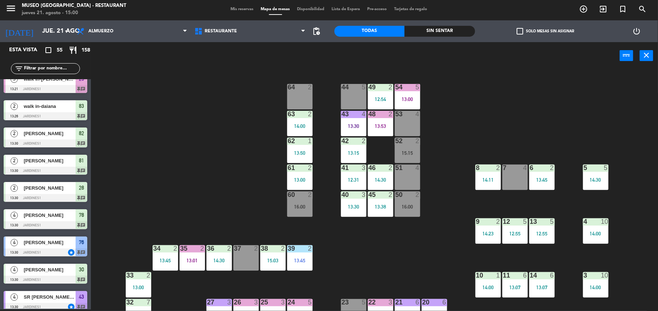
click at [302, 89] on div at bounding box center [300, 87] width 12 height 7
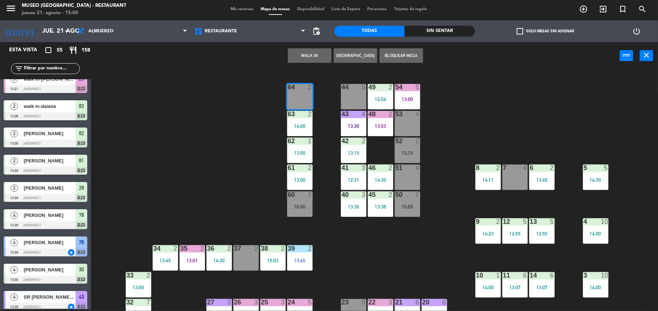
click at [310, 60] on button "WALK IN" at bounding box center [310, 55] width 44 height 15
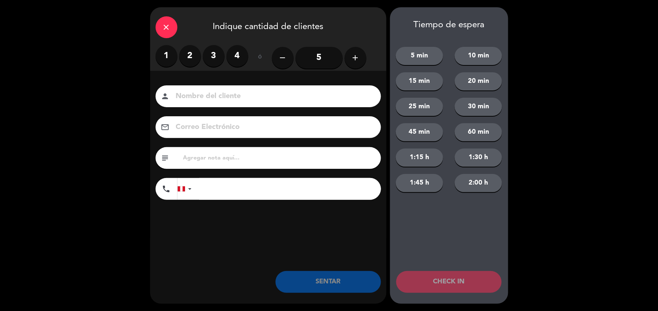
click at [192, 51] on label "2" at bounding box center [190, 56] width 22 height 22
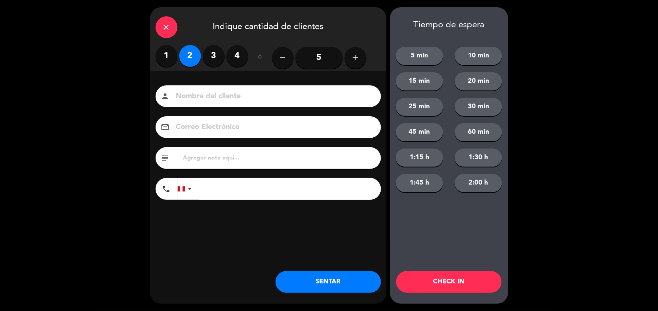
click at [212, 88] on div "person" at bounding box center [268, 96] width 225 height 22
click at [218, 99] on input at bounding box center [273, 96] width 196 height 13
type input "WALK IN - JULIA"
click at [228, 182] on input "tel" at bounding box center [290, 189] width 182 height 22
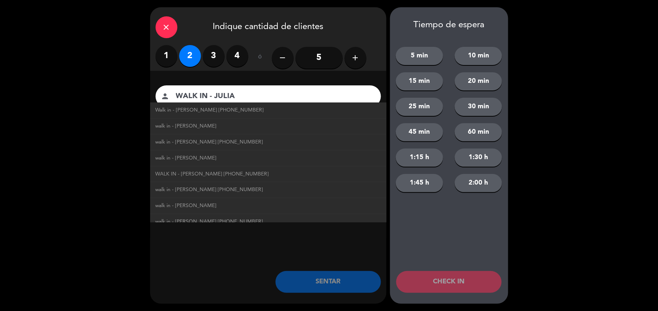
click at [236, 271] on div "close Indique cantidad de clientes 1 2 3 4 ó remove 5 add Nombre del cliente pe…" at bounding box center [268, 155] width 236 height 296
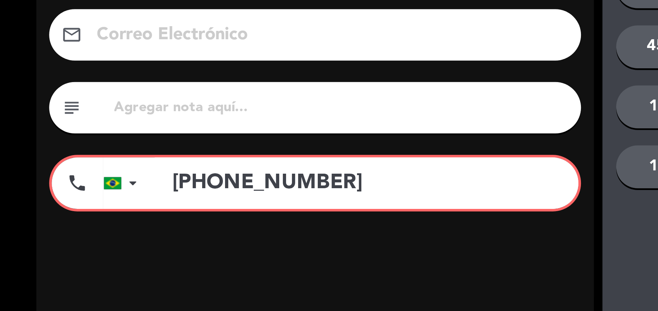
click at [246, 191] on input "[PHONE_NUMBER]" at bounding box center [289, 190] width 179 height 22
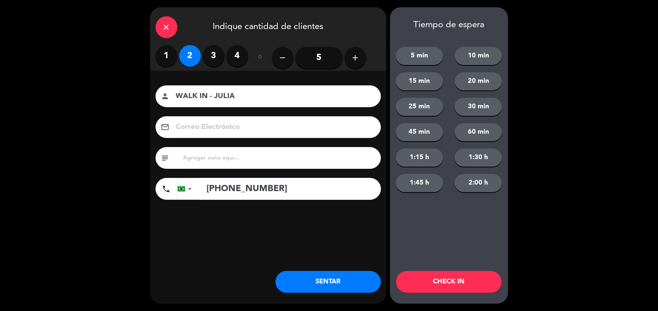
type input "[PHONE_NUMBER]"
click at [310, 279] on button "SENTAR" at bounding box center [327, 282] width 105 height 22
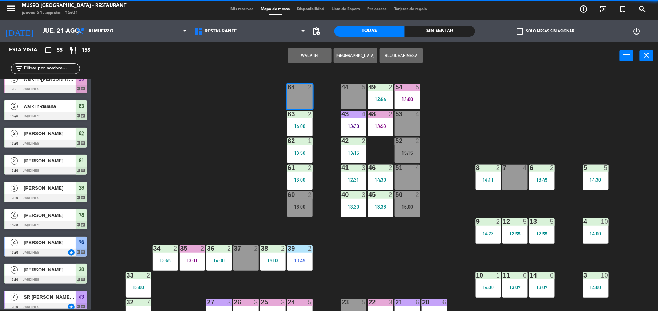
scroll to position [0, 0]
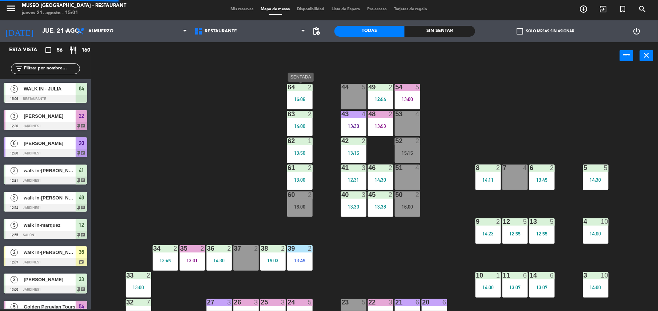
click at [301, 99] on div "15:06" at bounding box center [299, 99] width 25 height 5
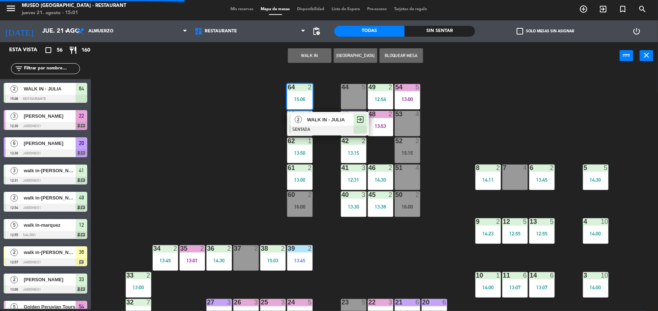
click at [303, 121] on div "2" at bounding box center [299, 120] width 16 height 12
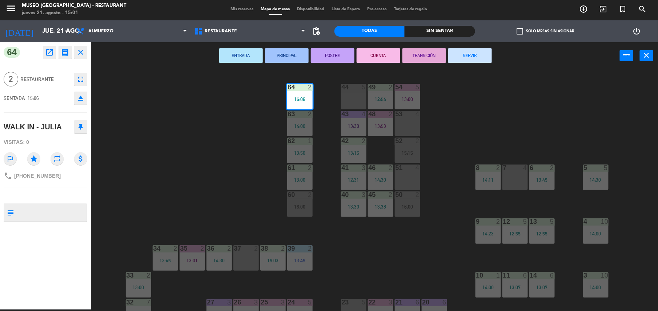
click at [41, 211] on textarea at bounding box center [51, 212] width 69 height 15
type textarea "M64"
click at [63, 70] on div "2 Restaurante fullscreen" at bounding box center [46, 79] width 84 height 20
click at [195, 104] on div "44 5 49 2 12:54 54 5 13:00 64 2 15:06 48 2 13:53 53 4 63 2 14:00 43 4 13:30 62 …" at bounding box center [377, 191] width 560 height 240
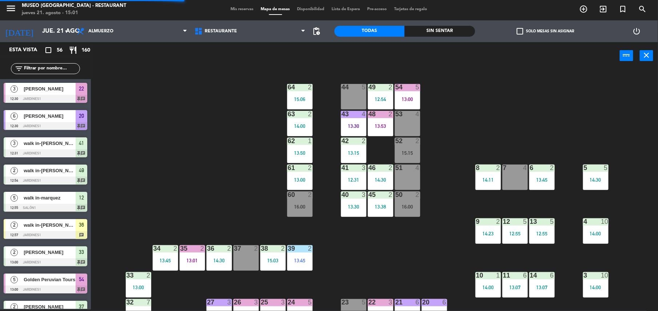
scroll to position [319, 0]
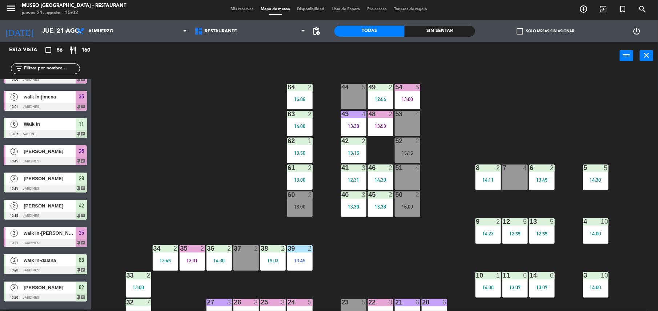
click at [195, 104] on div "44 5 49 2 12:54 54 5 13:00 64 2 15:06 48 2 13:53 53 4 63 2 14:00 43 4 13:30 62 …" at bounding box center [377, 191] width 560 height 240
click at [304, 129] on div "63 2 14:00" at bounding box center [299, 123] width 25 height 25
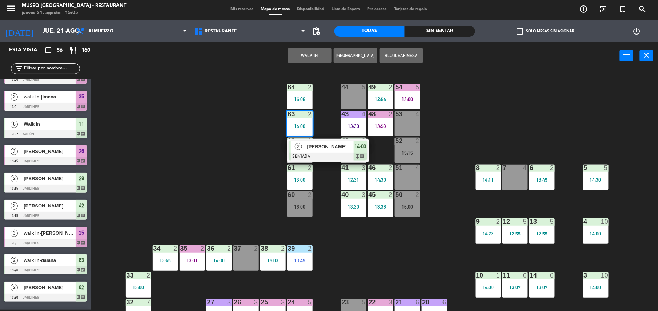
click at [307, 156] on div at bounding box center [328, 157] width 78 height 8
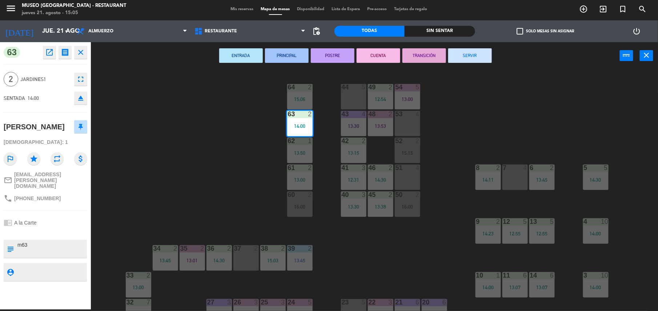
click at [471, 54] on button "SERVIR" at bounding box center [470, 55] width 44 height 15
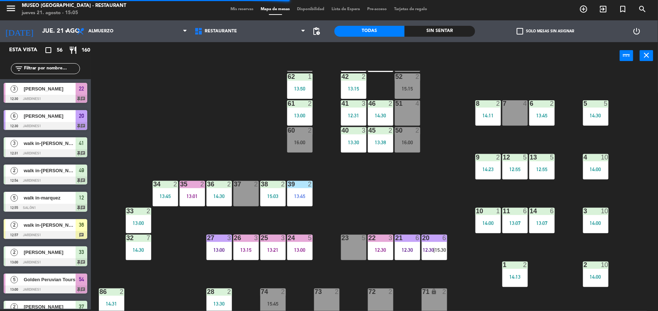
scroll to position [65, 0]
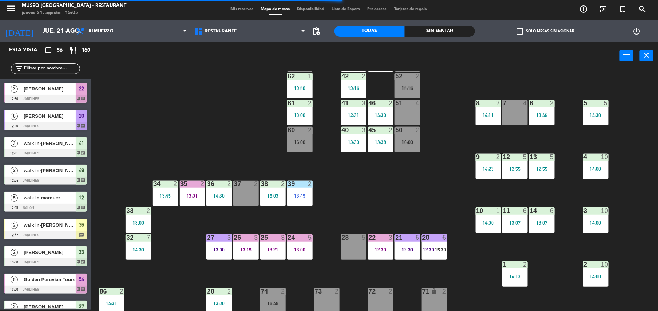
click at [294, 244] on div "24 5 13:00" at bounding box center [299, 246] width 25 height 25
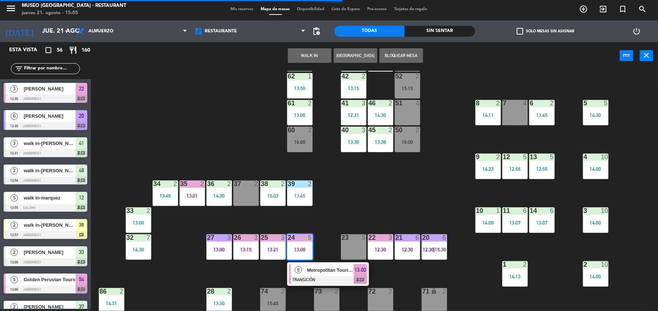
click at [295, 263] on div "5 Metropolitan Touring TRANSICIÓN 13:00 chat" at bounding box center [328, 274] width 82 height 24
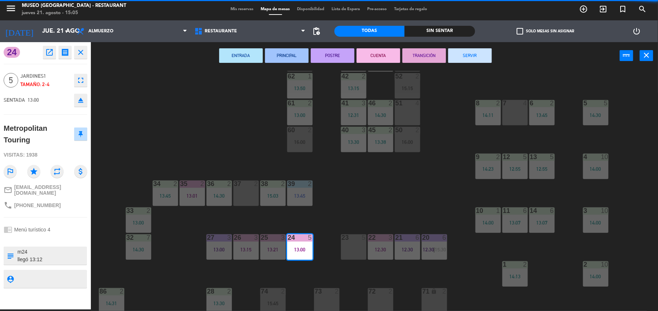
click at [472, 59] on button "SERVIR" at bounding box center [470, 55] width 44 height 15
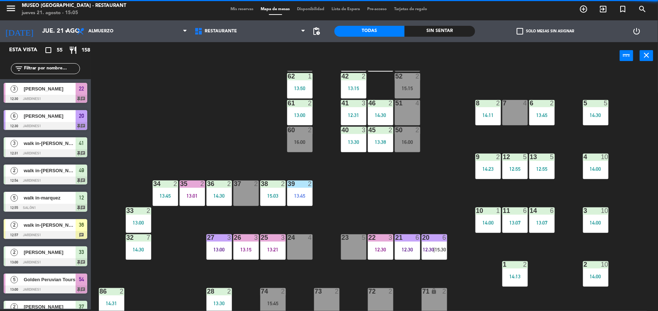
click at [377, 250] on div "12:30" at bounding box center [380, 249] width 25 height 5
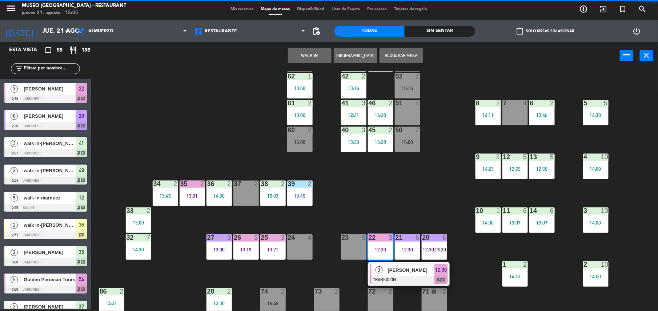
click at [384, 280] on div at bounding box center [409, 280] width 78 height 8
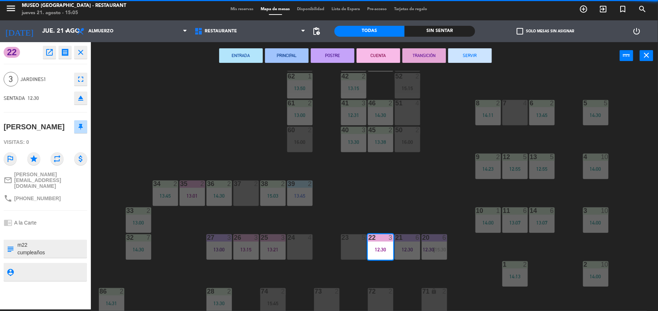
click at [467, 60] on button "SERVIR" at bounding box center [470, 55] width 44 height 15
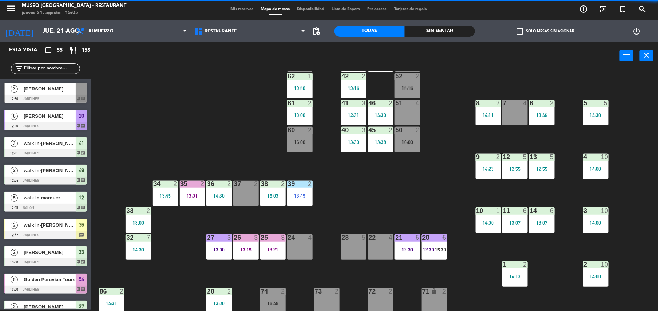
click at [191, 197] on div "13:01" at bounding box center [191, 195] width 25 height 5
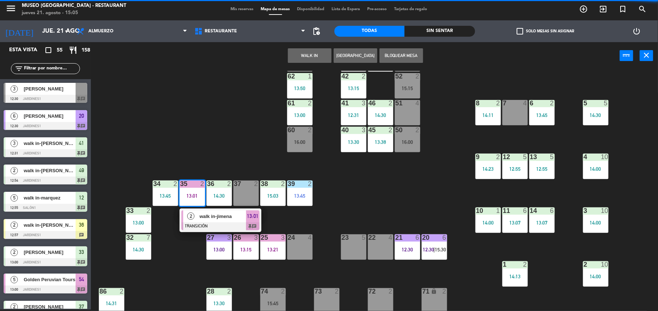
click at [195, 225] on div at bounding box center [220, 226] width 78 height 8
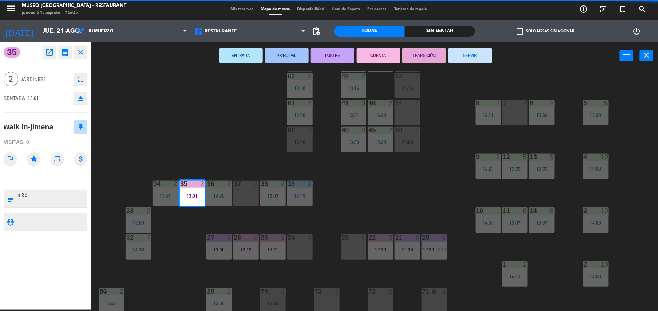
click at [461, 57] on button "SERVIR" at bounding box center [470, 55] width 44 height 15
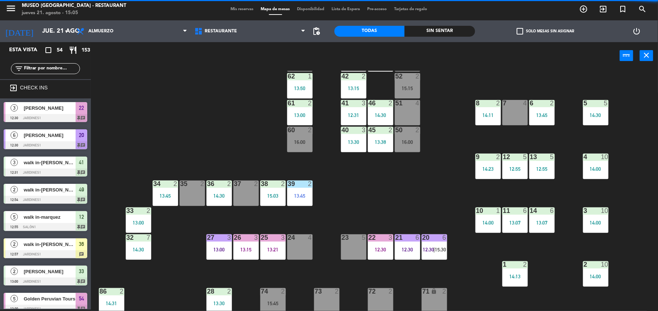
click at [265, 247] on div "13:21" at bounding box center [272, 249] width 25 height 5
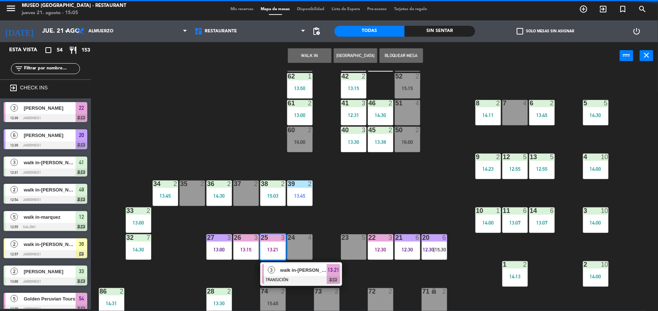
click at [293, 274] on span "walk in-[PERSON_NAME]" at bounding box center [303, 270] width 47 height 8
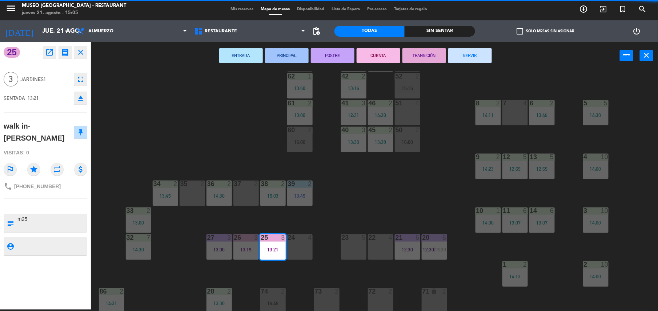
click at [476, 57] on button "SERVIR" at bounding box center [470, 55] width 44 height 15
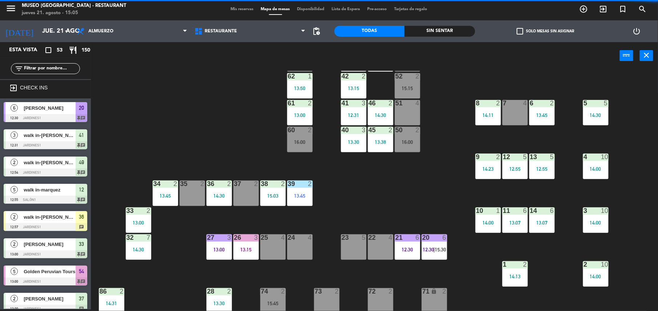
click at [250, 249] on div "13:15" at bounding box center [245, 249] width 25 height 5
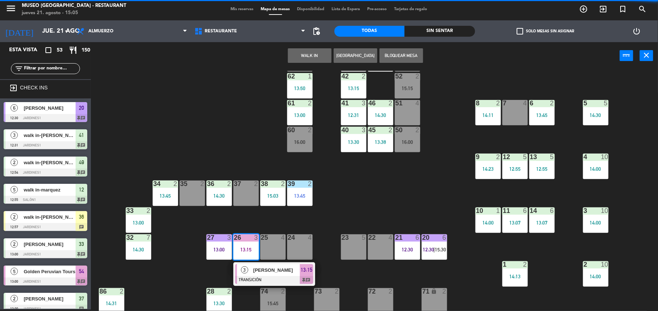
click at [261, 271] on span "[PERSON_NAME]" at bounding box center [276, 270] width 47 height 8
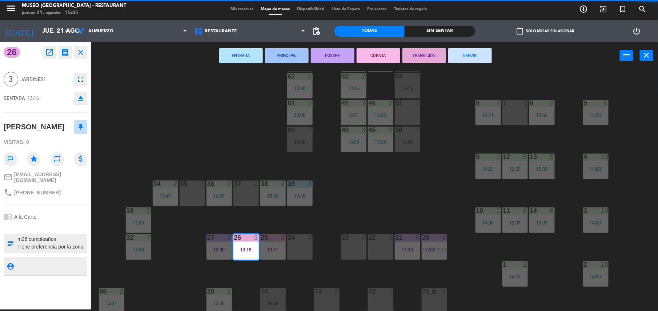
click at [471, 54] on button "SERVIR" at bounding box center [470, 55] width 44 height 15
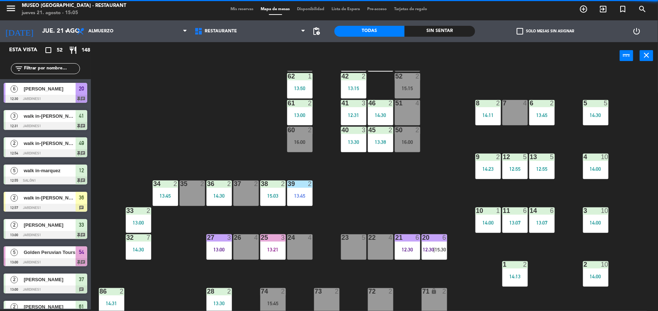
click at [442, 145] on div "44 5 49 2 12:54 54 5 13:00 64 2 15:06 48 2 13:53 53 4 63 2 43 4 13:30 62 1 13:5…" at bounding box center [377, 191] width 560 height 240
click at [371, 161] on div "44 5 49 2 12:54 54 5 13:00 64 2 15:06 48 2 13:53 53 4 63 2 43 4 13:30 62 1 13:5…" at bounding box center [377, 191] width 560 height 240
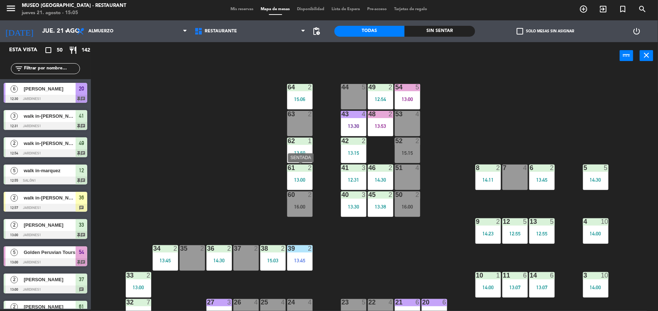
click at [302, 166] on div at bounding box center [300, 168] width 12 height 7
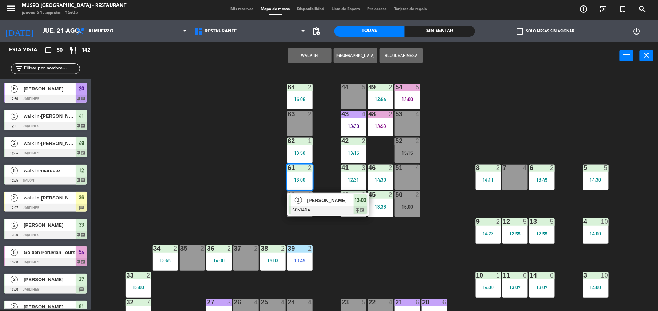
click at [308, 191] on div "2" at bounding box center [310, 194] width 4 height 7
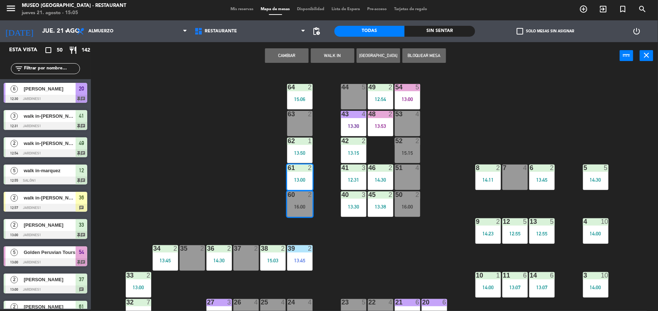
click at [319, 193] on div "44 5 49 2 12:54 54 5 13:00 64 2 15:06 48 2 13:53 53 4 63 2 43 4 13:30 62 1 13:5…" at bounding box center [377, 191] width 560 height 240
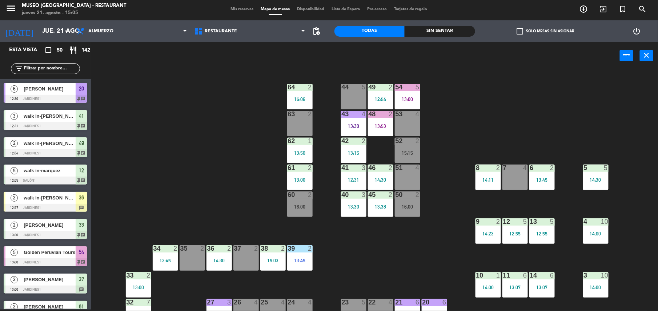
click at [295, 182] on div "13:00" at bounding box center [299, 179] width 25 height 5
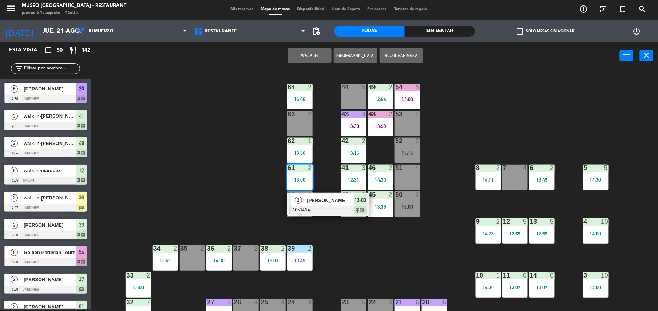
click at [300, 204] on div "2" at bounding box center [299, 200] width 16 height 12
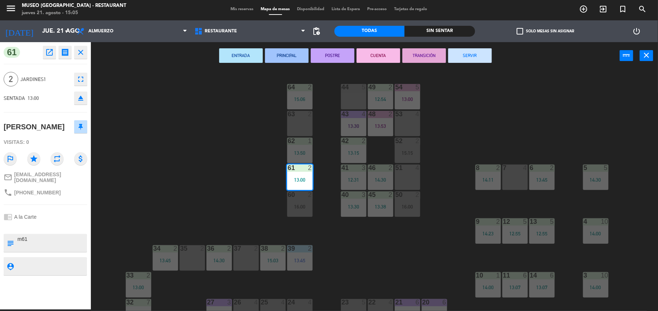
click at [471, 60] on button "SERVIR" at bounding box center [470, 55] width 44 height 15
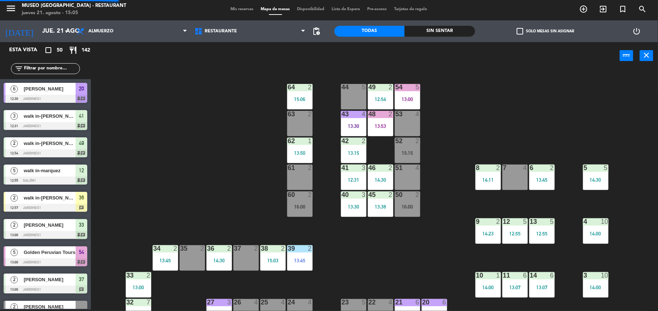
scroll to position [1, 0]
click at [295, 150] on div "13:50" at bounding box center [299, 152] width 25 height 5
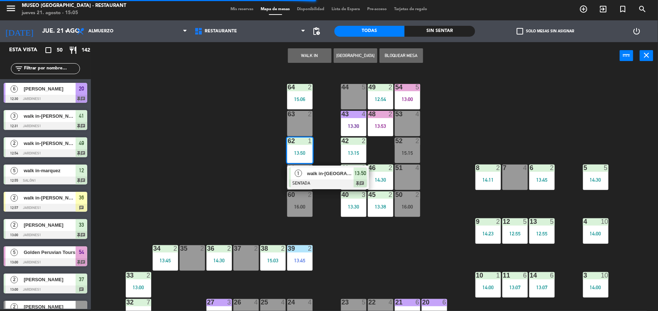
click at [303, 174] on div "1" at bounding box center [299, 173] width 16 height 12
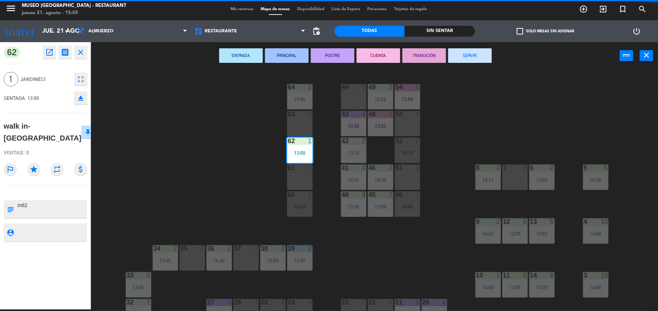
click at [473, 62] on button "SERVIR" at bounding box center [470, 55] width 44 height 15
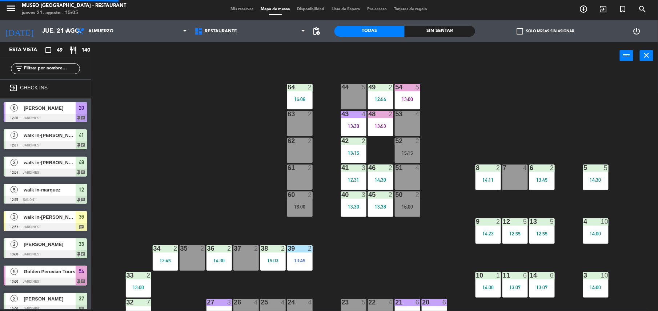
click at [472, 91] on div "44 5 49 2 12:54 54 5 13:00 64 2 15:06 48 2 13:53 53 4 63 2 43 4 13:30 62 2 42 2…" at bounding box center [377, 191] width 560 height 240
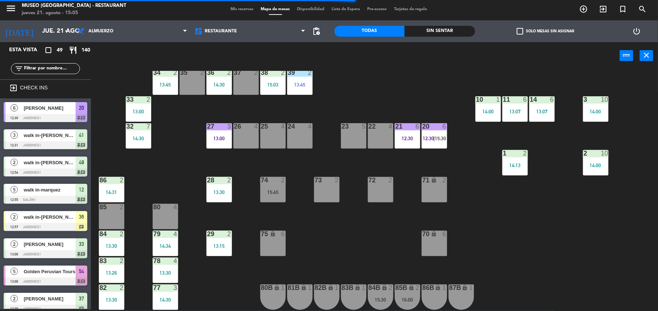
scroll to position [173, 0]
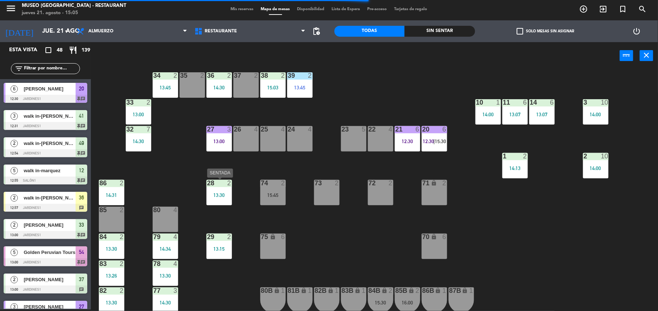
click at [225, 196] on div "13:30" at bounding box center [218, 195] width 25 height 5
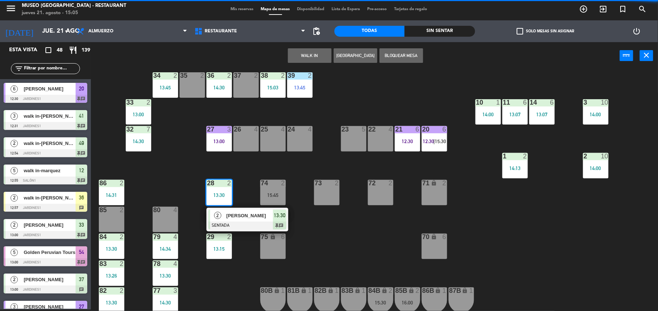
click at [227, 211] on div "[PERSON_NAME]" at bounding box center [249, 216] width 47 height 12
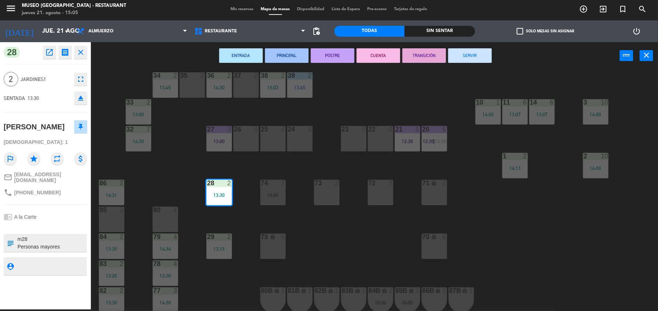
click at [476, 57] on button "SERVIR" at bounding box center [470, 55] width 44 height 15
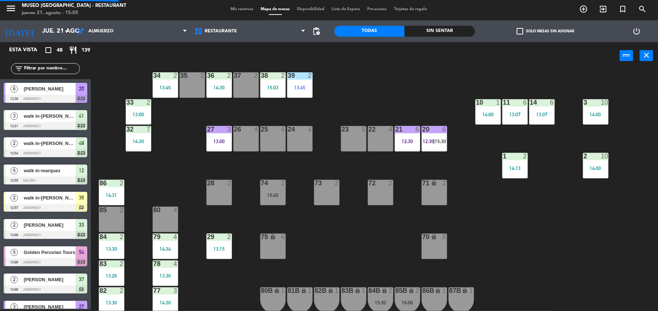
scroll to position [1, 0]
click at [231, 245] on div "29 2 13:15" at bounding box center [218, 246] width 25 height 25
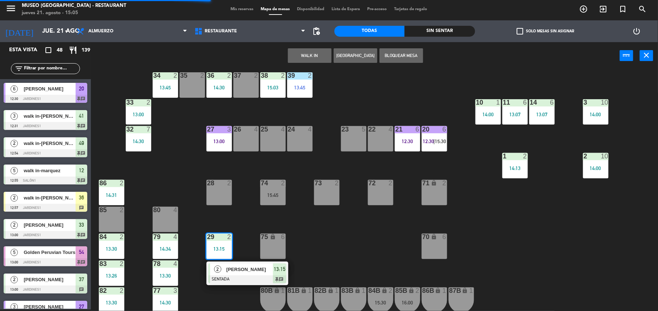
click at [235, 265] on div "[PERSON_NAME]" at bounding box center [249, 269] width 47 height 12
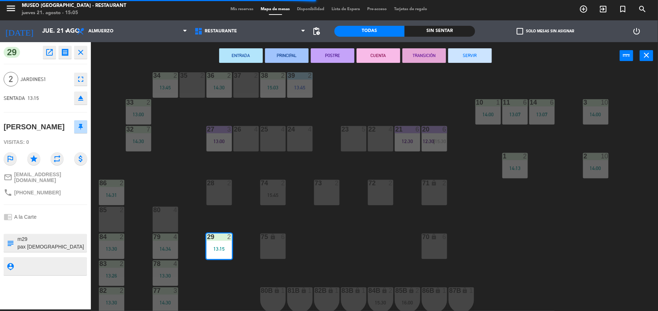
click at [483, 61] on button "SERVIR" at bounding box center [470, 55] width 44 height 15
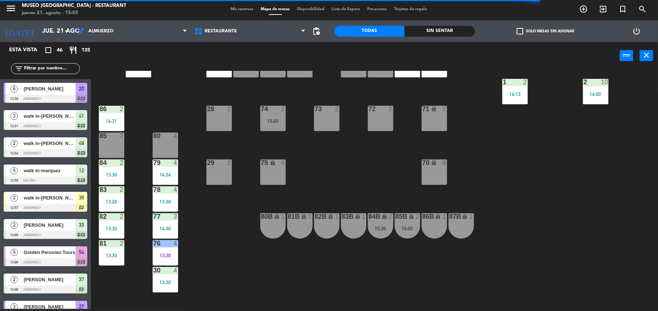
scroll to position [259, 0]
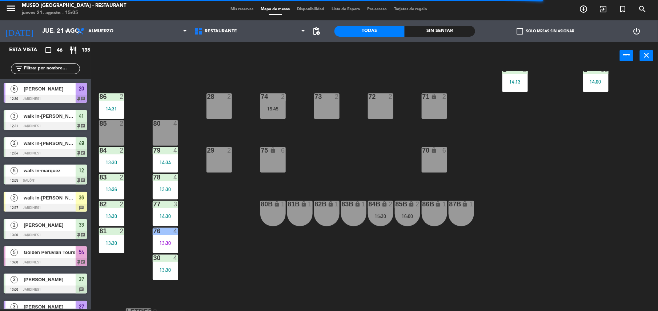
click at [160, 129] on div "80 4" at bounding box center [165, 132] width 25 height 25
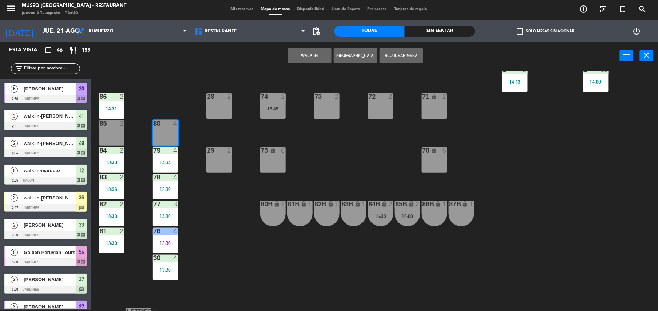
click at [314, 56] on button "WALK IN" at bounding box center [310, 55] width 44 height 15
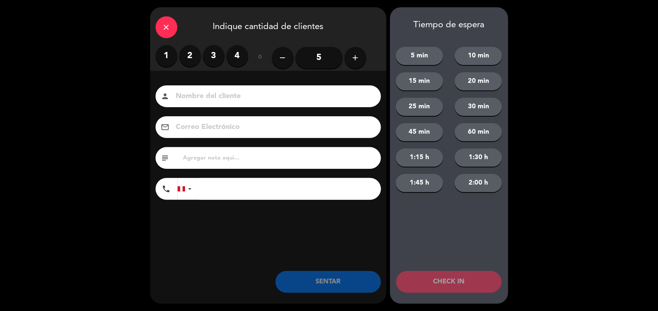
click at [219, 57] on label "3" at bounding box center [214, 56] width 22 height 22
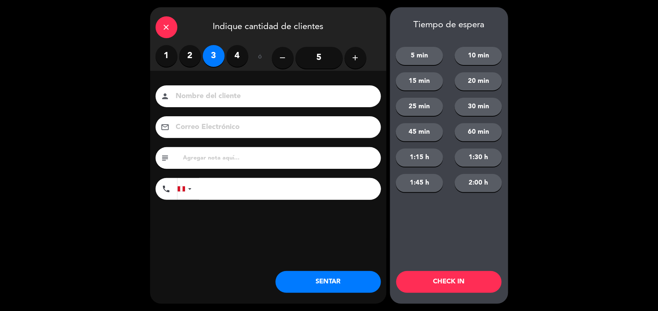
click at [221, 156] on input "text" at bounding box center [278, 158] width 193 height 10
type input "M80"
click at [300, 283] on button "SENTAR" at bounding box center [327, 282] width 105 height 22
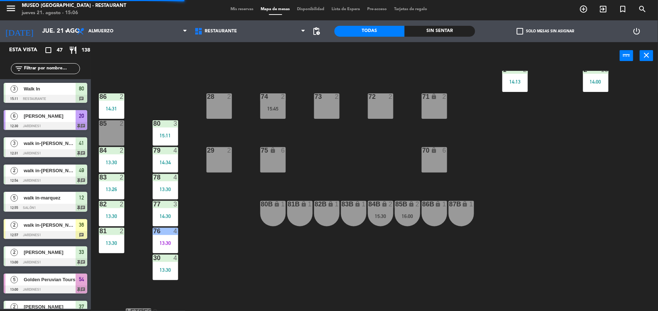
click at [175, 165] on div "79 4 14:34" at bounding box center [165, 159] width 25 height 25
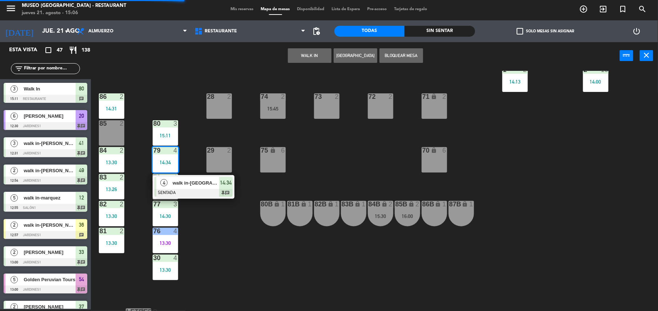
click at [185, 187] on div "walk in-[GEOGRAPHIC_DATA]" at bounding box center [195, 183] width 47 height 12
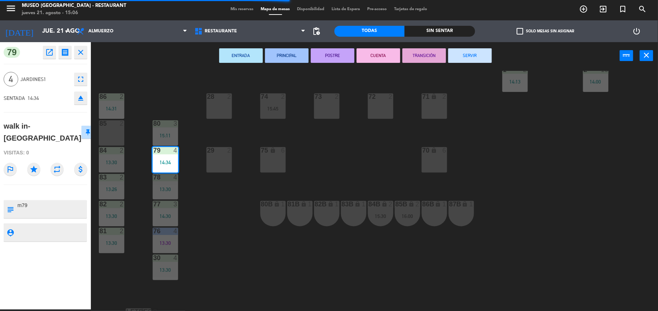
click at [185, 187] on div "44 5 49 2 12:54 54 5 13:00 64 2 15:06 48 2 13:53 53 4 63 2 43 4 13:30 62 2 42 2…" at bounding box center [377, 191] width 560 height 240
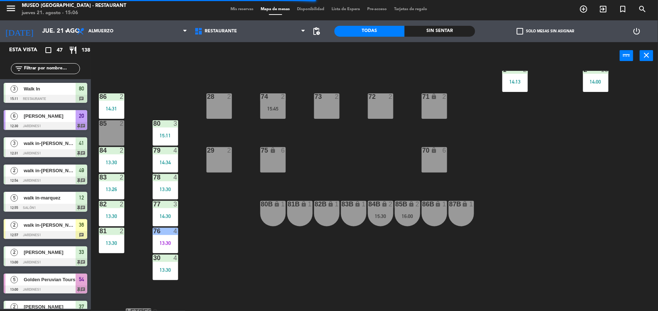
scroll to position [179, 0]
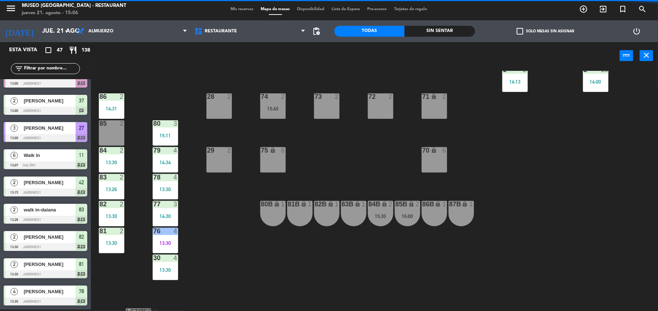
click at [124, 139] on div "85 2" at bounding box center [111, 132] width 25 height 25
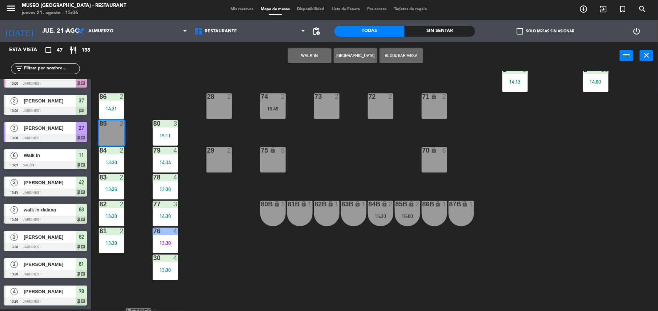
click at [136, 118] on div "44 5 49 2 12:54 54 5 13:00 64 2 15:06 48 2 13:53 53 4 63 2 43 4 13:30 62 2 42 2…" at bounding box center [377, 191] width 560 height 240
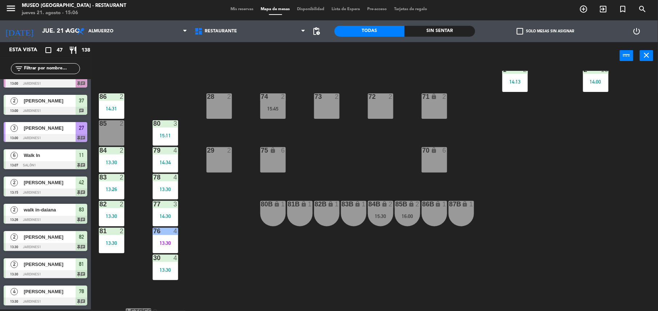
click at [118, 132] on div "85 2" at bounding box center [111, 132] width 25 height 25
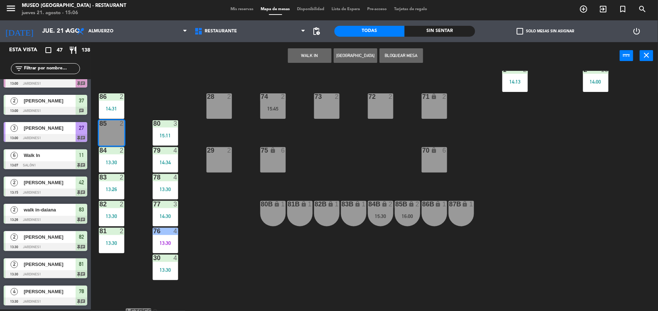
click at [134, 125] on div "44 5 49 2 12:54 54 5 13:00 64 2 15:06 48 2 13:53 53 4 63 2 43 4 13:30 62 2 42 2…" at bounding box center [377, 191] width 560 height 240
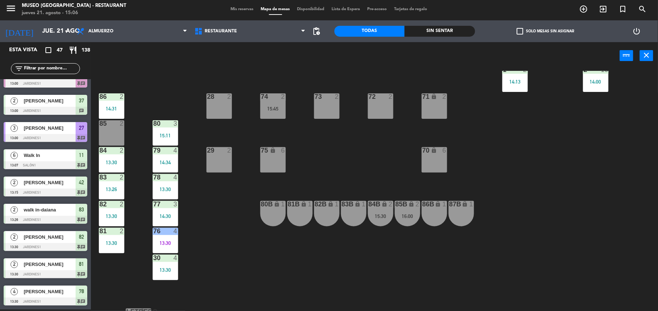
click at [116, 132] on div "85 2" at bounding box center [111, 132] width 25 height 25
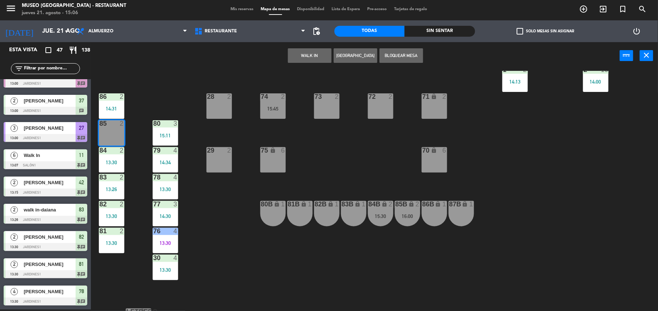
click at [237, 76] on div "44 5 49 2 12:54 54 5 13:00 64 2 15:06 48 2 13:53 53 4 63 2 43 4 13:30 62 2 42 2…" at bounding box center [377, 191] width 560 height 240
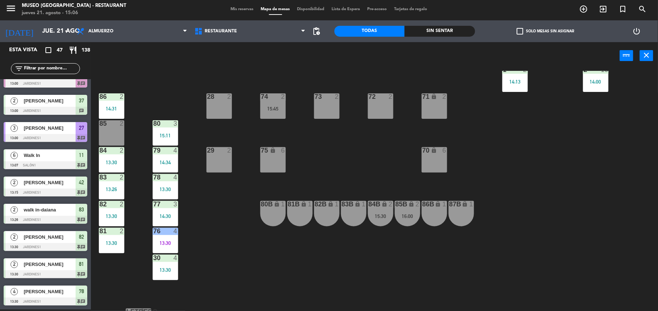
scroll to position [282, 0]
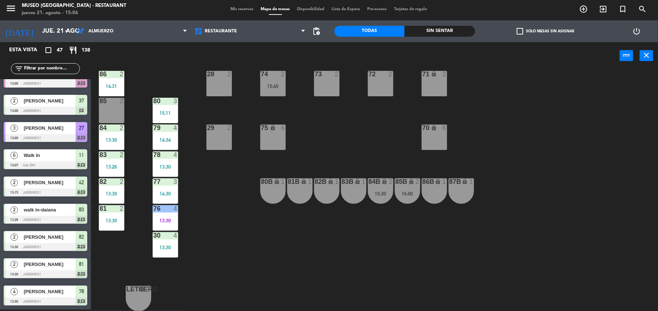
click at [377, 191] on div "15:30" at bounding box center [380, 193] width 25 height 5
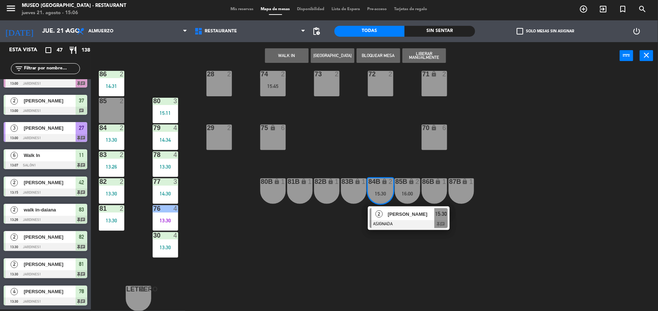
click at [396, 219] on div "[PERSON_NAME]" at bounding box center [410, 214] width 47 height 12
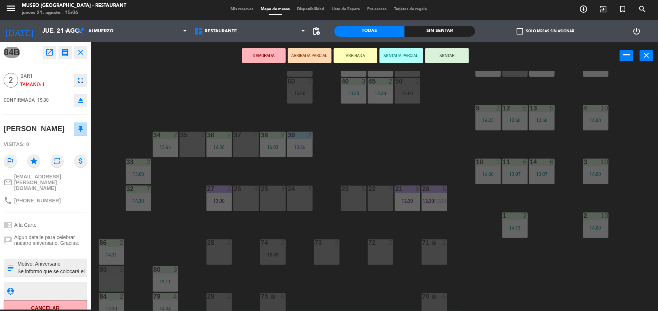
scroll to position [113, 0]
click at [238, 141] on div "37 2" at bounding box center [245, 145] width 25 height 25
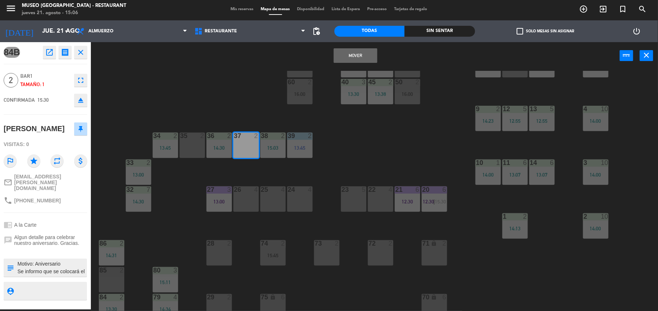
click at [364, 46] on div "Mover power_input close" at bounding box center [355, 56] width 529 height 28
click at [364, 52] on button "Mover" at bounding box center [356, 55] width 44 height 15
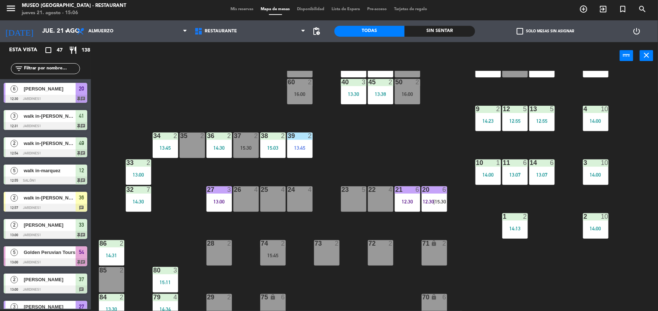
scroll to position [288, 0]
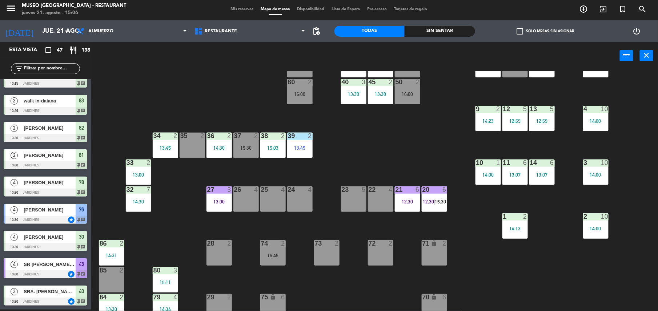
click at [379, 149] on div "44 5 49 2 12:54 54 5 13:00 64 2 15:06 48 2 13:53 53 4 63 2 43 4 13:30 62 2 42 2…" at bounding box center [377, 191] width 560 height 240
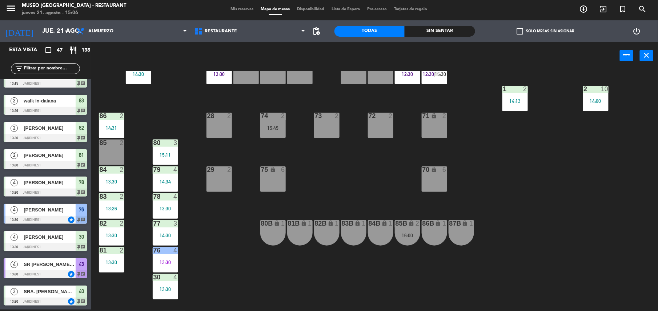
scroll to position [241, 0]
click at [409, 233] on div "16:00" at bounding box center [407, 235] width 25 height 5
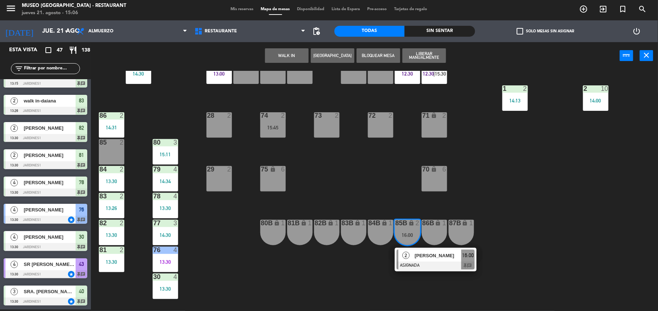
click at [422, 253] on span "[PERSON_NAME]" at bounding box center [438, 256] width 47 height 8
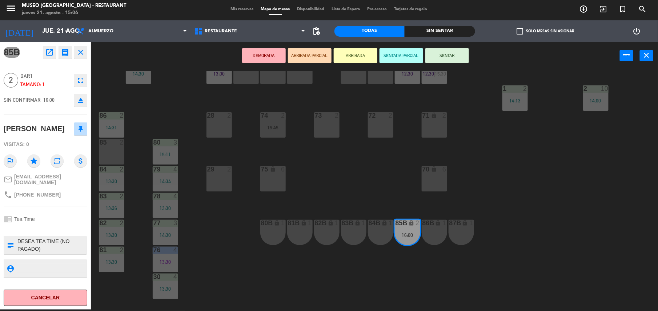
scroll to position [0, 0]
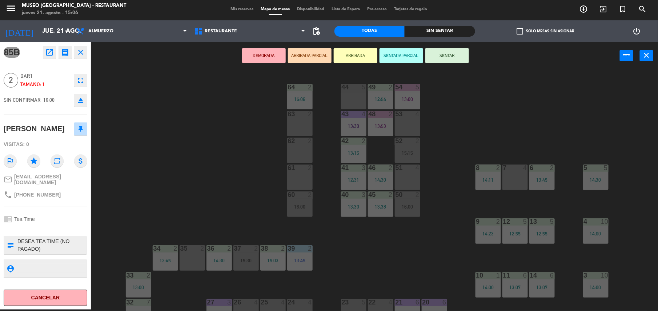
click at [194, 253] on div "35 2" at bounding box center [191, 257] width 25 height 25
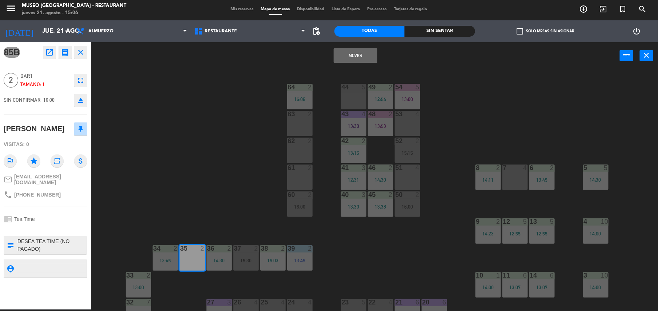
click at [339, 56] on button "Mover" at bounding box center [356, 55] width 44 height 15
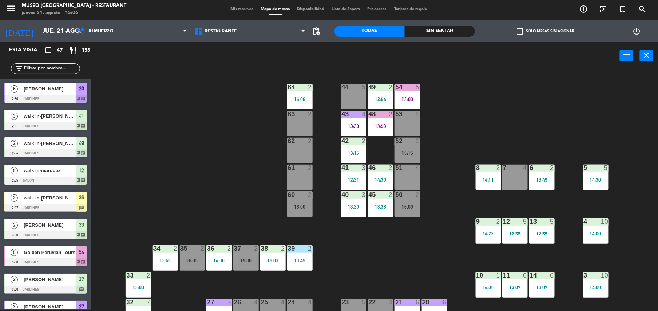
scroll to position [424, 0]
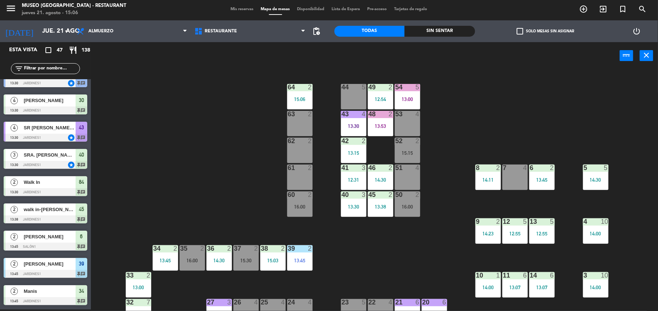
click at [239, 102] on div "44 5 49 2 12:54 54 5 13:00 64 2 15:06 48 2 13:53 53 4 63 2 43 4 13:30 62 2 42 2…" at bounding box center [377, 191] width 560 height 240
click at [77, 70] on input "text" at bounding box center [51, 69] width 56 height 8
type input "A"
click at [77, 70] on input "text" at bounding box center [51, 69] width 56 height 8
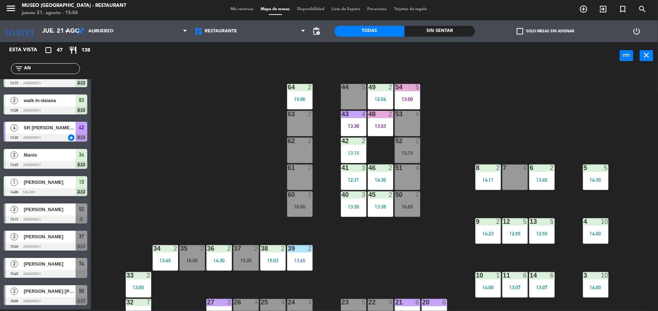
scroll to position [0, 0]
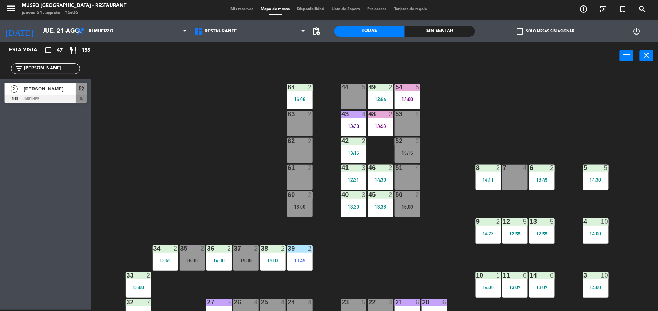
type input "[PERSON_NAME]"
click at [73, 95] on div at bounding box center [46, 99] width 84 height 8
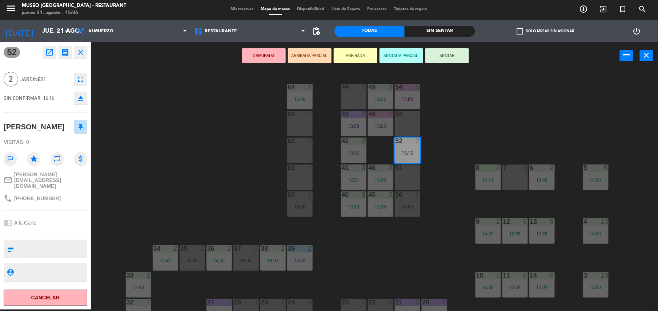
click at [54, 241] on textarea at bounding box center [51, 248] width 69 height 15
type textarea "M52 CUMPLEAÑOS EN MESA"
click at [49, 97] on span "15:15" at bounding box center [48, 98] width 11 height 6
click at [440, 49] on button "SENTAR" at bounding box center [447, 55] width 44 height 15
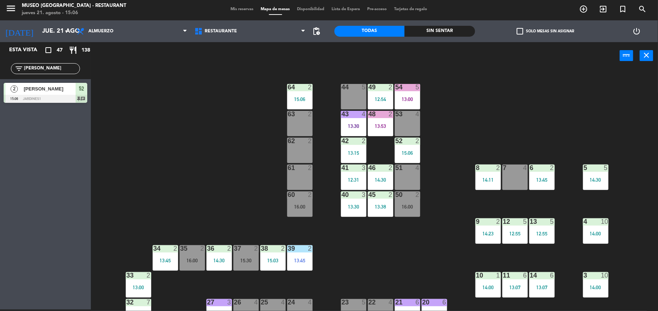
click at [440, 62] on div "power_input close" at bounding box center [355, 56] width 529 height 28
click at [233, 118] on div "44 5 49 2 12:54 54 5 13:00 64 2 15:06 48 2 13:53 53 4 63 2 43 4 13:30 62 2 42 2…" at bounding box center [377, 191] width 560 height 240
drag, startPoint x: 51, startPoint y: 70, endPoint x: 0, endPoint y: 54, distance: 53.3
click at [0, 54] on html "close × Museo Larco Café - Restaurant × chrome_reader_mode Listado de Reservas …" at bounding box center [329, 155] width 658 height 311
type input "BRA"
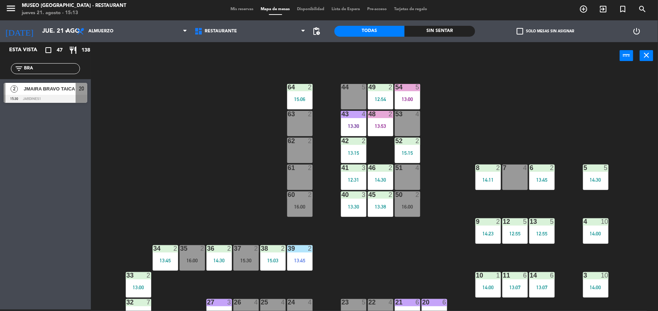
click at [48, 99] on div at bounding box center [46, 99] width 84 height 8
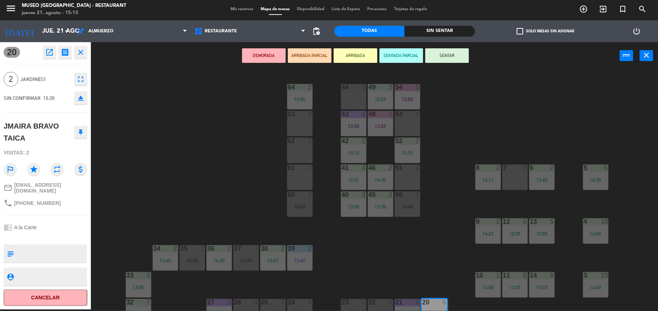
click at [306, 150] on div "62 2" at bounding box center [299, 150] width 25 height 25
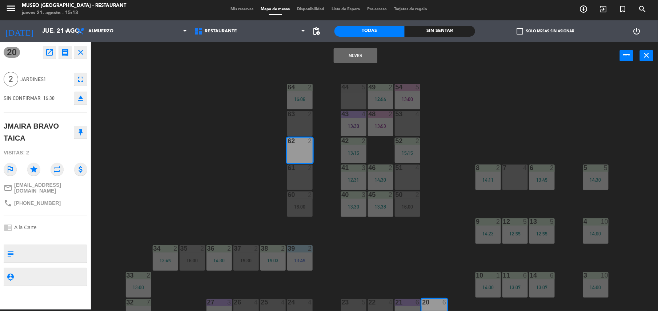
click at [365, 48] on button "Mover" at bounding box center [356, 55] width 44 height 15
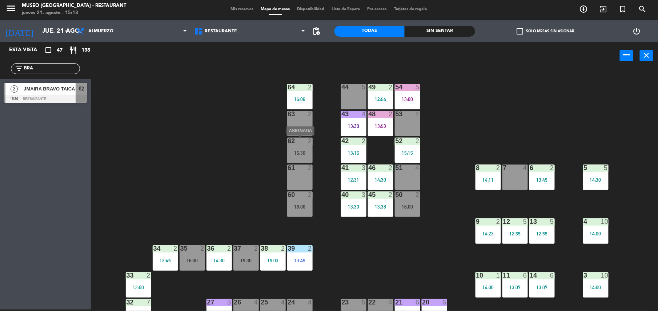
click at [304, 143] on div at bounding box center [300, 141] width 12 height 7
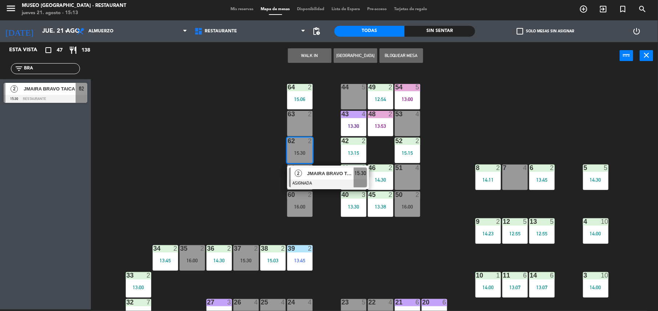
click at [318, 177] on span "JMAIRA BRAVO TAICA" at bounding box center [330, 174] width 47 height 8
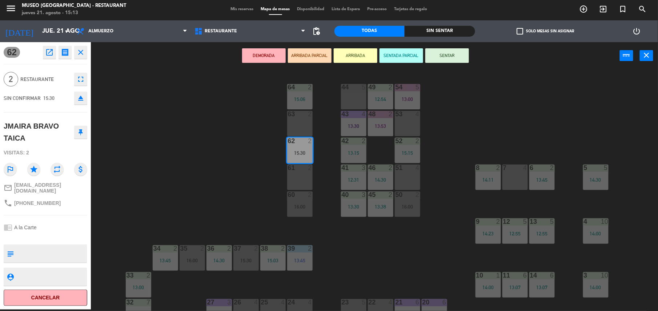
click at [61, 246] on textarea at bounding box center [51, 253] width 69 height 15
type textarea "L"
type textarea "LLEGO 15:13 CUMPLEAÑOS EN MESA"
click at [53, 83] on span "Restaurante" at bounding box center [45, 79] width 50 height 8
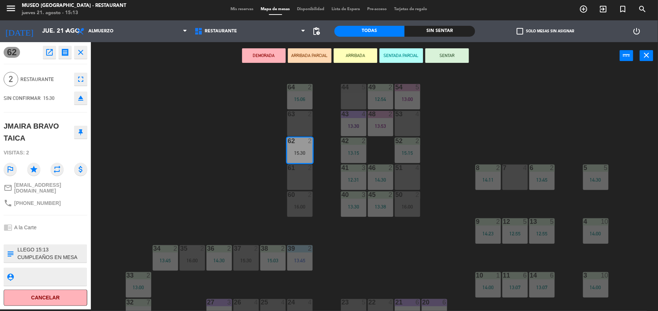
click at [310, 57] on button "ARRIBADA PARCIAL" at bounding box center [310, 55] width 44 height 15
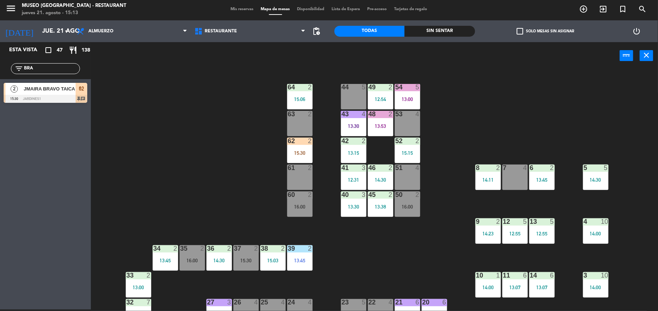
click at [177, 156] on div "44 5 49 2 12:54 54 5 13:00 64 2 15:06 48 2 13:53 53 4 63 2 43 4 13:30 62 2 15:3…" at bounding box center [377, 191] width 560 height 240
click at [244, 161] on div "44 5 49 2 12:54 54 5 13:00 64 2 15:06 48 2 13:53 53 4 63 2 43 4 13:30 62 2 15:3…" at bounding box center [377, 191] width 560 height 240
click at [305, 153] on div "15:30" at bounding box center [299, 152] width 25 height 5
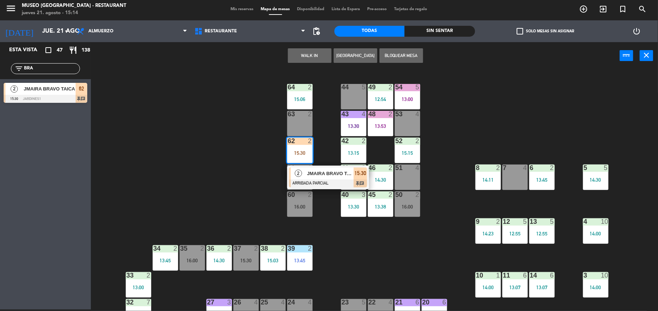
click at [308, 183] on div at bounding box center [328, 183] width 78 height 8
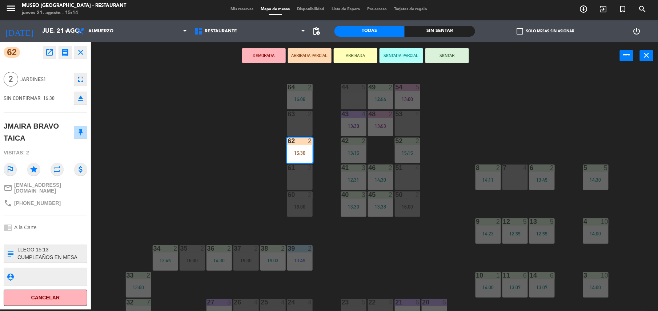
click at [44, 249] on textarea at bounding box center [51, 253] width 69 height 15
type textarea "M62 LLEGO 15:13 CUMPLEAÑOS EN MESA"
click at [40, 108] on div "62 open_in_new receipt 3:30 PM jue., 21 ago. 2 personas JMAIRA [PERSON_NAME] Me…" at bounding box center [45, 175] width 91 height 267
click at [440, 51] on button "SENTAR" at bounding box center [447, 55] width 44 height 15
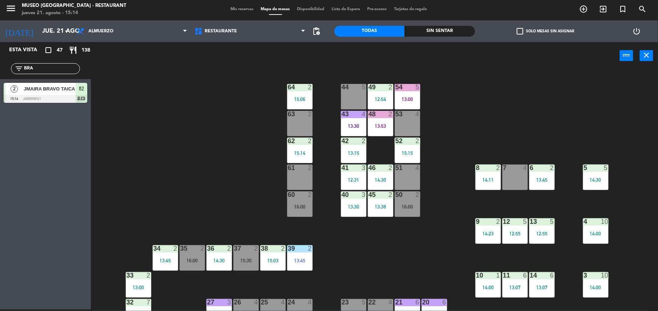
click at [505, 135] on div "44 5 49 2 12:54 54 5 13:00 64 2 15:06 48 2 13:53 53 4 63 2 43 4 13:30 62 2 15:1…" at bounding box center [377, 191] width 560 height 240
click at [496, 140] on div "44 5 49 2 12:54 54 5 13:00 64 2 15:06 48 2 13:53 53 4 63 2 43 4 13:30 62 2 15:3…" at bounding box center [377, 191] width 560 height 240
click at [360, 289] on div "44 5 49 2 12:54 54 5 13:00 64 2 15:06 48 2 13:53 53 4 63 2 43 4 13:30 62 2 15:3…" at bounding box center [377, 191] width 560 height 240
click at [324, 178] on div "44 5 49 2 12:54 54 5 13:00 64 2 15:06 48 2 13:53 53 4 63 2 43 4 13:30 62 2 15:3…" at bounding box center [377, 191] width 560 height 240
